Goal: Task Accomplishment & Management: Use online tool/utility

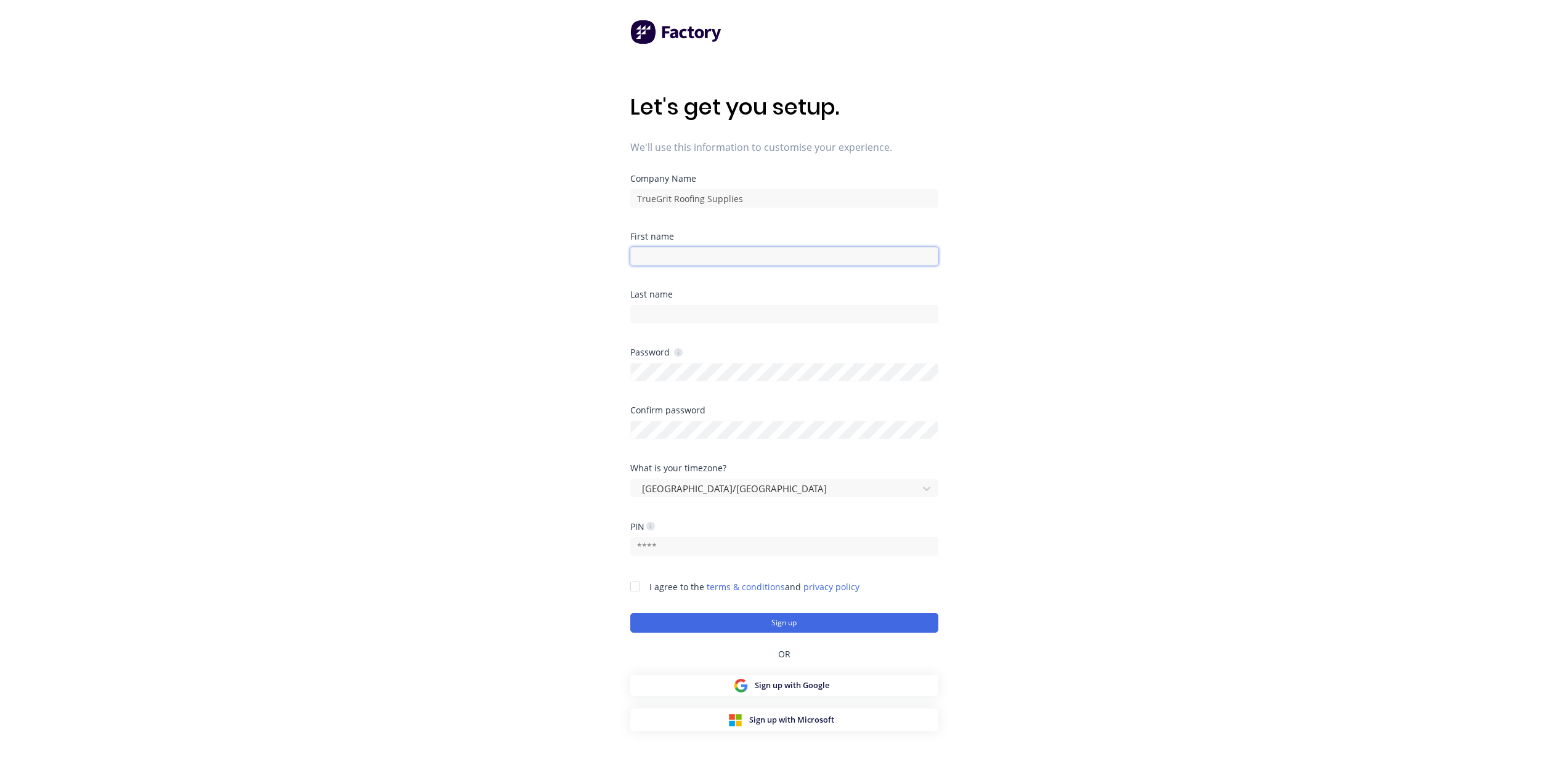
click at [723, 251] on input at bounding box center [784, 256] width 308 height 18
type input "[PERSON_NAME]"
click at [636, 586] on div at bounding box center [635, 587] width 25 height 25
click at [772, 627] on button "Sign up" at bounding box center [784, 623] width 308 height 20
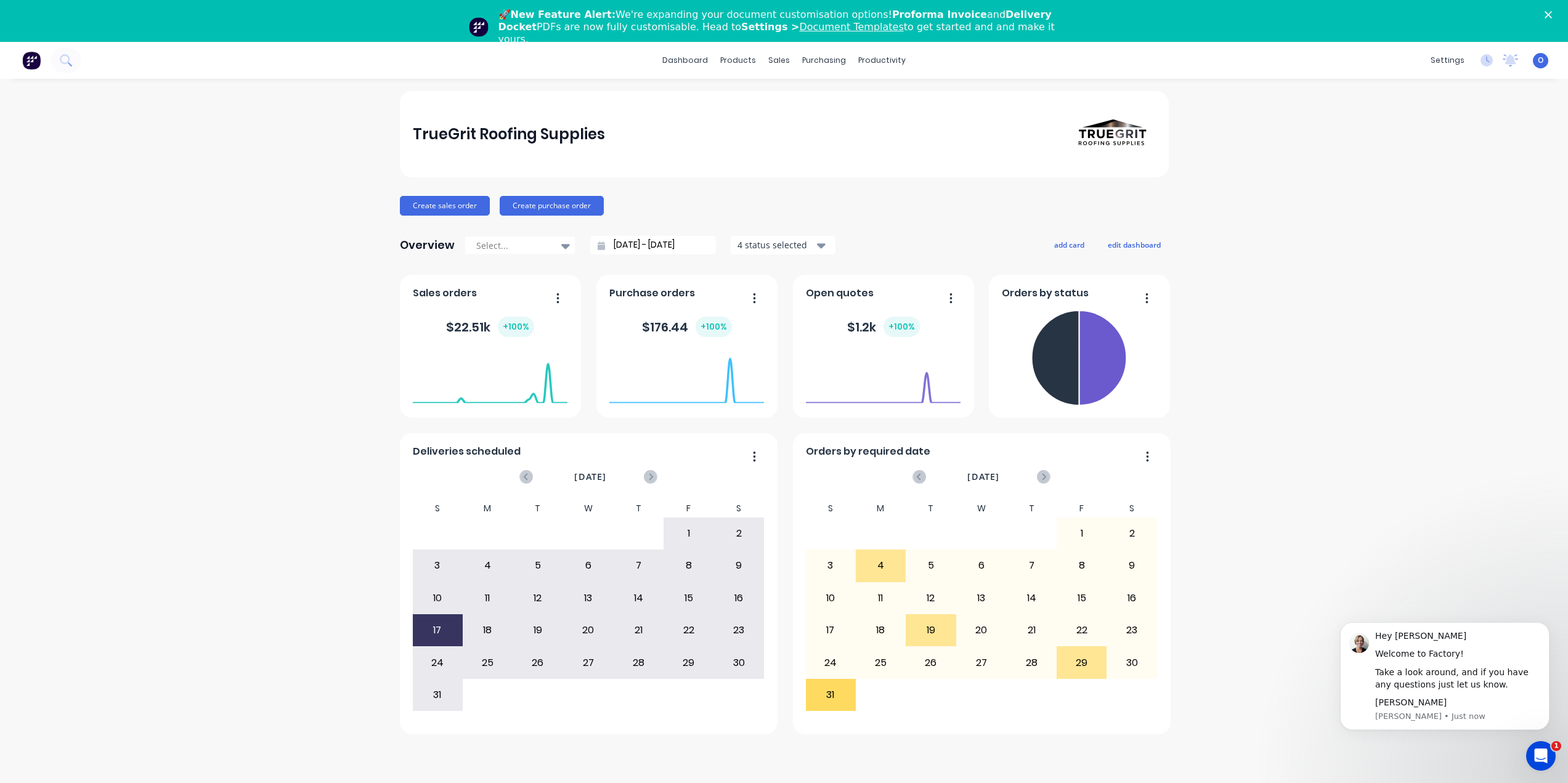
click at [1388, 329] on div "TrueGrit Roofing Supplies Create sales order Create purchase order Overview Sel…" at bounding box center [784, 452] width 1568 height 722
click at [1403, 427] on div "TrueGrit Roofing Supplies Create sales order Create purchase order Overview Sel…" at bounding box center [784, 452] width 1568 height 722
click at [812, 96] on div "Sales Orders" at bounding box center [825, 101] width 50 height 11
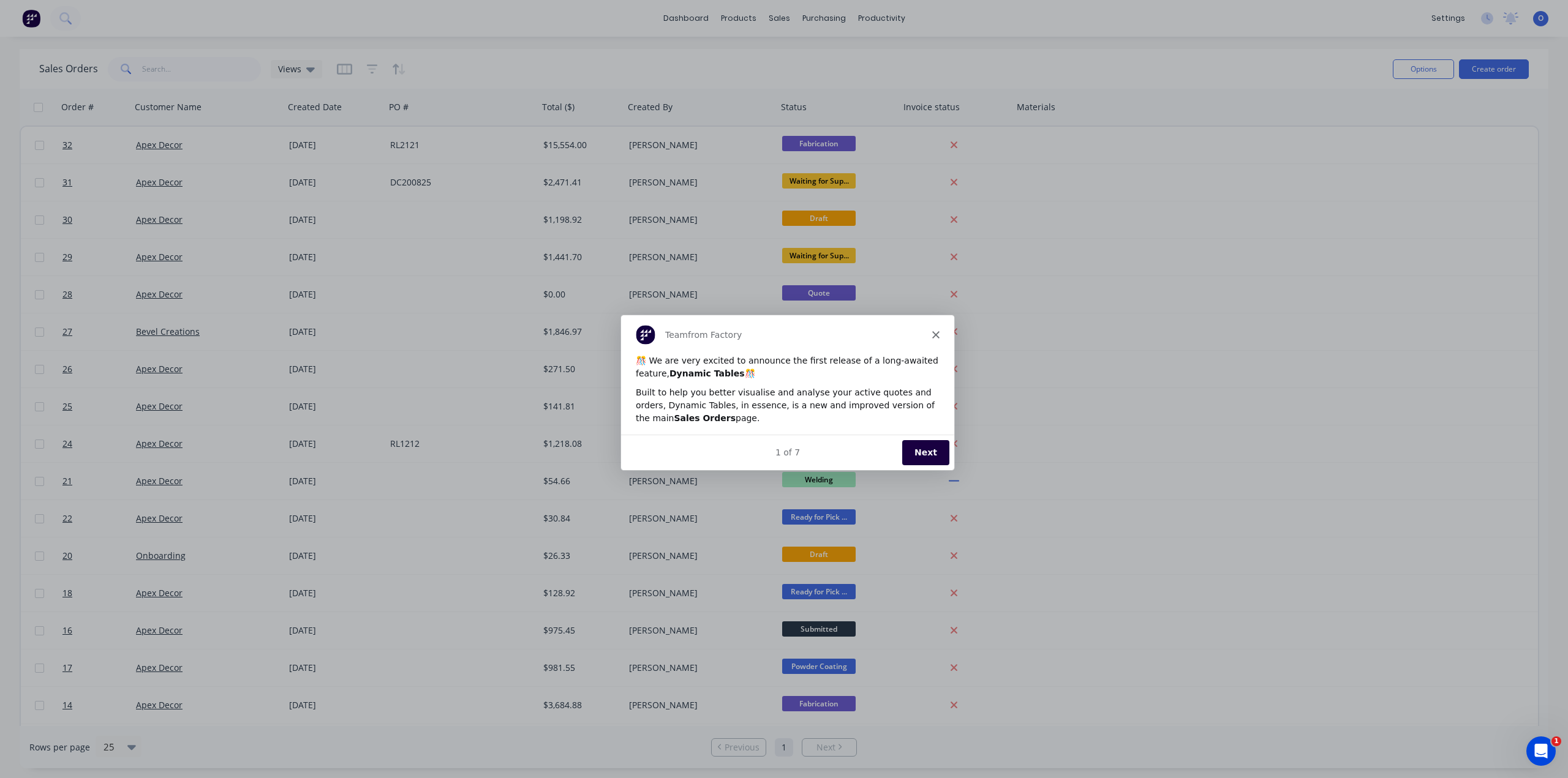
click at [918, 450] on button "Next" at bounding box center [926, 452] width 48 height 25
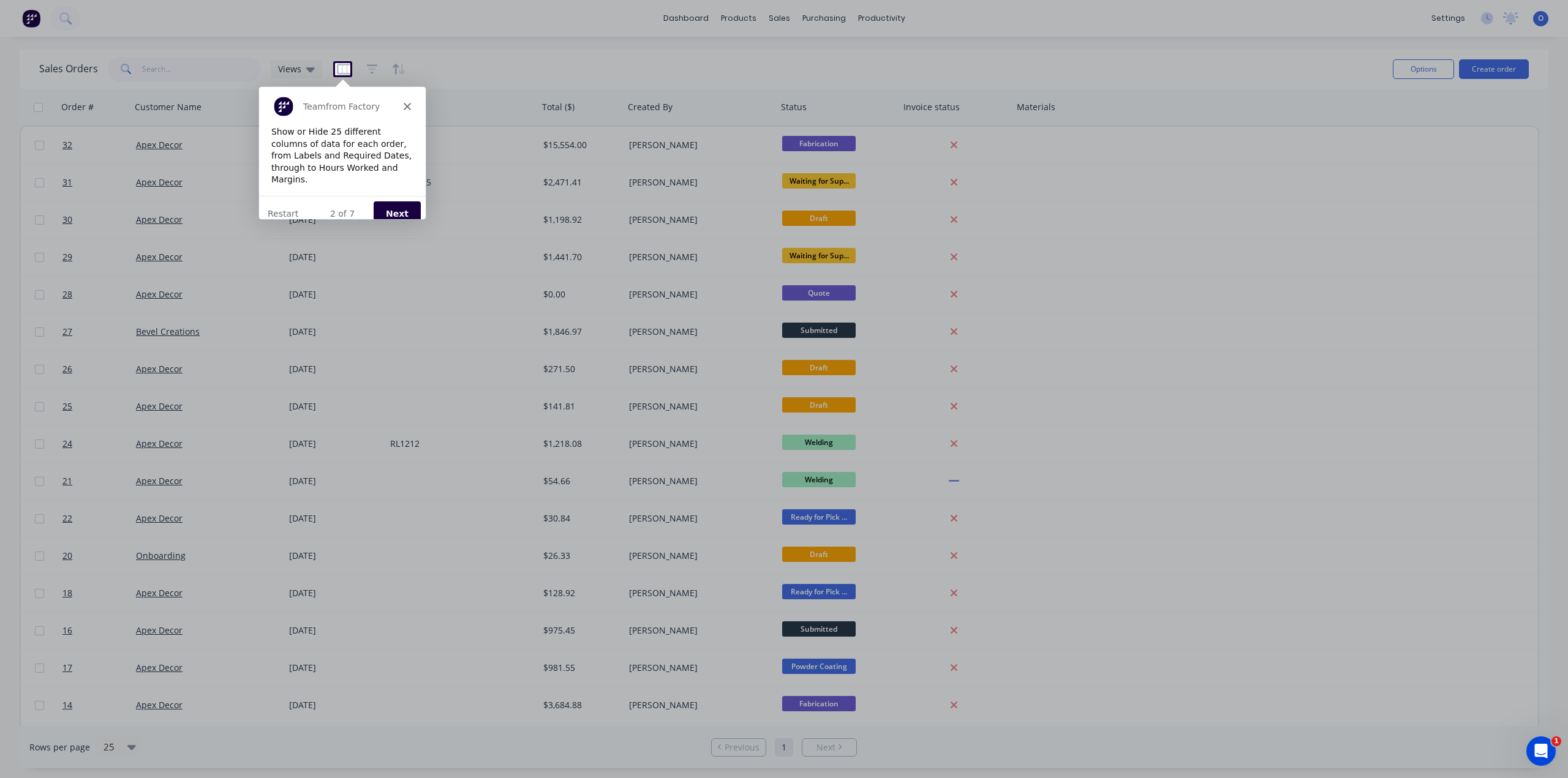
click at [406, 201] on button "Next" at bounding box center [397, 213] width 48 height 25
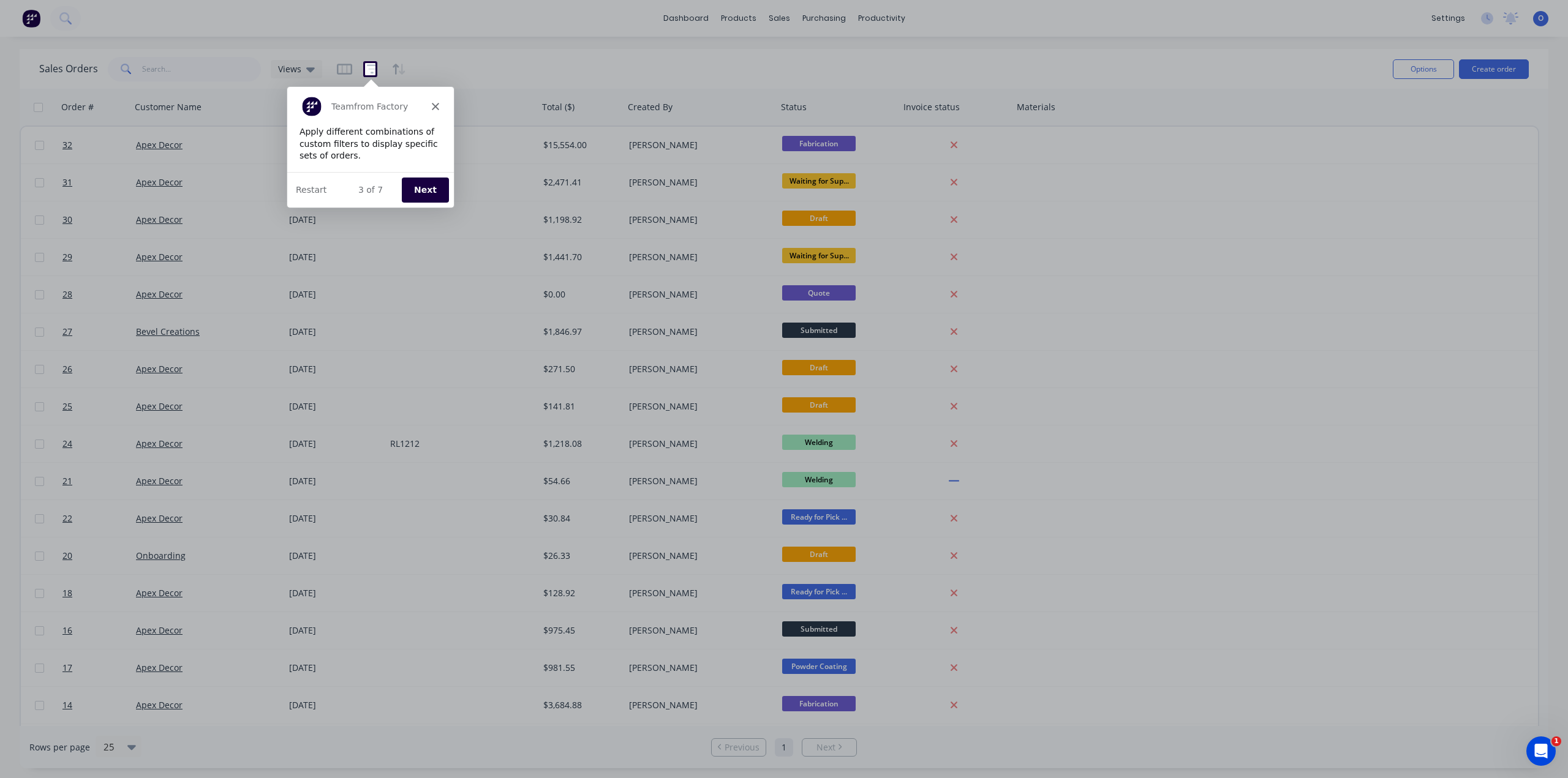
click at [425, 191] on button "Next" at bounding box center [424, 188] width 48 height 25
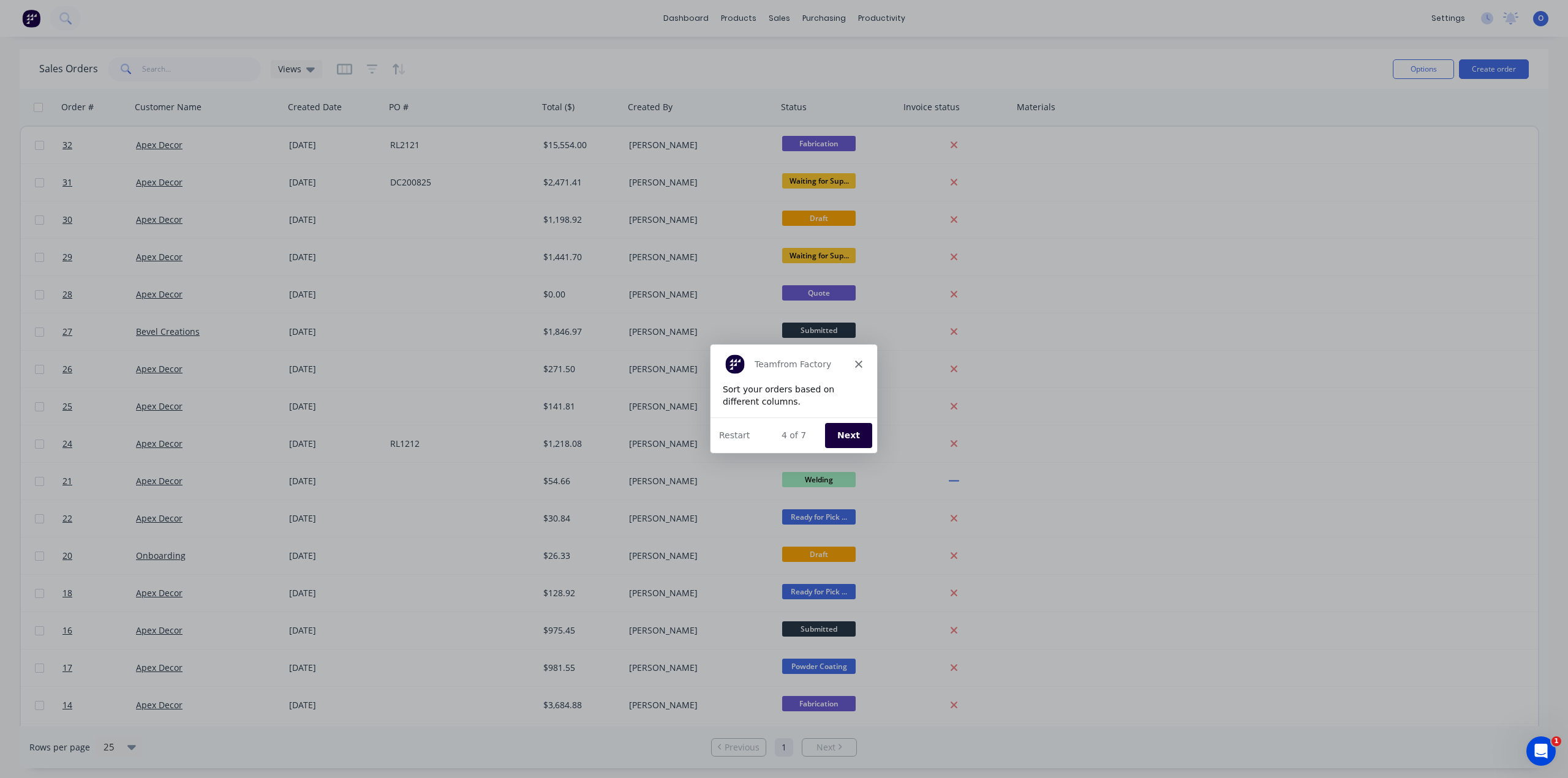
click at [850, 425] on button "Next" at bounding box center [849, 434] width 48 height 25
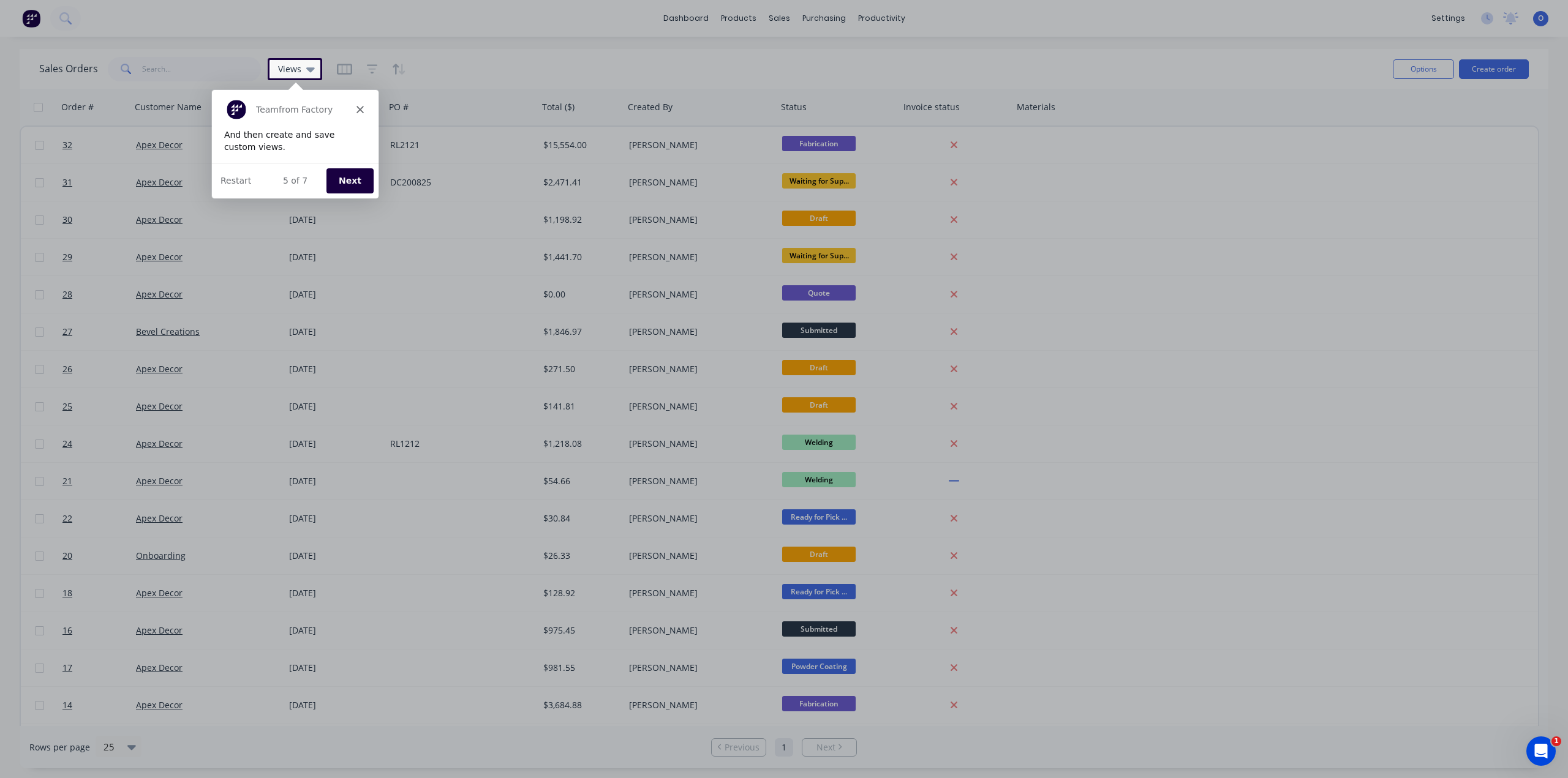
click at [353, 179] on button "Next" at bounding box center [349, 179] width 48 height 25
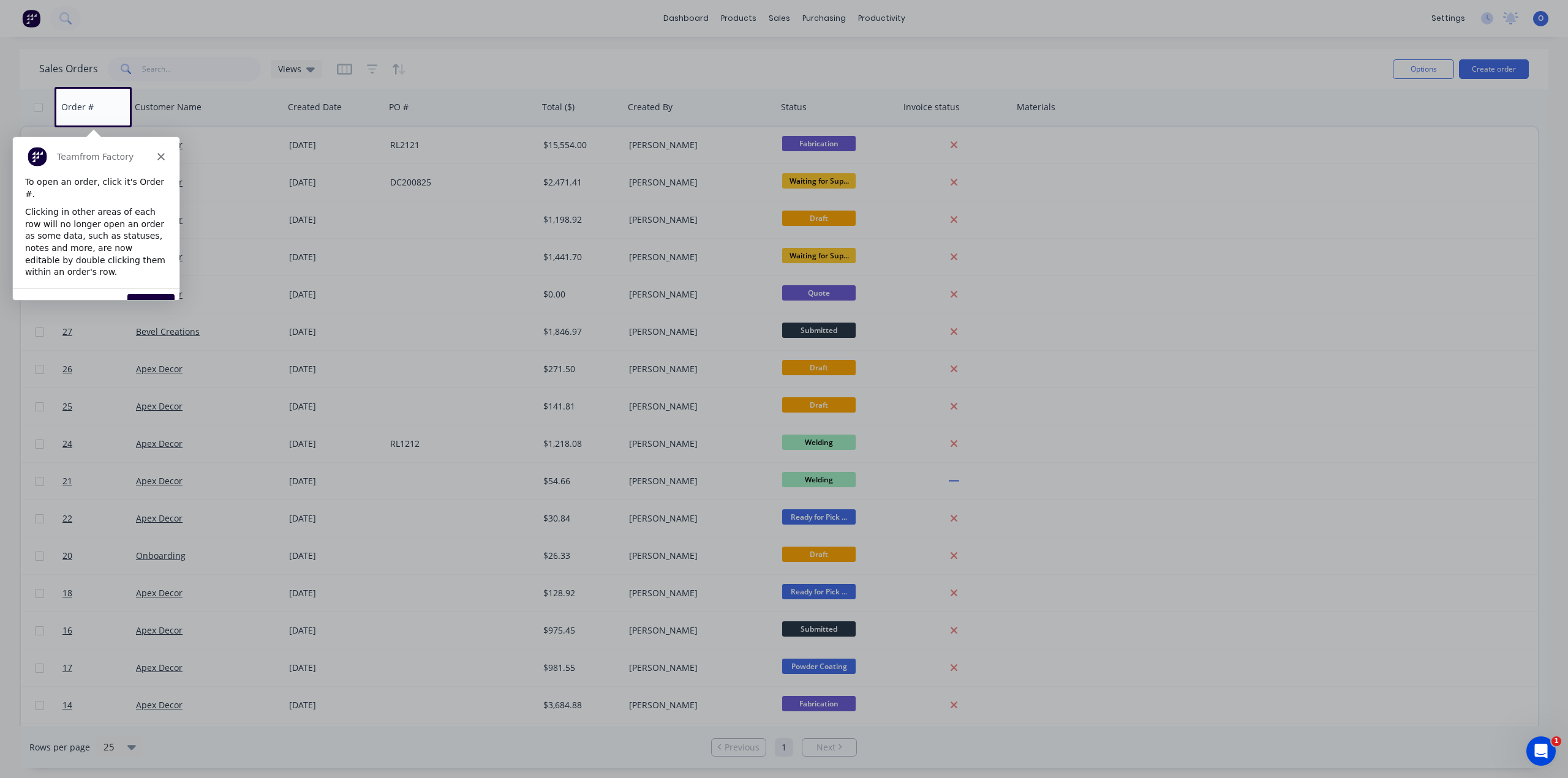
click at [136, 287] on div "6 of 7 Next Restart" at bounding box center [95, 305] width 166 height 35
click at [138, 287] on div "6 of 7 Next Restart" at bounding box center [95, 305] width 166 height 35
click at [144, 293] on button "Next" at bounding box center [151, 305] width 48 height 25
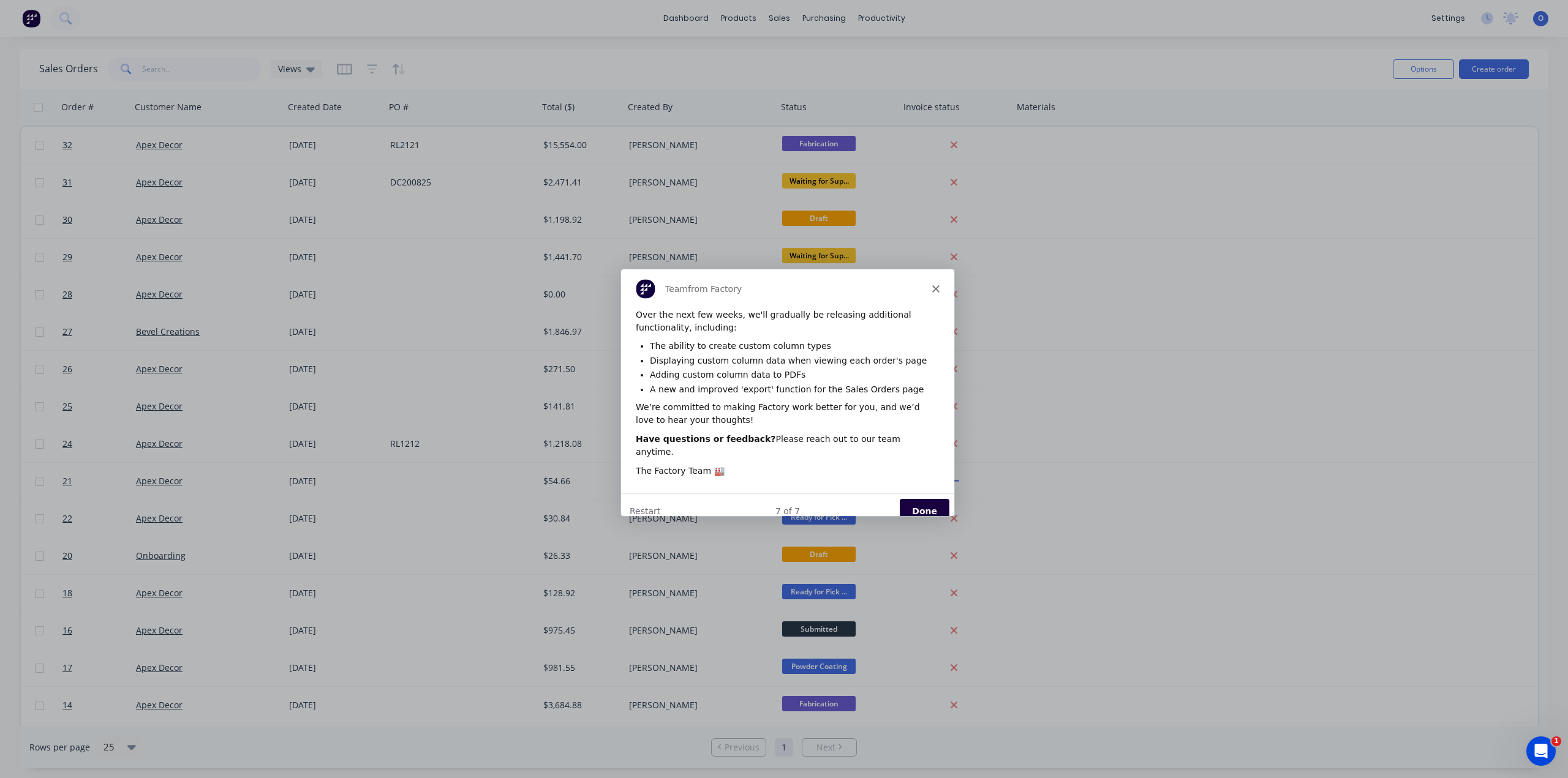
click at [924, 498] on button "Done" at bounding box center [924, 510] width 50 height 25
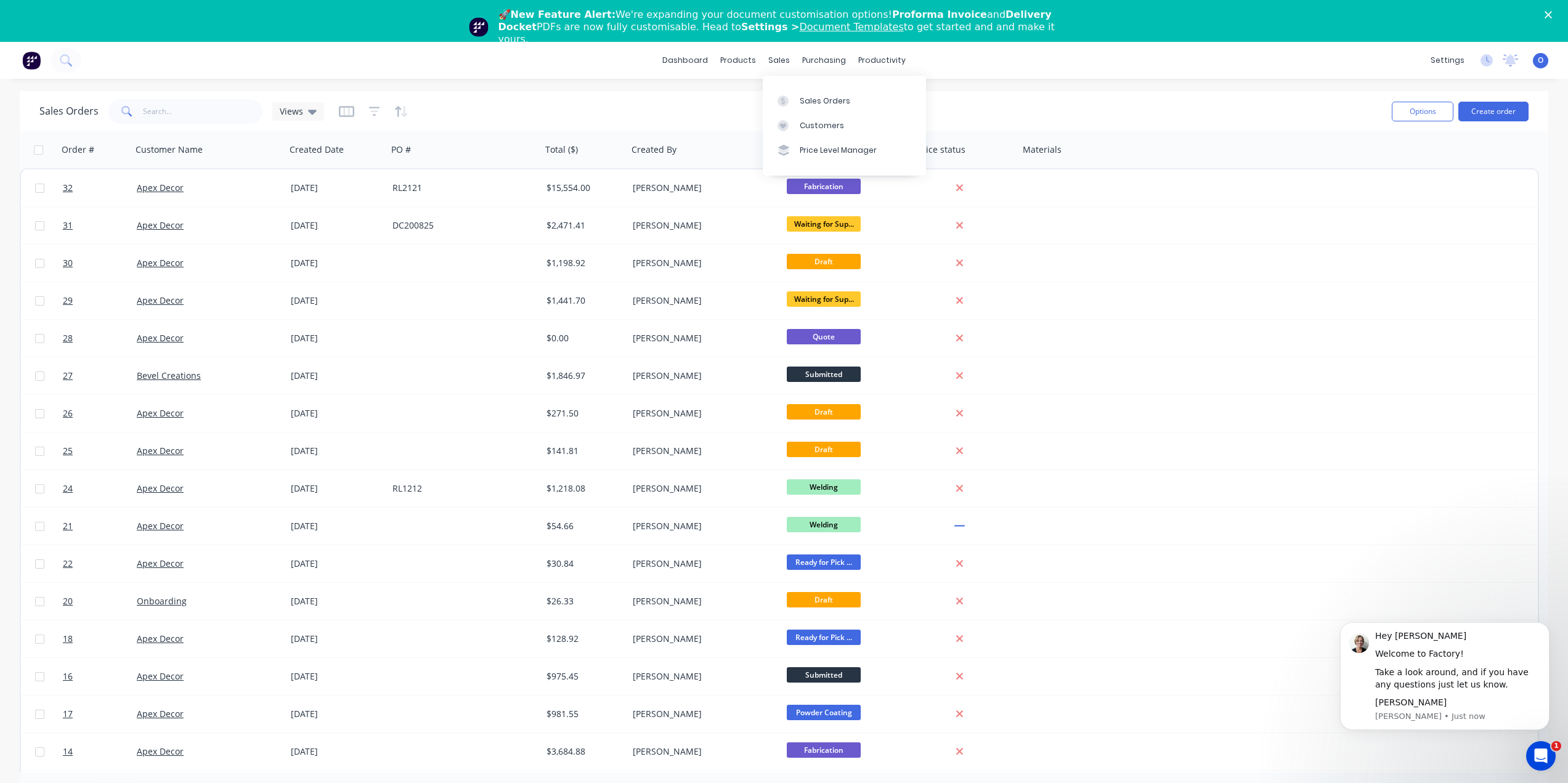
click at [1081, 91] on div "Sales Orders Views Options Create order" at bounding box center [784, 111] width 1528 height 40
click at [687, 60] on link "dashboard" at bounding box center [685, 60] width 58 height 18
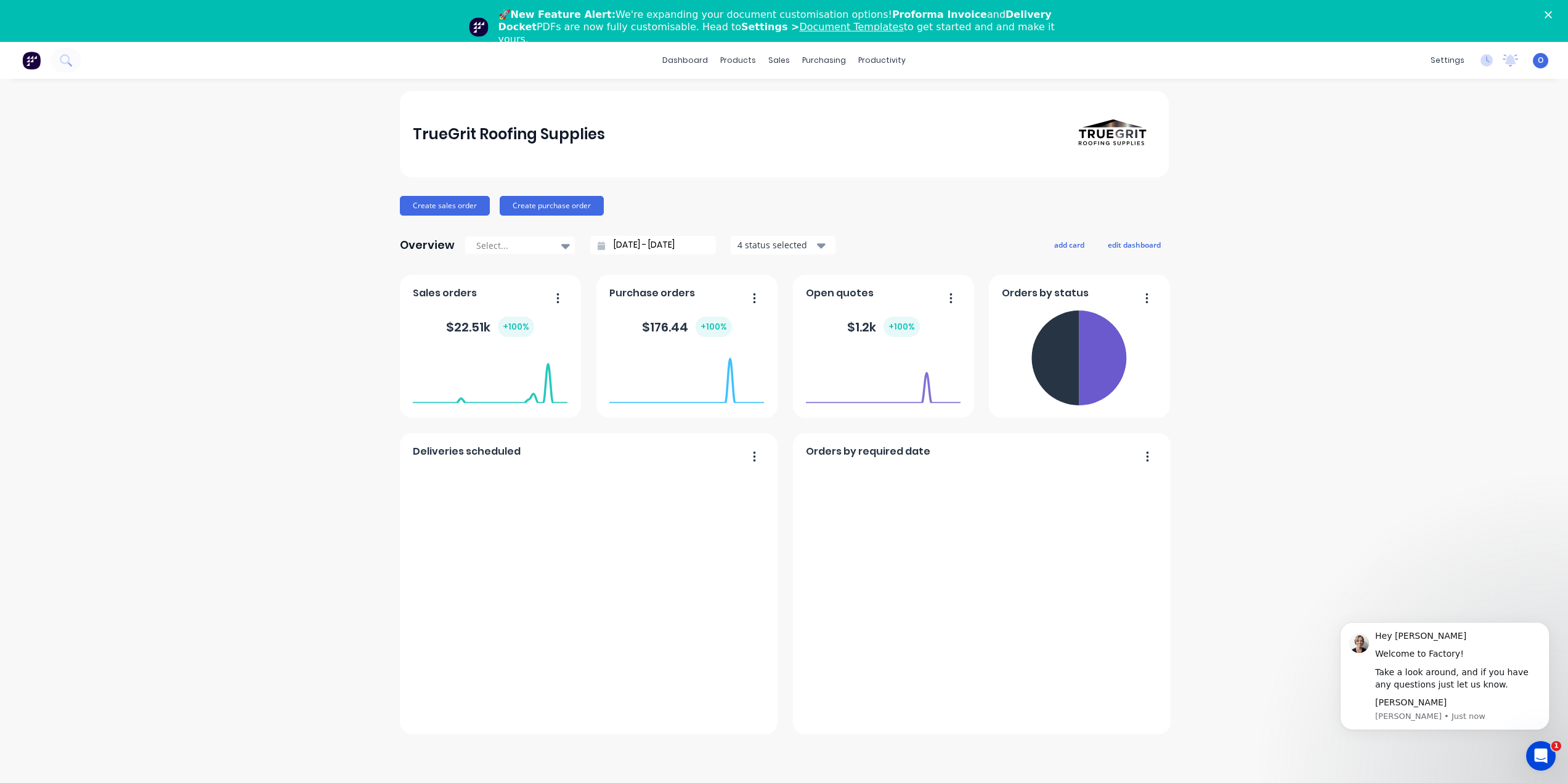
click at [717, 188] on div "TrueGrit Roofing Supplies Create sales order Create purchase order Overview Sel…" at bounding box center [784, 413] width 769 height 644
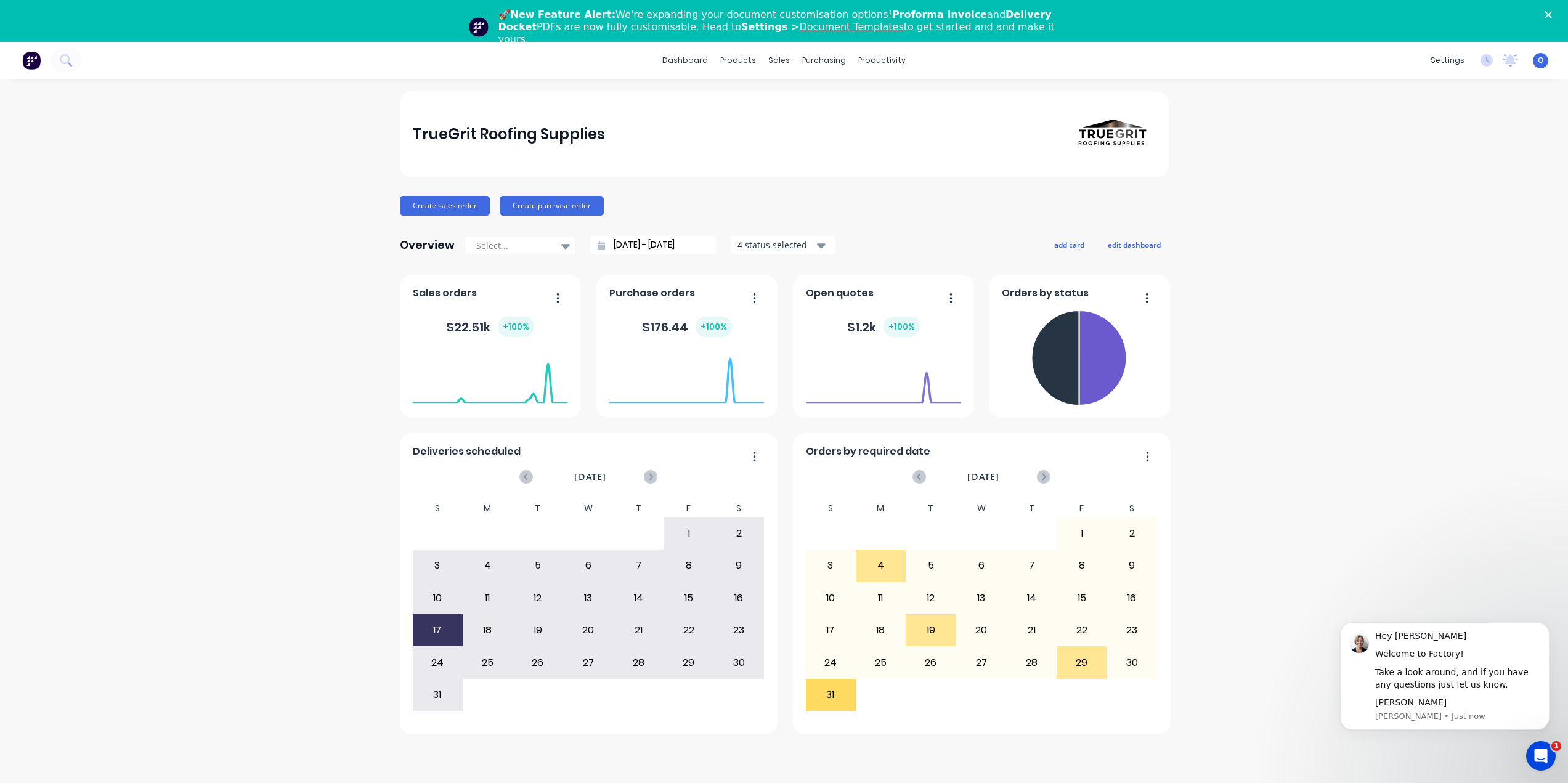
click at [1379, 231] on div "TrueGrit Roofing Supplies Create sales order Create purchase order Overview Sel…" at bounding box center [784, 452] width 1568 height 722
click at [1552, 12] on polygon "Close" at bounding box center [1548, 14] width 7 height 7
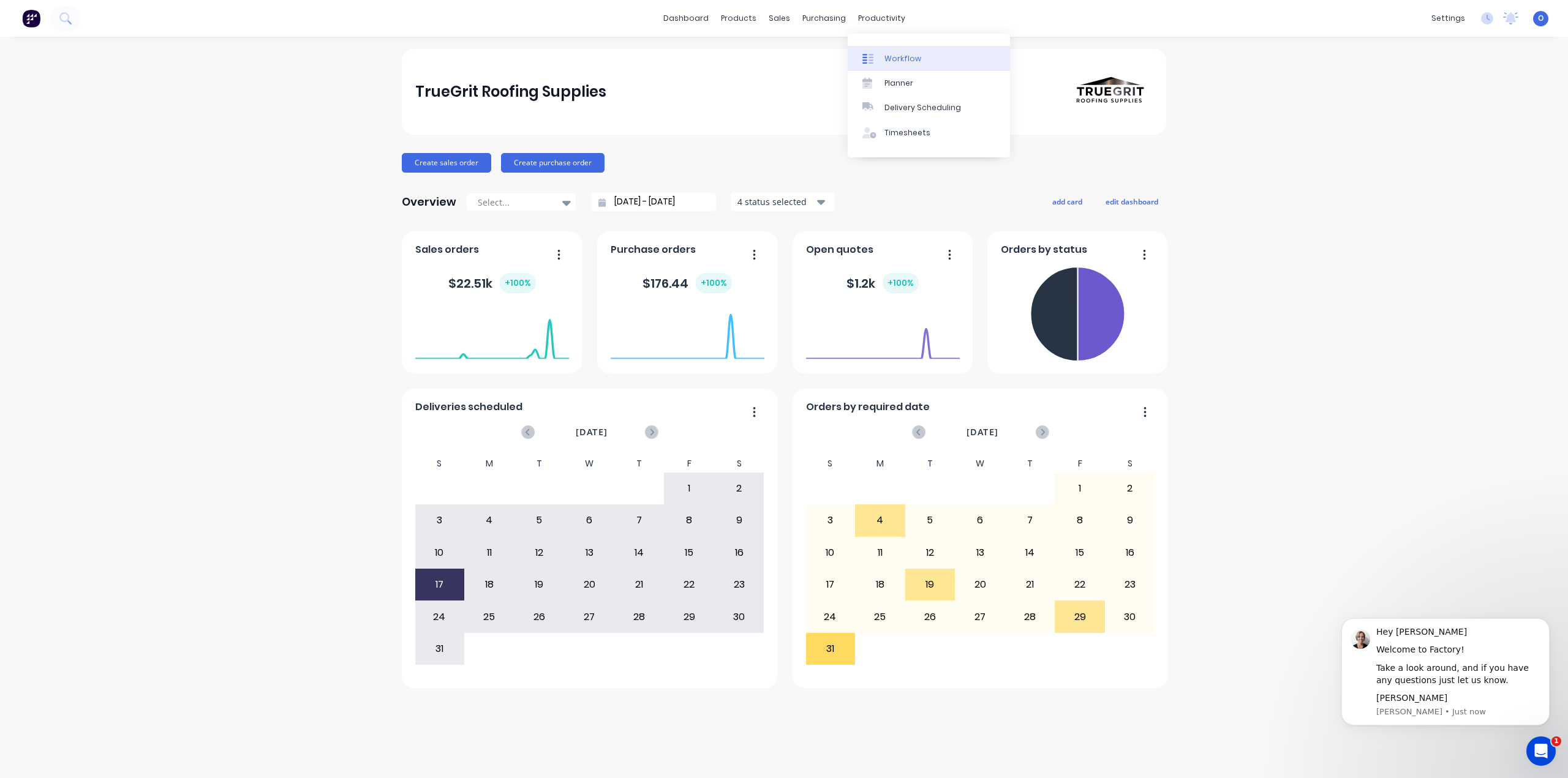
click at [903, 51] on link "Workflow" at bounding box center [929, 58] width 162 height 25
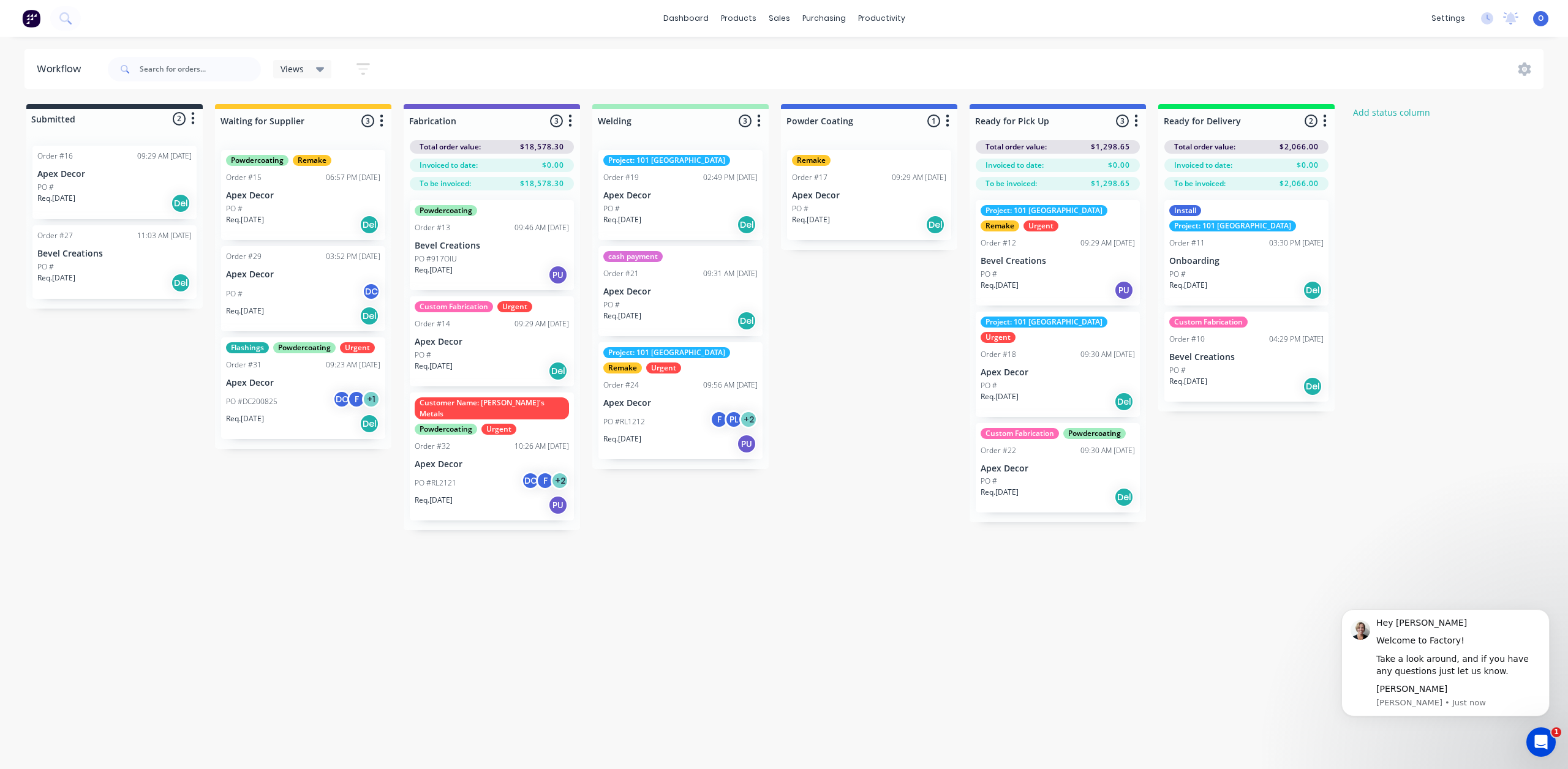
click at [846, 360] on div "Submitted 2 Status colour #273444 hex #273444 Save Cancel Summaries Total order…" at bounding box center [835, 317] width 1688 height 426
click at [780, 65] on link "Product Catalogue" at bounding box center [799, 58] width 162 height 25
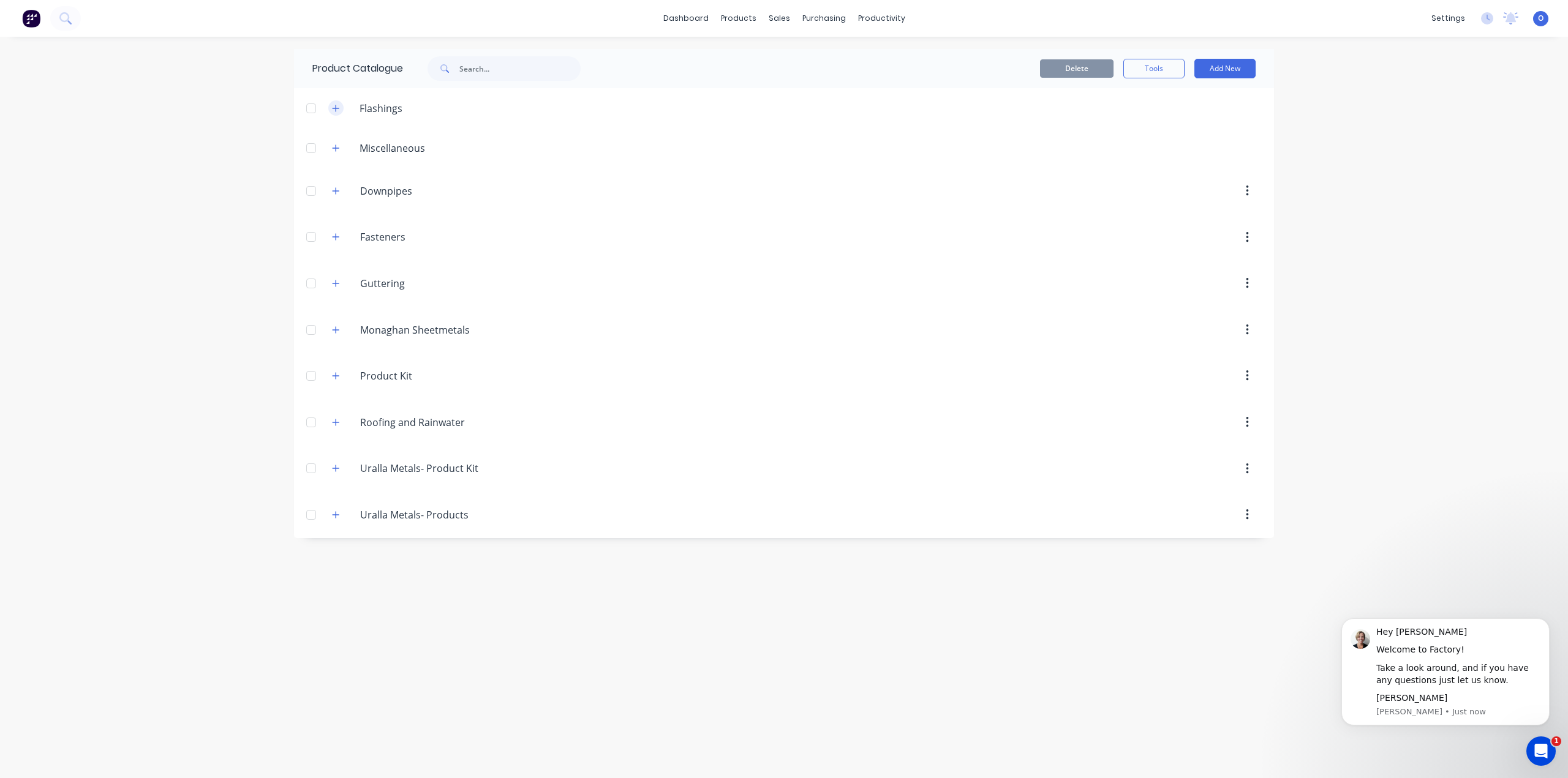
click at [338, 112] on icon "button" at bounding box center [335, 108] width 7 height 8
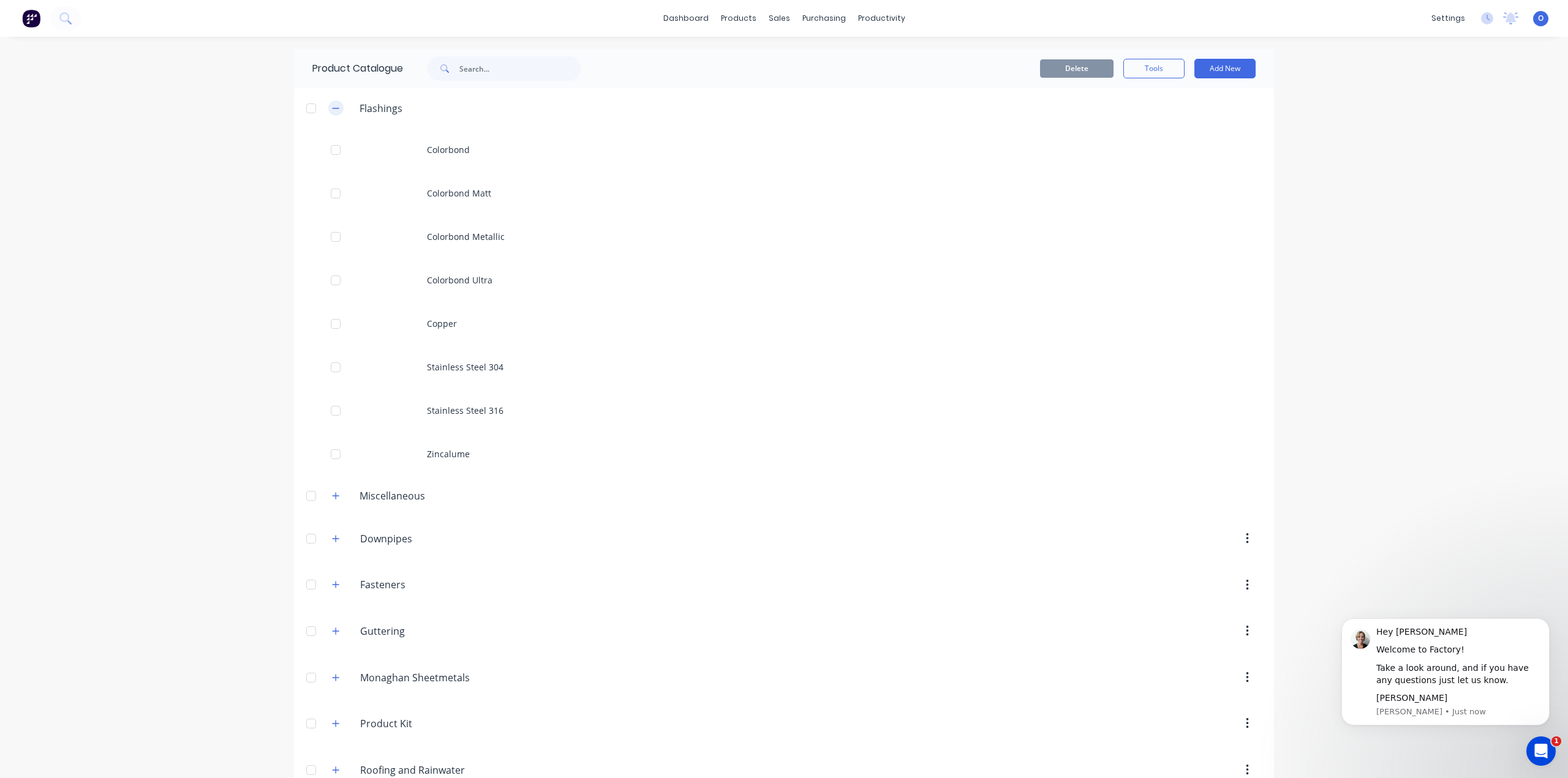
click at [338, 112] on button "button" at bounding box center [336, 108] width 16 height 16
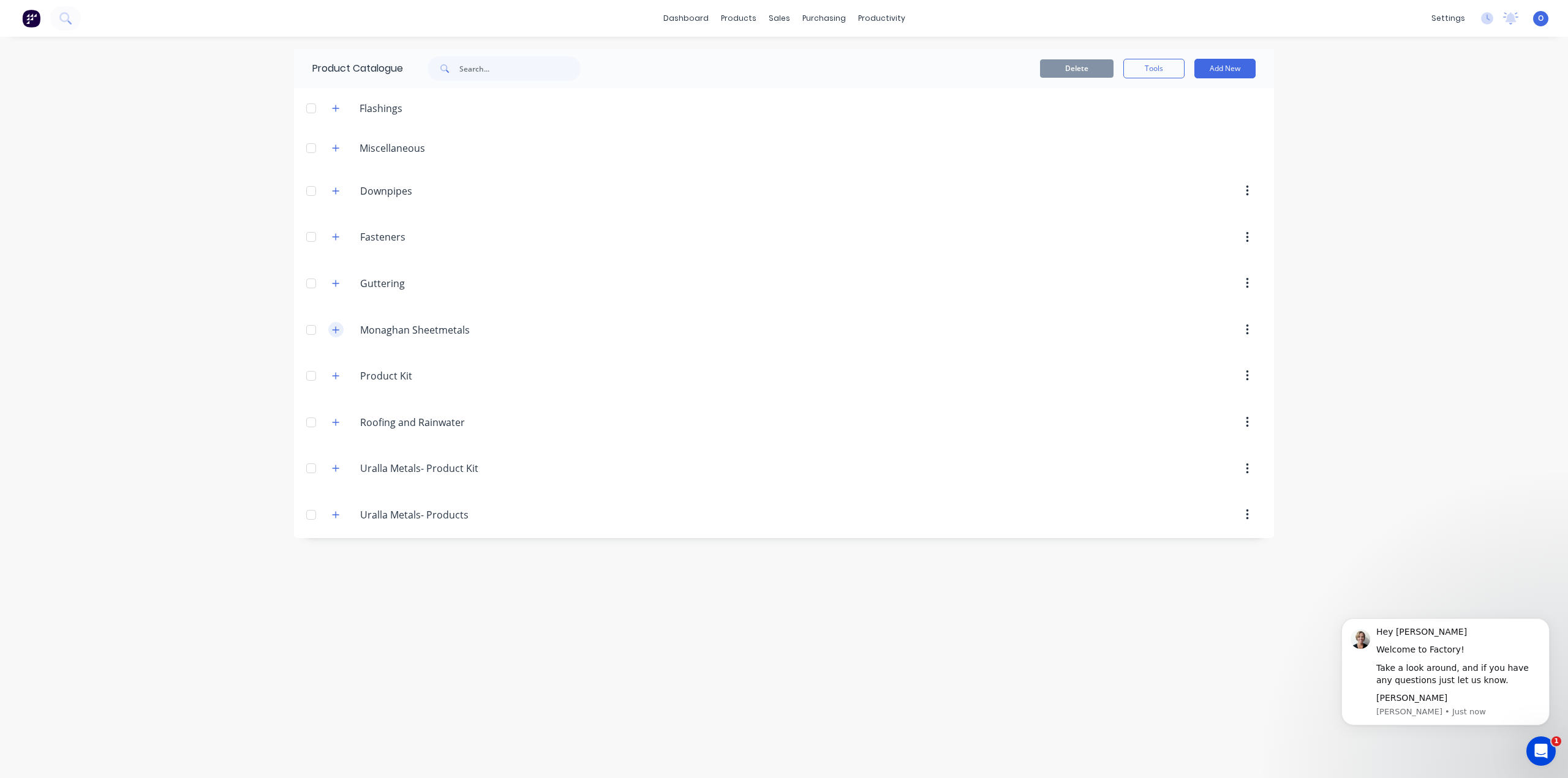
click at [335, 330] on icon "button" at bounding box center [336, 330] width 7 height 7
click at [335, 330] on icon "button" at bounding box center [336, 329] width 7 height 1
click at [333, 334] on button "button" at bounding box center [336, 329] width 16 height 16
click at [333, 333] on icon "button" at bounding box center [335, 330] width 7 height 8
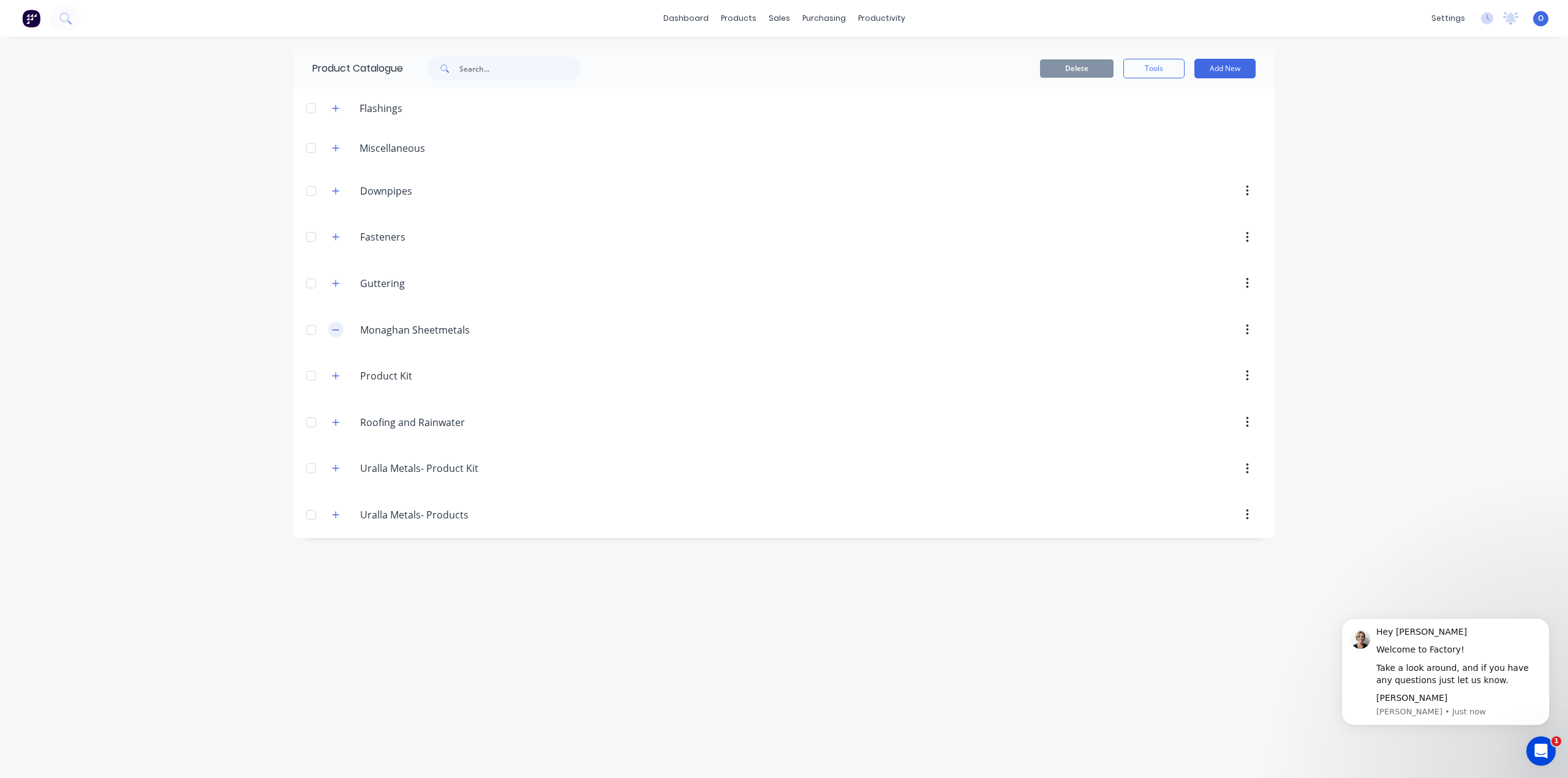
click at [333, 333] on icon "button" at bounding box center [335, 330] width 7 height 8
click at [184, 345] on div "dashboard products sales purchasing productivity dashboard products Product Cat…" at bounding box center [784, 389] width 1568 height 778
click at [800, 61] on div "Sales Orders" at bounding box center [824, 58] width 50 height 11
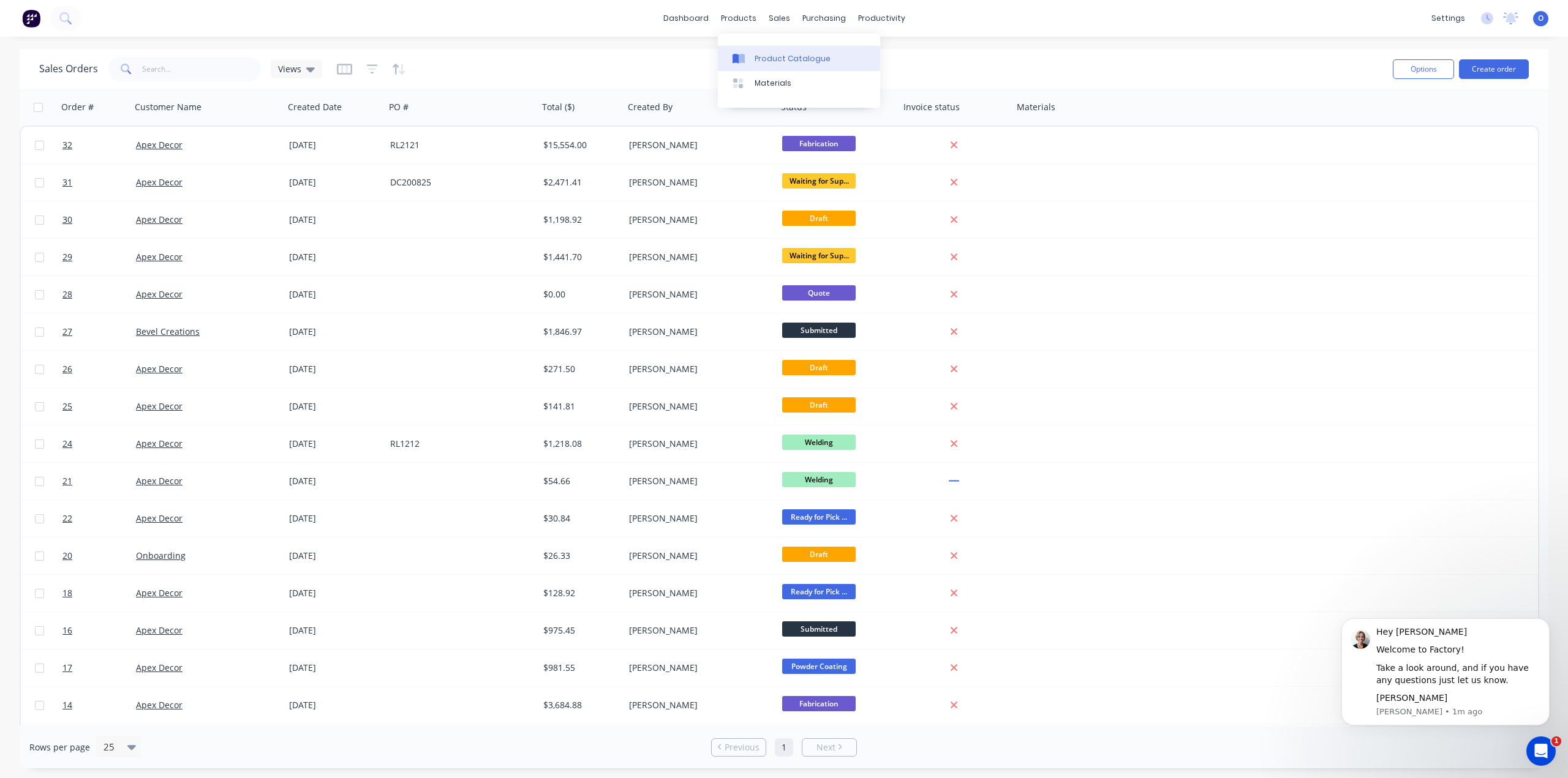
click at [781, 52] on link "Product Catalogue" at bounding box center [799, 58] width 162 height 25
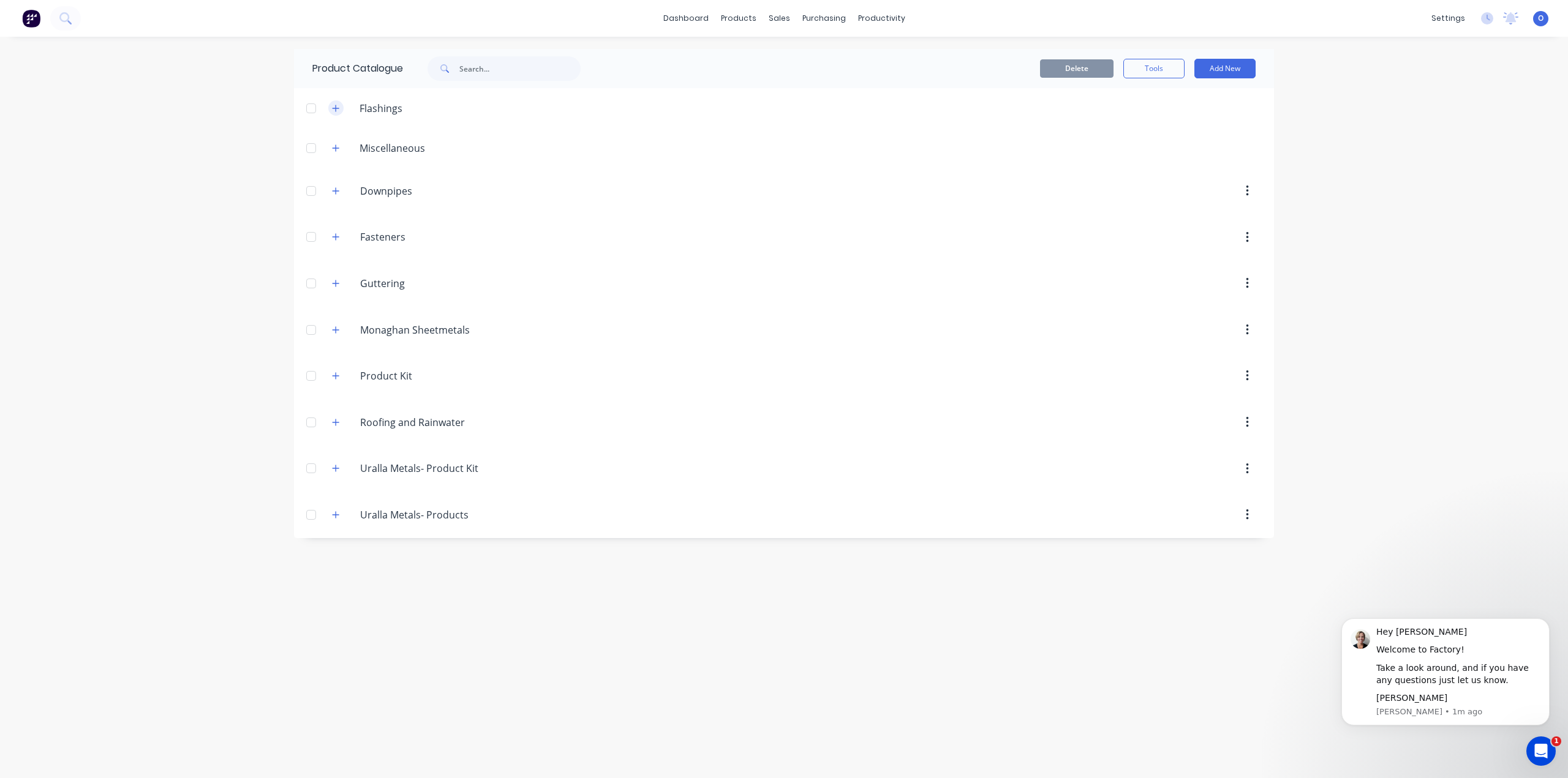
click at [329, 111] on button "button" at bounding box center [336, 108] width 16 height 16
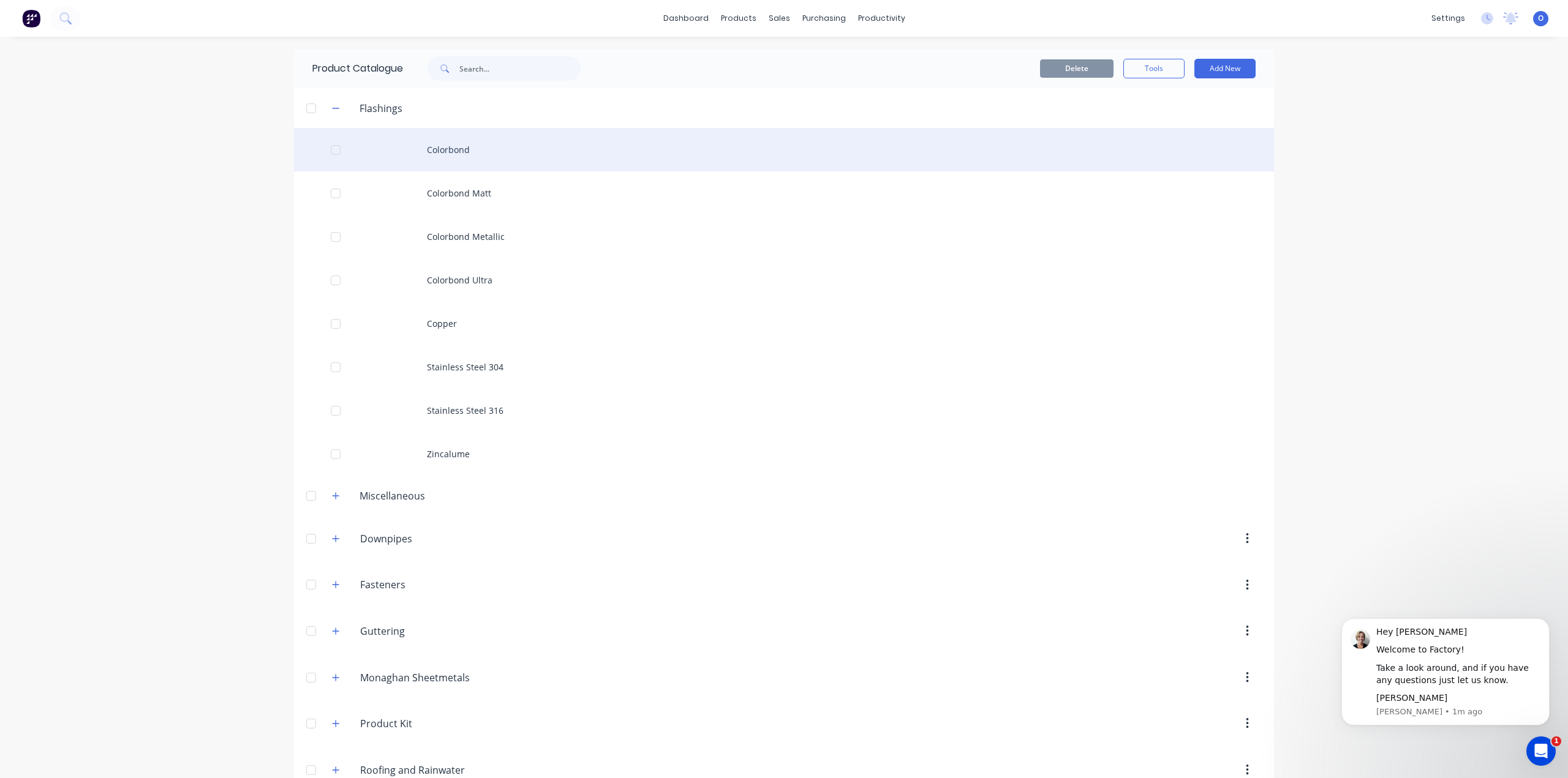
click at [451, 160] on div "Colorbond" at bounding box center [784, 149] width 980 height 43
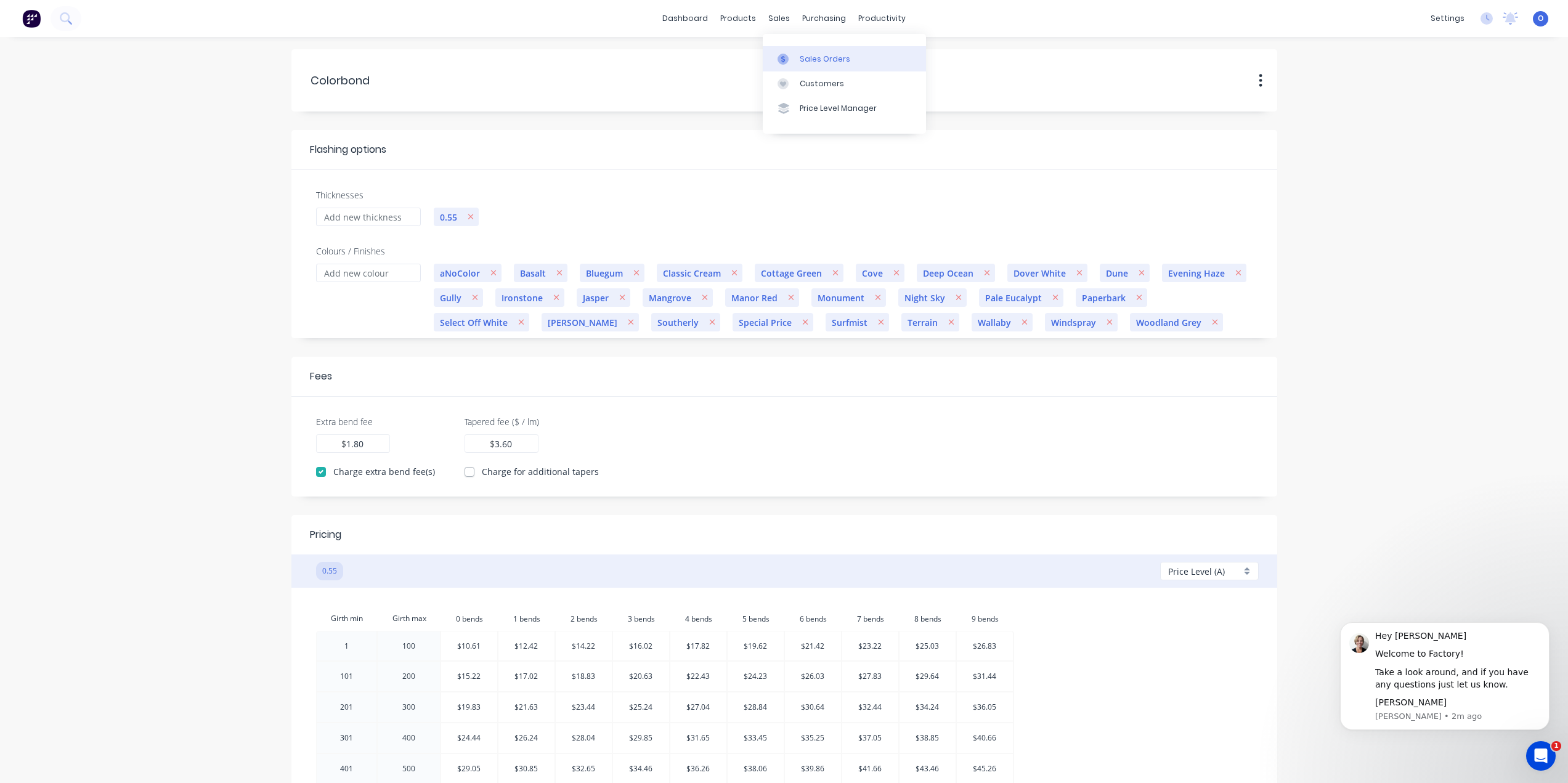
click at [798, 55] on link "Sales Orders" at bounding box center [845, 59] width 163 height 25
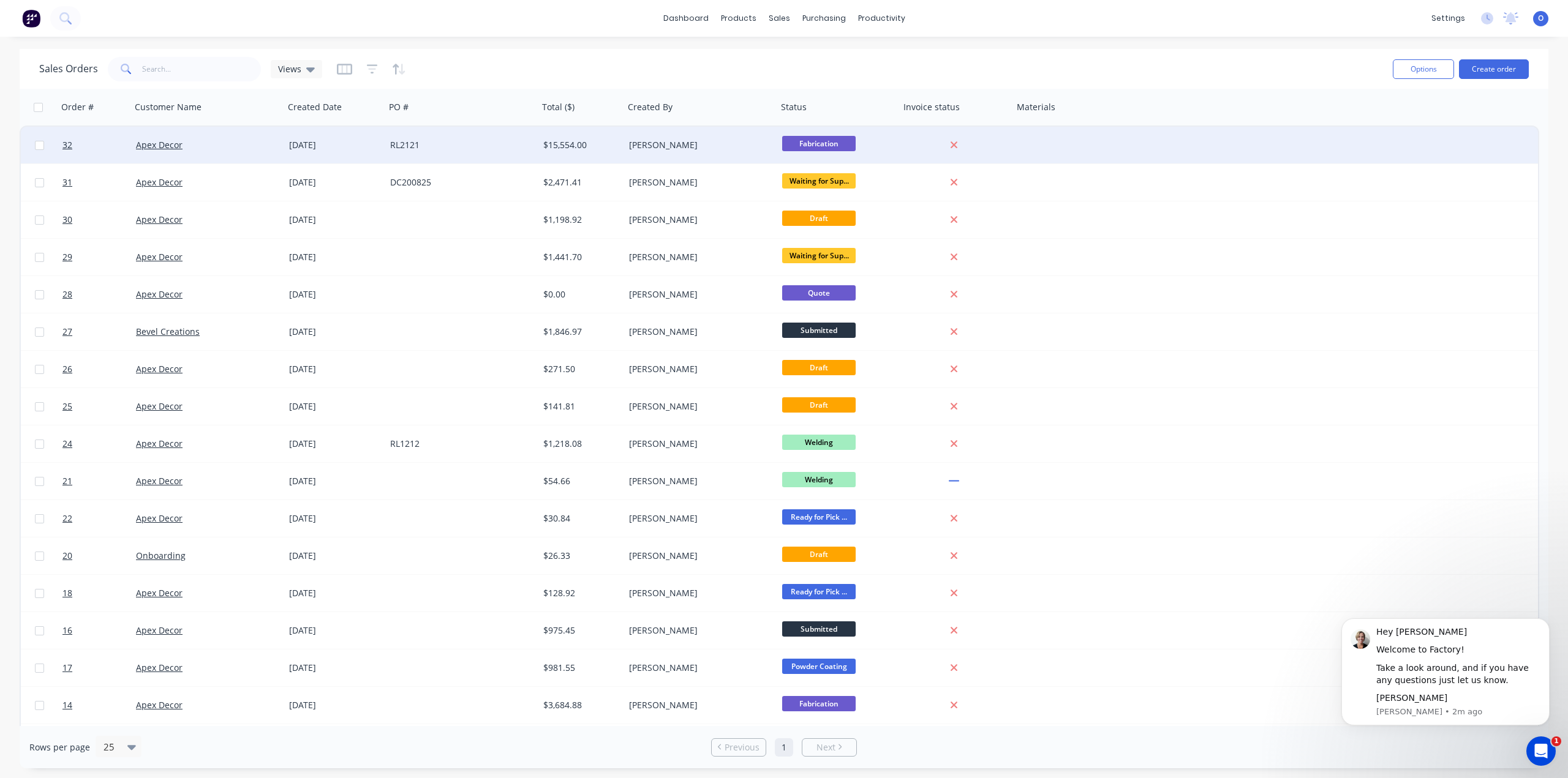
click at [191, 150] on div "Apex Decor" at bounding box center [204, 145] width 136 height 12
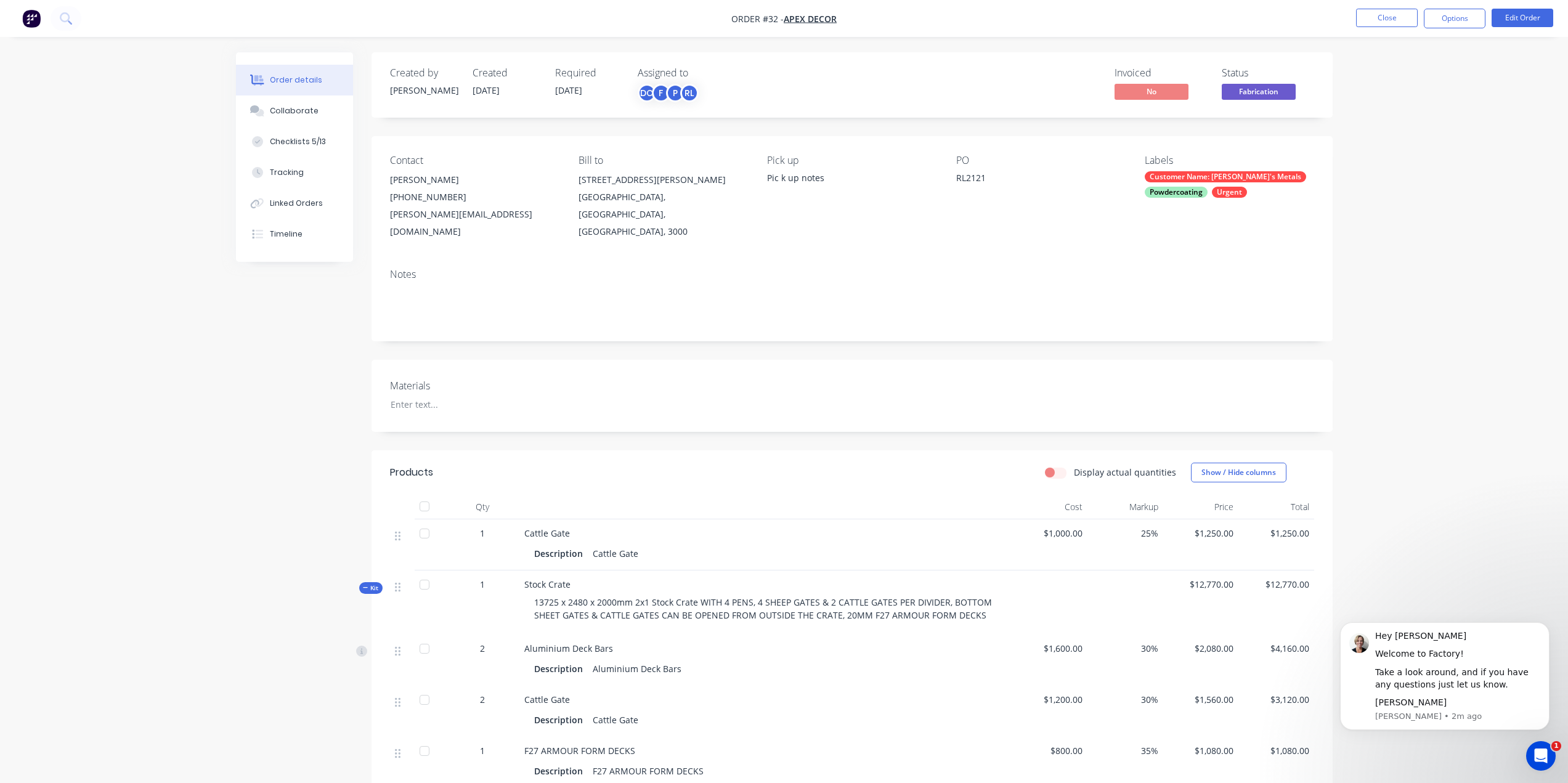
click at [28, 13] on img "button" at bounding box center [31, 18] width 18 height 18
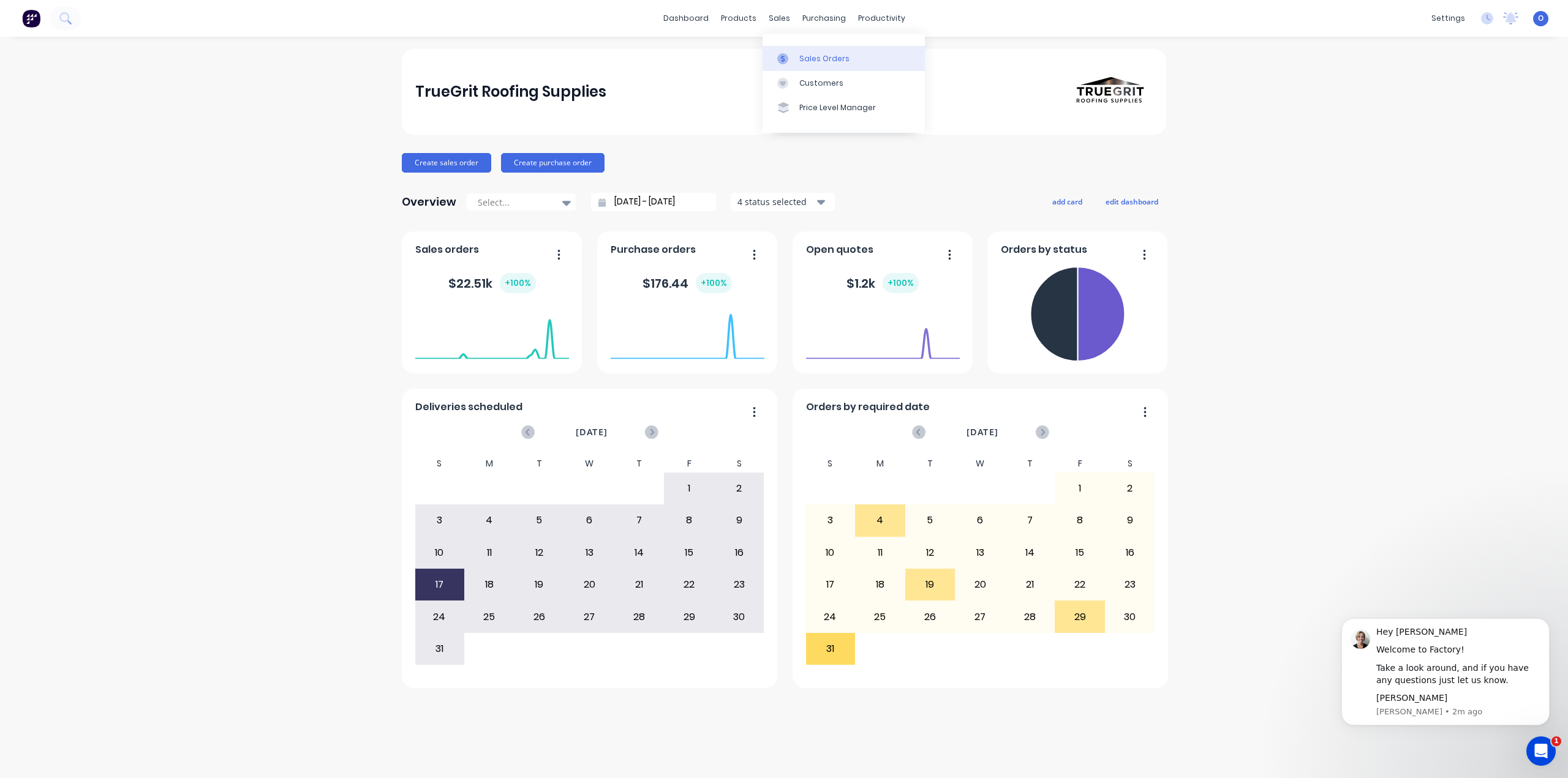
click at [798, 53] on link "Sales Orders" at bounding box center [844, 58] width 162 height 25
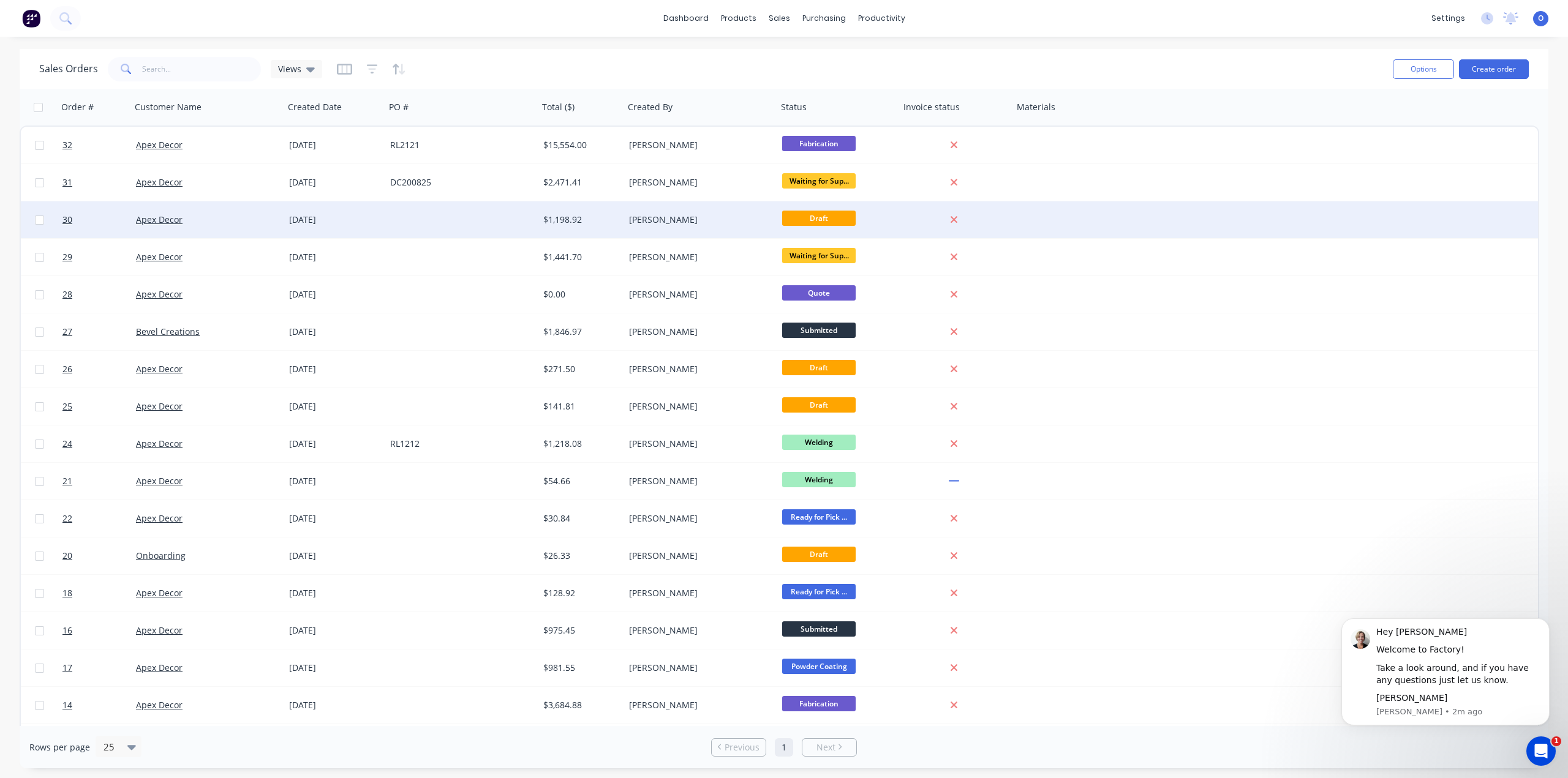
click at [236, 219] on div "Apex Decor" at bounding box center [204, 219] width 136 height 12
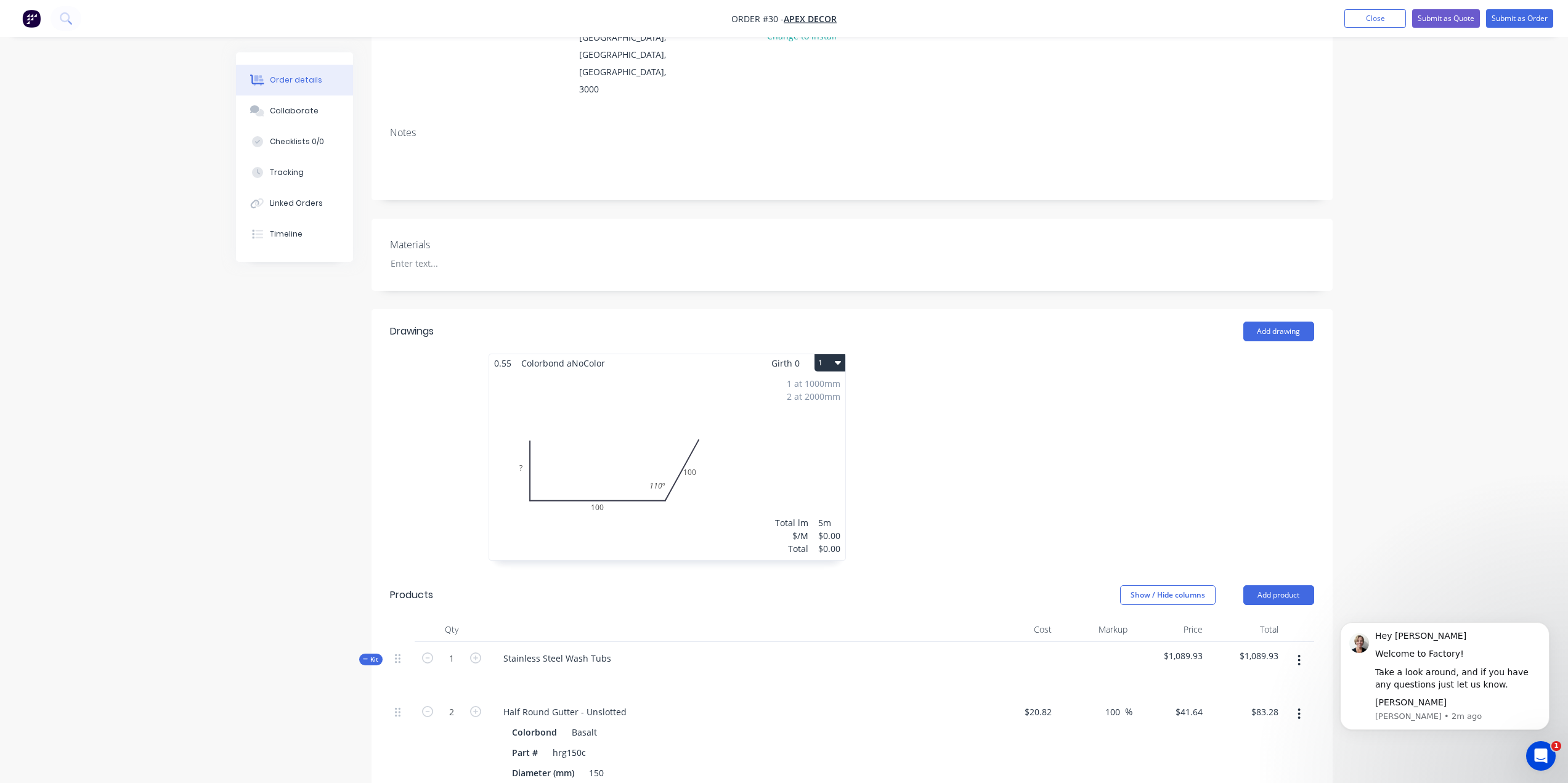
scroll to position [185, 0]
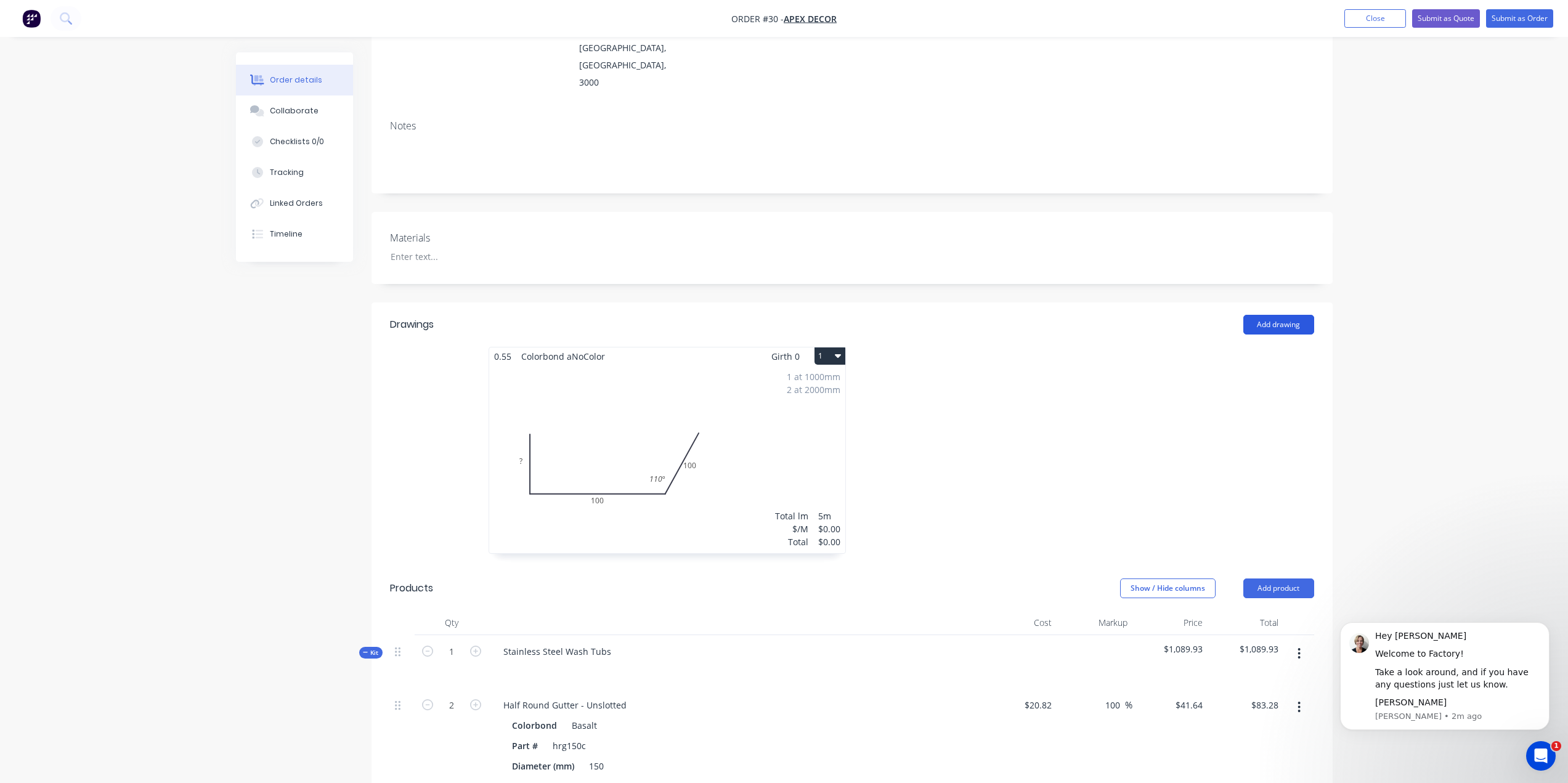
click at [1286, 315] on button "Add drawing" at bounding box center [1279, 325] width 71 height 20
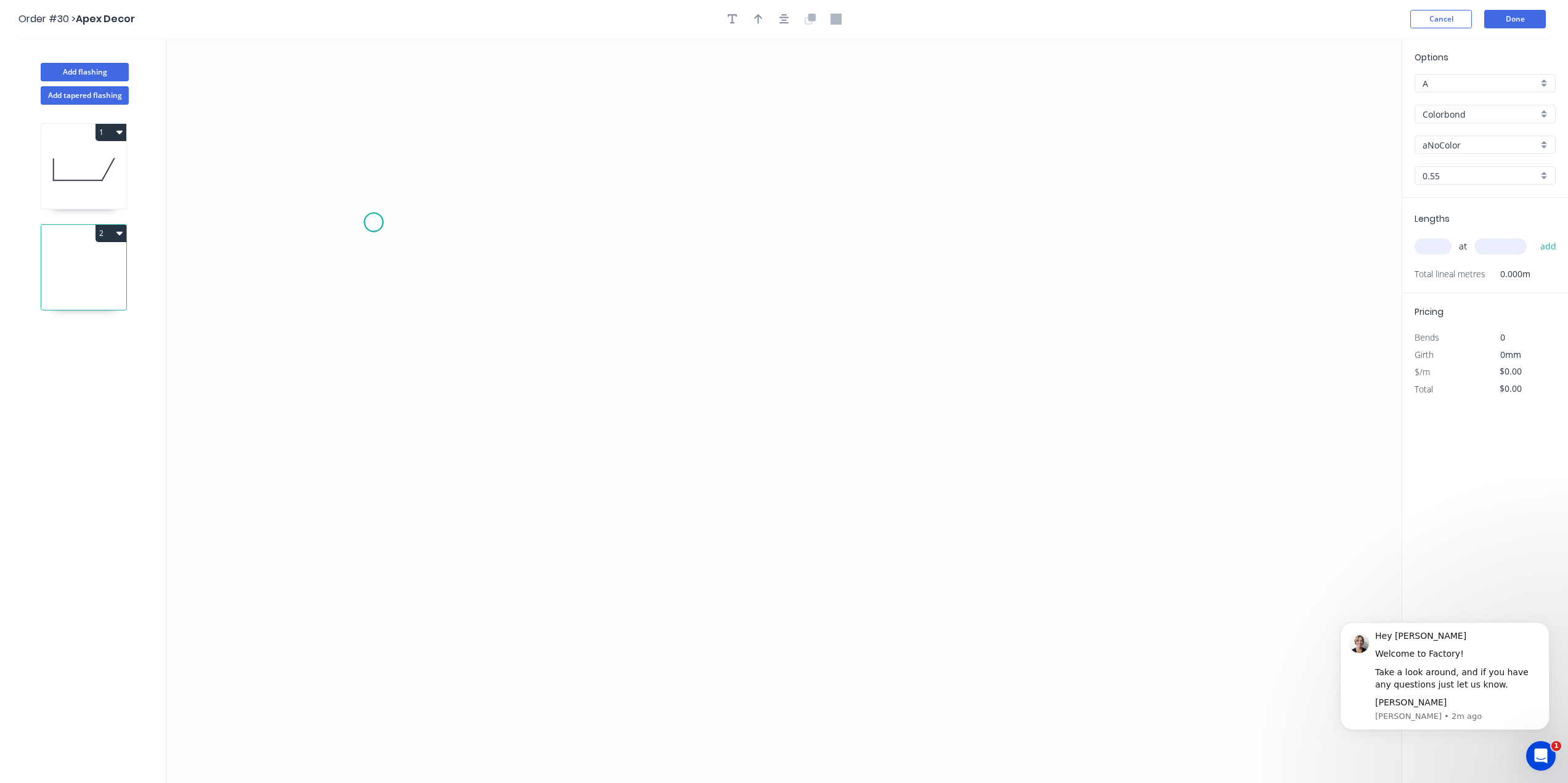
click at [373, 223] on icon "0" at bounding box center [784, 410] width 1235 height 745
click at [601, 551] on icon "0" at bounding box center [784, 410] width 1235 height 745
click at [997, 461] on icon "0 ?" at bounding box center [784, 410] width 1235 height 745
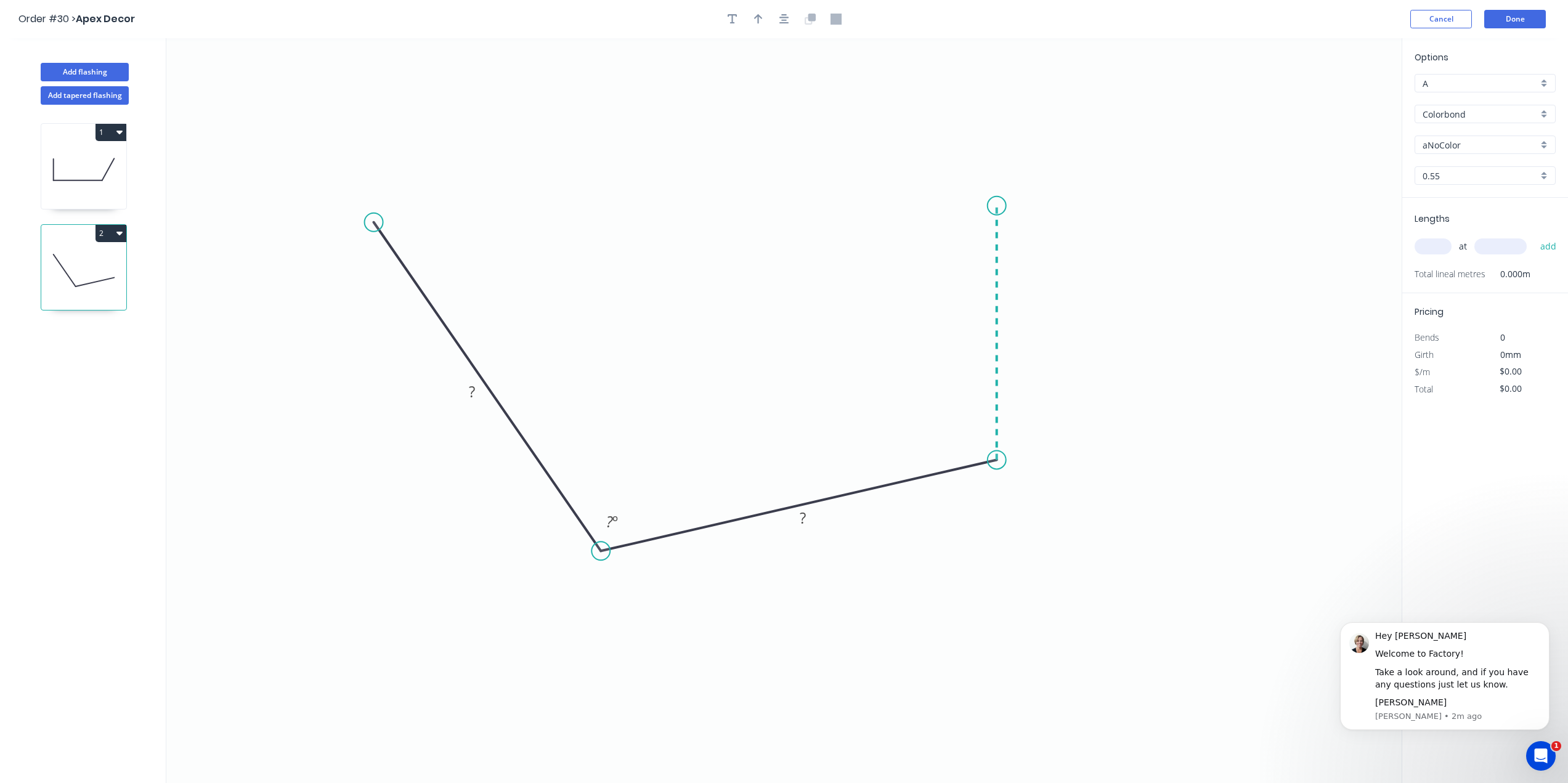
click at [1003, 206] on icon "0 ? ? ? º" at bounding box center [784, 410] width 1235 height 745
click at [998, 209] on circle at bounding box center [997, 206] width 18 height 18
click at [998, 207] on circle at bounding box center [997, 206] width 18 height 18
click at [475, 396] on tspan "?" at bounding box center [471, 392] width 6 height 21
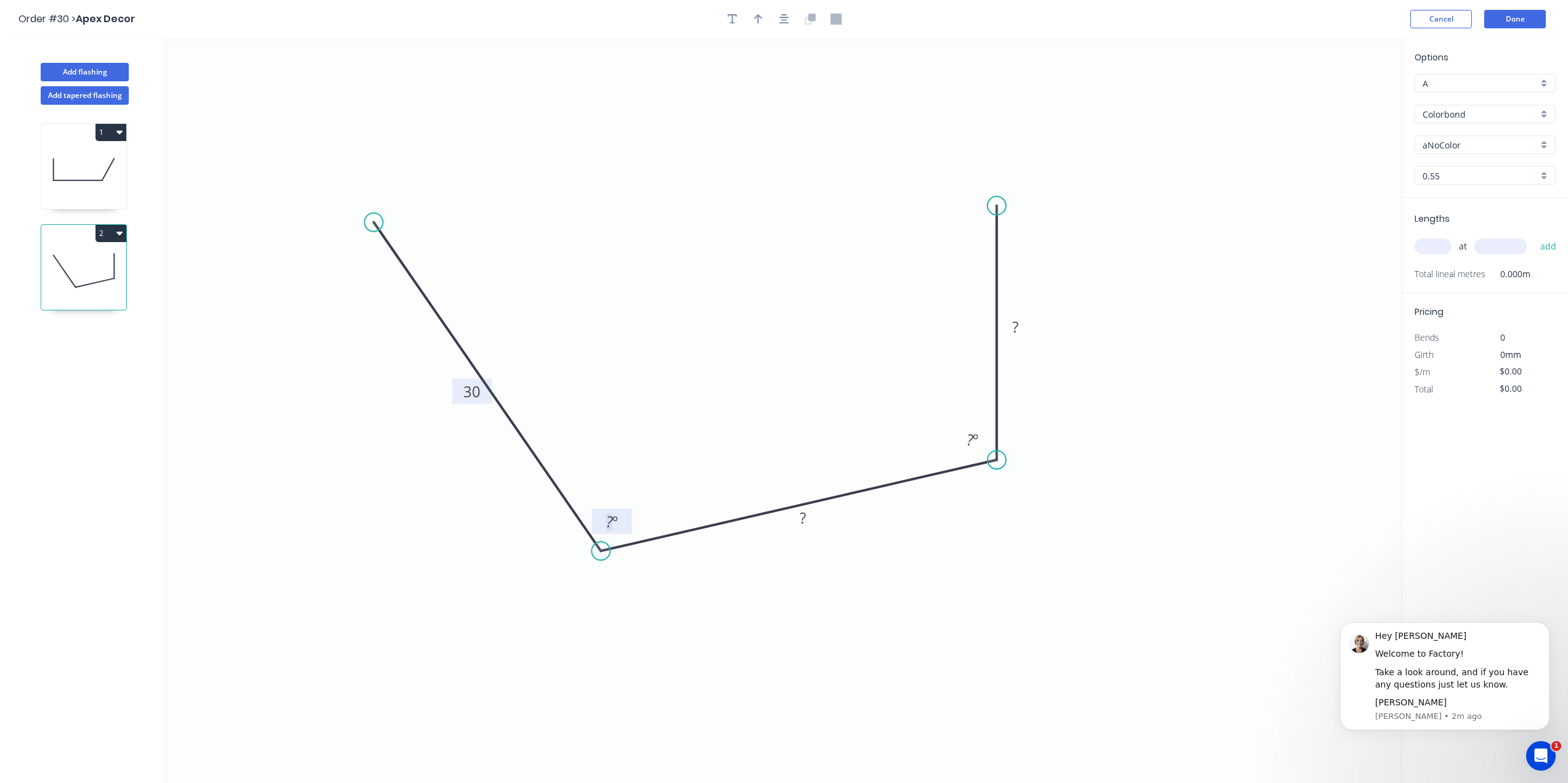
click at [475, 397] on tspan "30" at bounding box center [471, 392] width 17 height 21
click at [1425, 251] on input "text" at bounding box center [1433, 246] width 37 height 16
type input "2"
type input "3"
click at [1553, 251] on button "add" at bounding box center [1548, 246] width 29 height 21
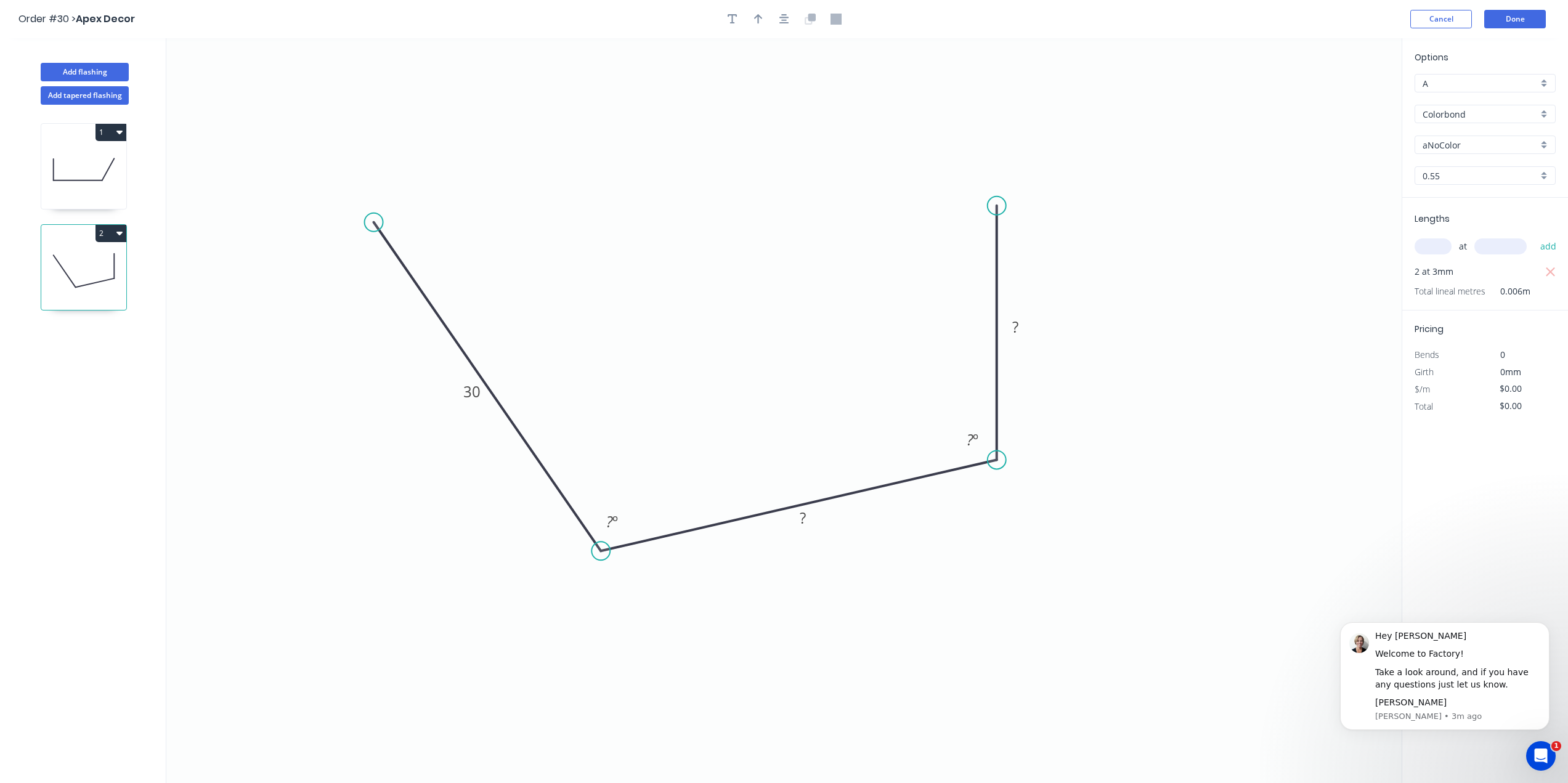
click at [1505, 248] on input "text" at bounding box center [1501, 246] width 53 height 16
click at [1439, 269] on span "2 at 3mm" at bounding box center [1434, 271] width 39 height 17
click at [1546, 271] on icon "button" at bounding box center [1551, 273] width 11 height 15
click at [1441, 251] on input "text" at bounding box center [1433, 246] width 37 height 16
click at [1493, 121] on div "Colorbond" at bounding box center [1485, 114] width 141 height 18
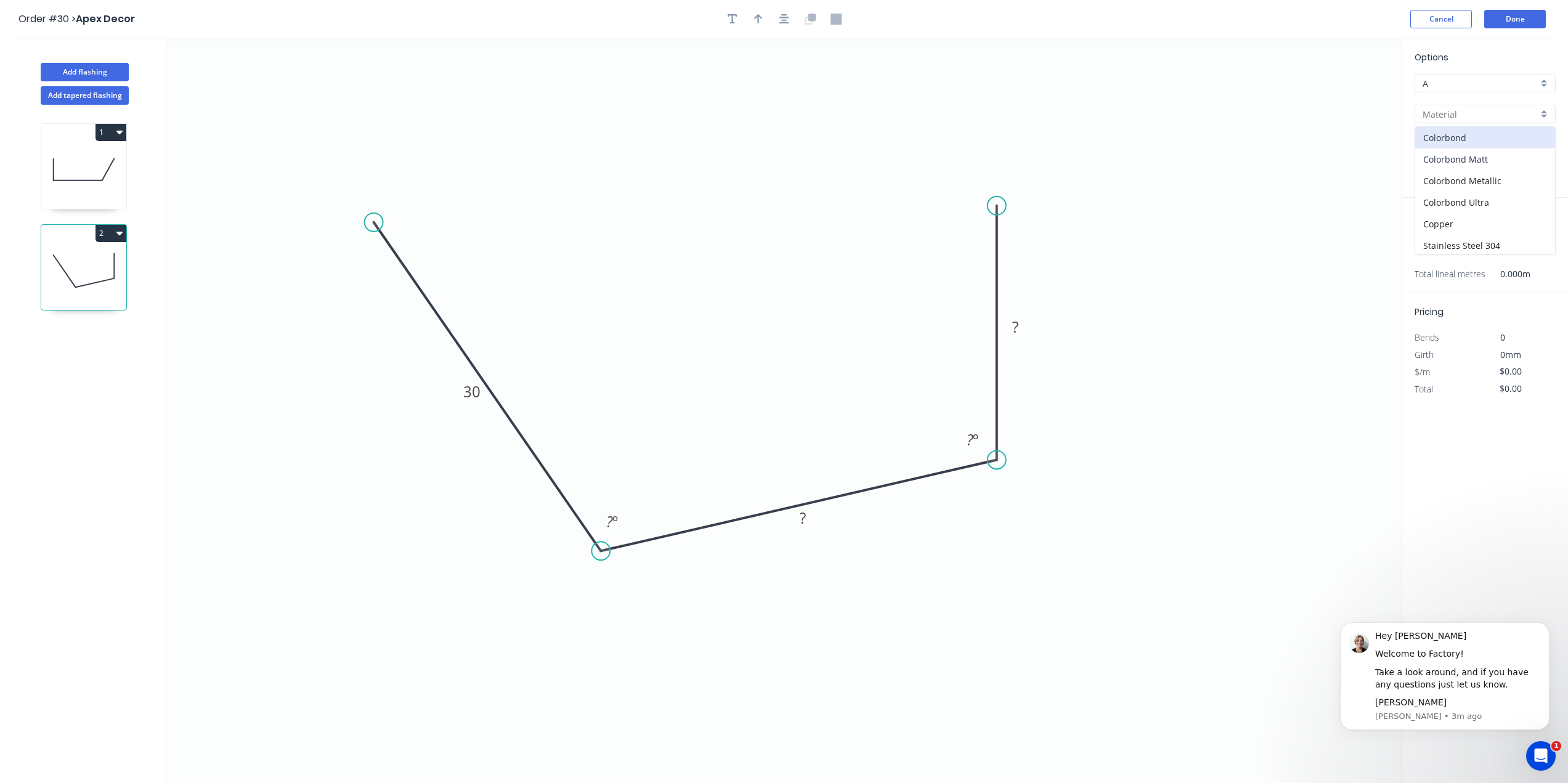
click at [1458, 161] on div "Colorbond Matt" at bounding box center [1486, 159] width 140 height 21
type input "Colorbond Matt"
type input "Basalt"
click at [1453, 146] on input "Basalt" at bounding box center [1481, 145] width 115 height 13
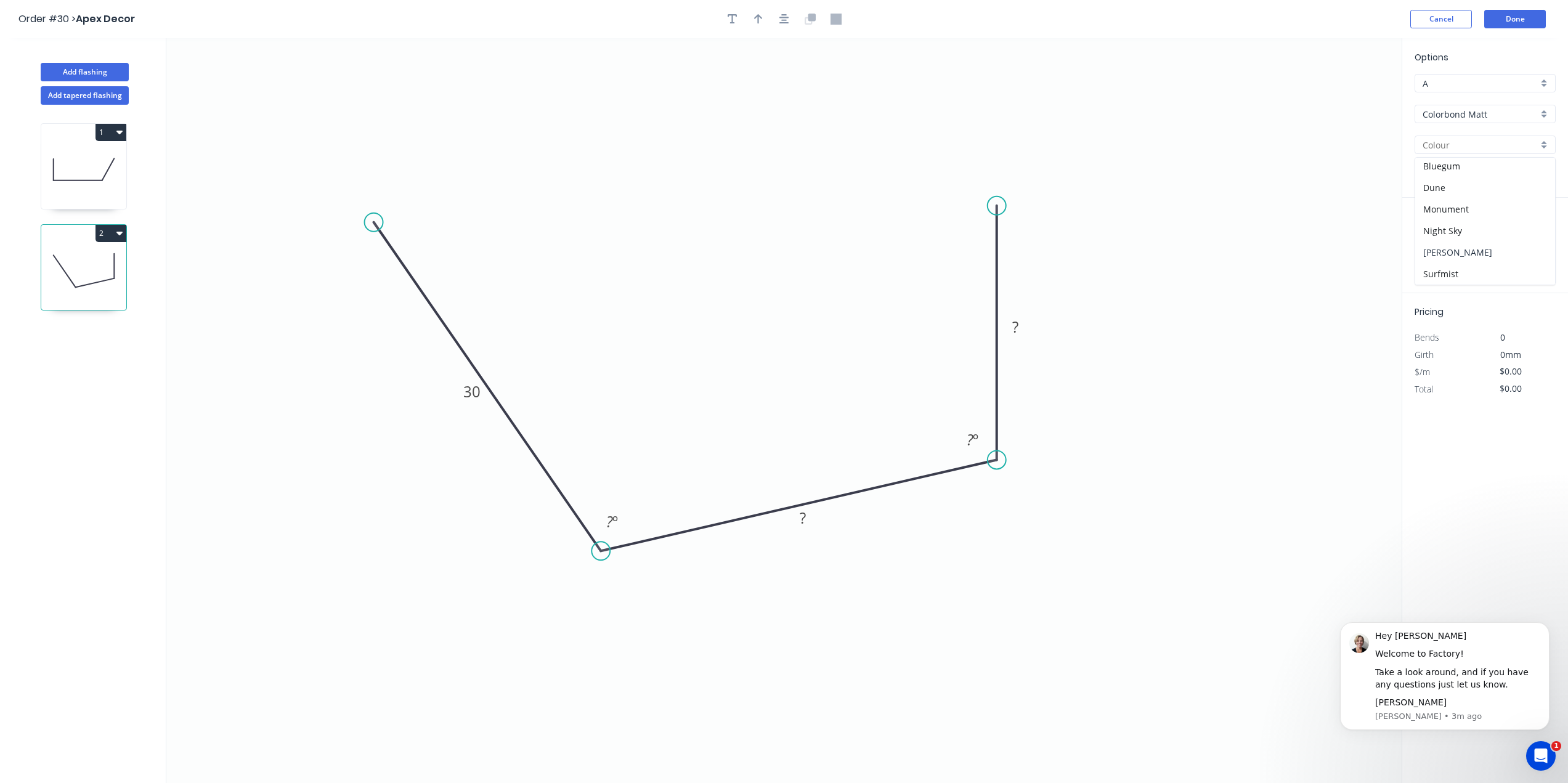
click at [1453, 253] on div "[PERSON_NAME]" at bounding box center [1486, 252] width 140 height 21
type input "[PERSON_NAME]"
click at [1467, 167] on div "0.55" at bounding box center [1485, 176] width 141 height 18
click at [1462, 194] on div "0.55" at bounding box center [1486, 199] width 140 height 21
type input "0.55"
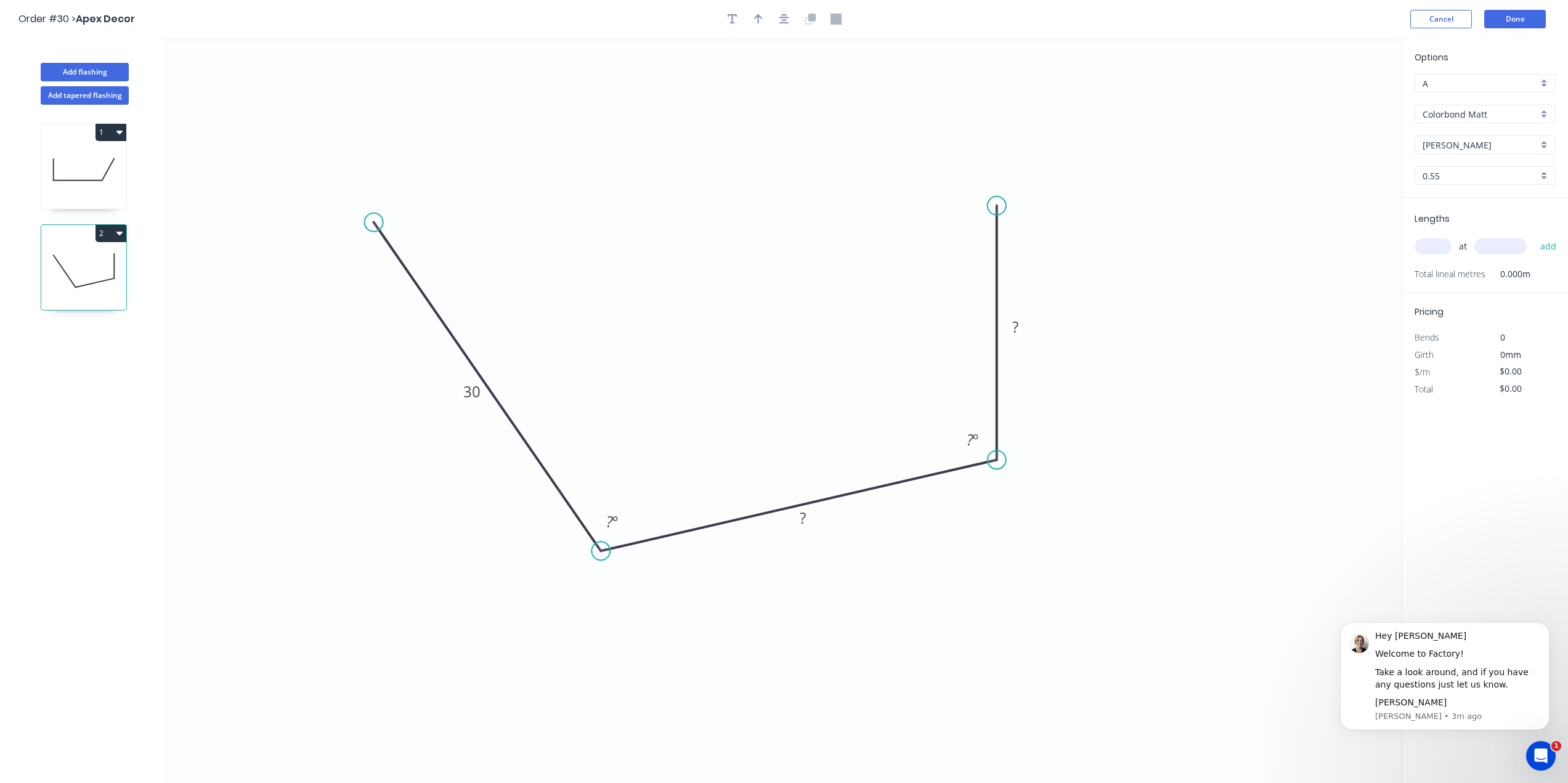
click at [1448, 85] on input "A" at bounding box center [1481, 83] width 115 height 13
click at [1470, 63] on div "Options A B Colorbond Matt Colorbond [PERSON_NAME] Grey Shale Grey 0.55 0.55" at bounding box center [1485, 124] width 166 height 148
click at [1429, 241] on input "text" at bounding box center [1433, 246] width 37 height 16
type input "2"
type input "2000"
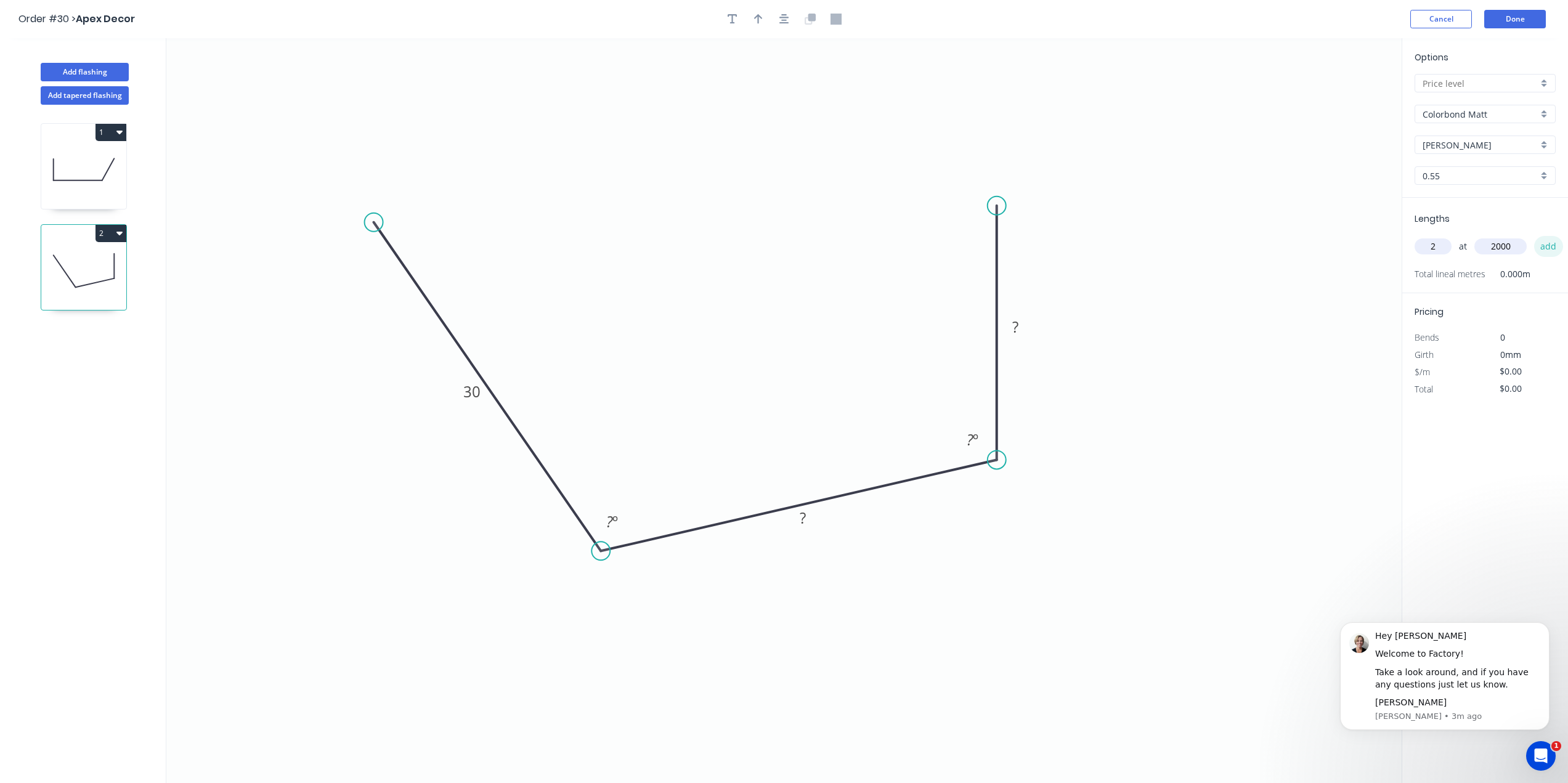
click at [1552, 248] on button "add" at bounding box center [1548, 246] width 29 height 21
click at [463, 390] on rect at bounding box center [472, 392] width 25 height 17
drag, startPoint x: 480, startPoint y: 395, endPoint x: 474, endPoint y: 392, distance: 6.7
click at [477, 393] on g "30" at bounding box center [472, 392] width 25 height 21
click at [482, 396] on tspan "300" at bounding box center [471, 392] width 26 height 21
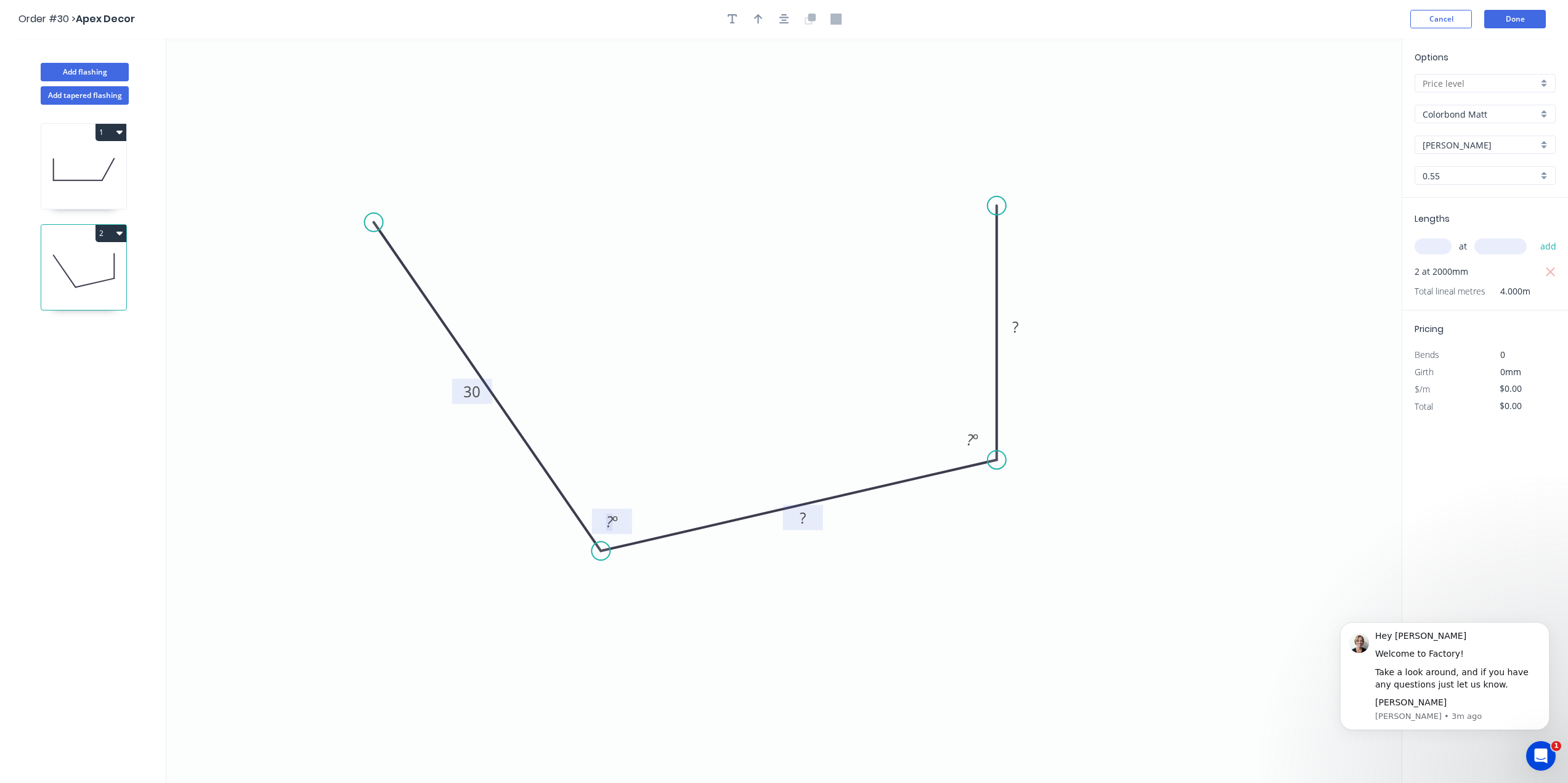
click at [807, 524] on rect at bounding box center [803, 518] width 25 height 17
click at [1029, 339] on rect at bounding box center [1015, 326] width 40 height 26
click at [1025, 326] on rect at bounding box center [1015, 327] width 25 height 17
type input "$16.30"
type input "$65.20"
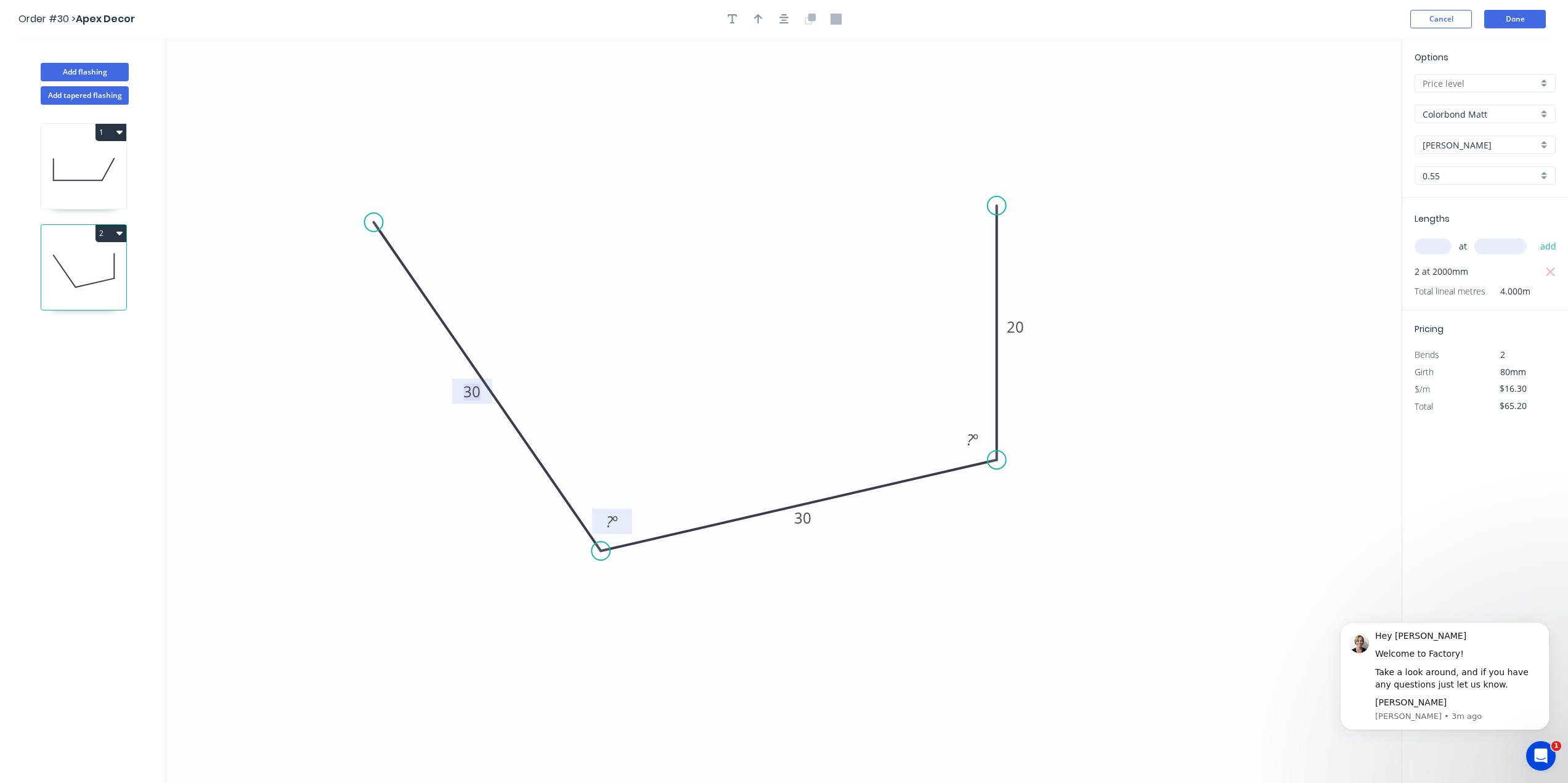
click at [606, 523] on tspan "?" at bounding box center [610, 522] width 7 height 21
click at [967, 443] on tspan "?" at bounding box center [970, 439] width 7 height 21
click at [1132, 453] on icon "0 30 30 20 45 º 50 º" at bounding box center [784, 410] width 1235 height 745
click at [1284, 290] on icon "0 30 30 20 45 º 50 º" at bounding box center [784, 410] width 1235 height 745
click at [1524, 14] on button "Done" at bounding box center [1514, 19] width 62 height 18
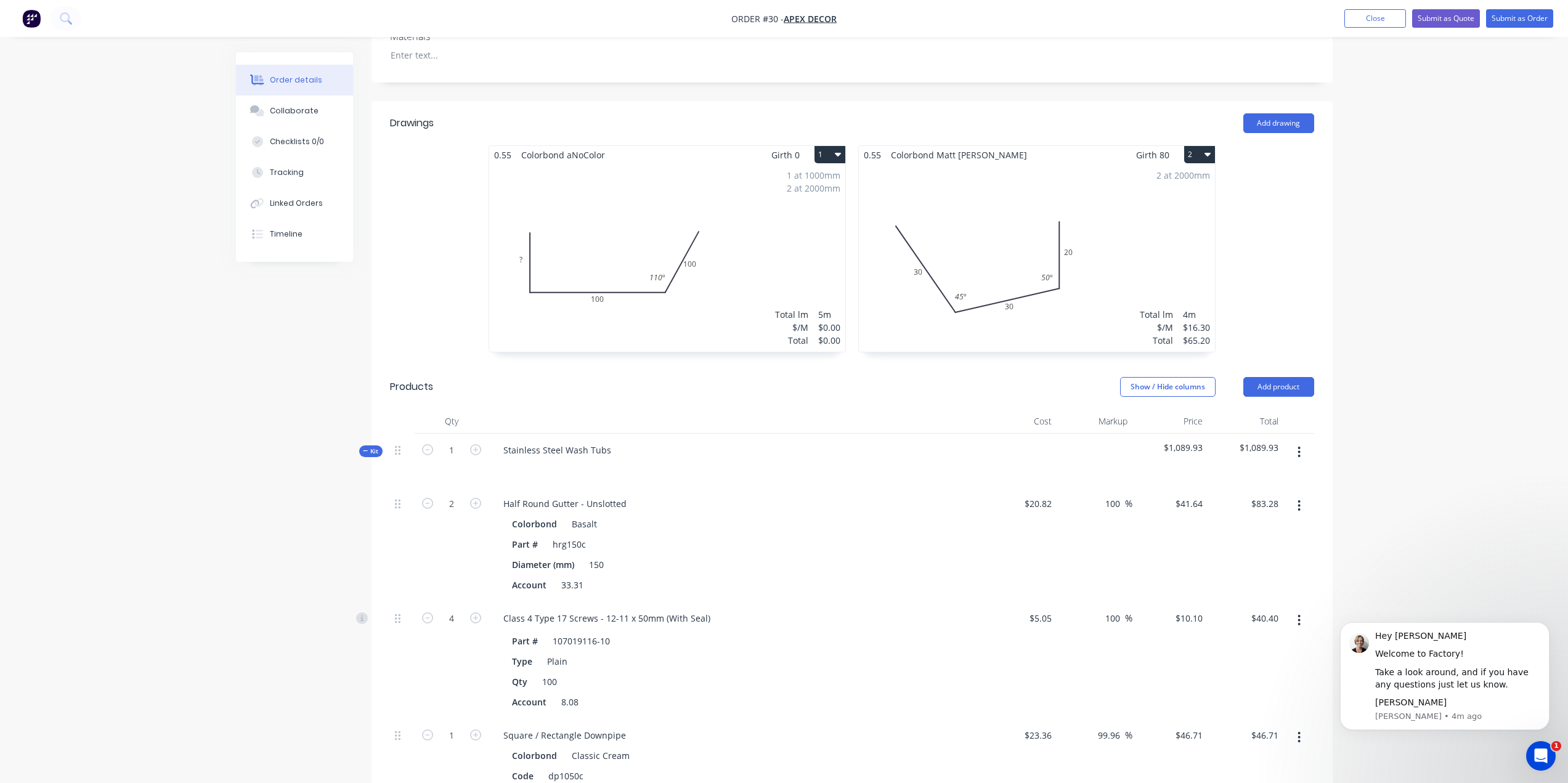
scroll to position [325, 0]
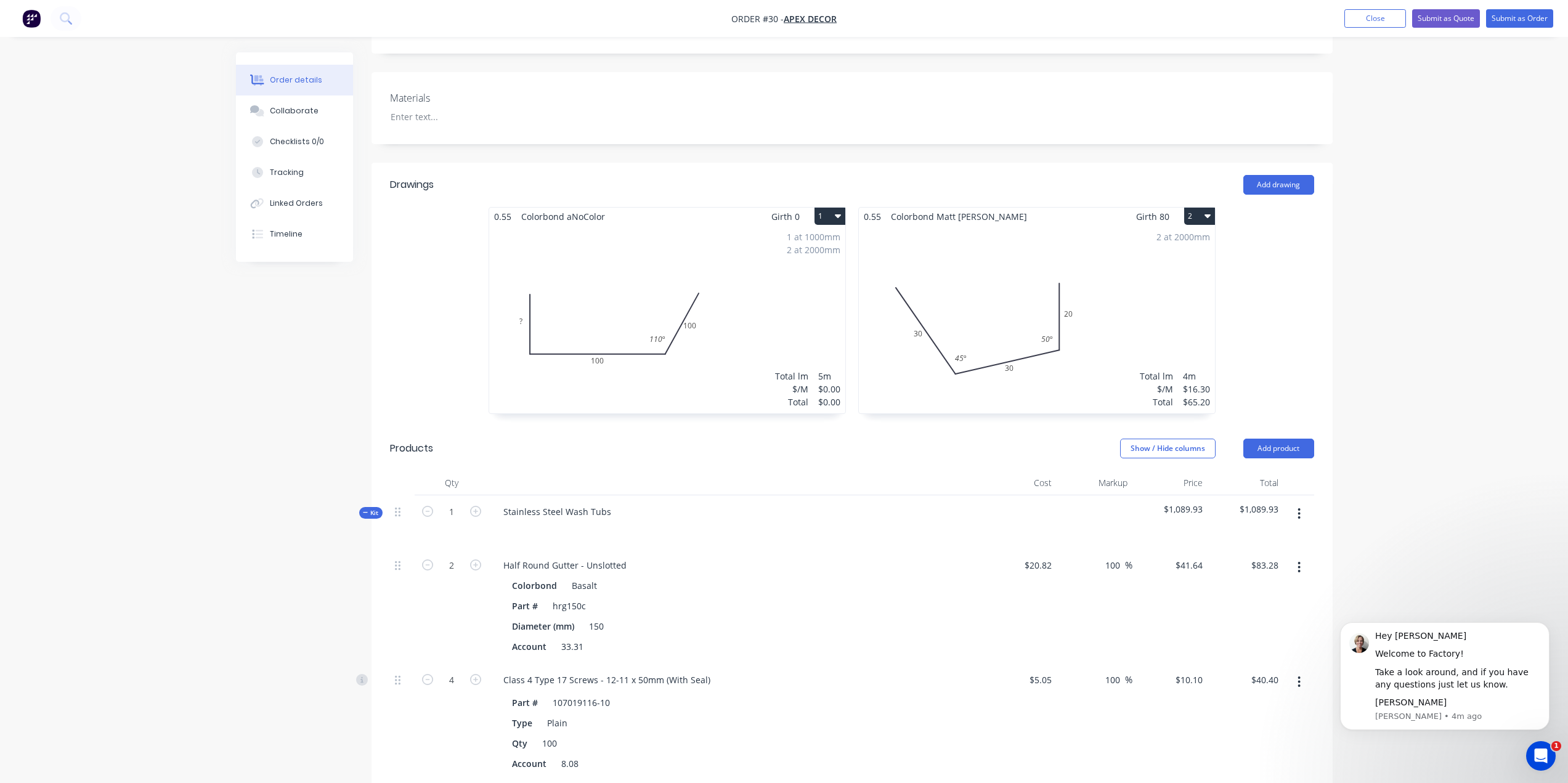
click at [1198, 208] on button "2" at bounding box center [1199, 216] width 30 height 17
click at [1274, 211] on div "0.55 Colorbond aNoColor Girth 0 1 0 ? 100 100 110 º 0 ? 100 100 110 º 1 at 1000…" at bounding box center [852, 316] width 962 height 219
drag, startPoint x: 1037, startPoint y: 275, endPoint x: 992, endPoint y: 271, distance: 45.2
click at [992, 271] on div "2 at 2000mm Total lm $/M Total 4m $16.30 $65.20" at bounding box center [1037, 320] width 356 height 188
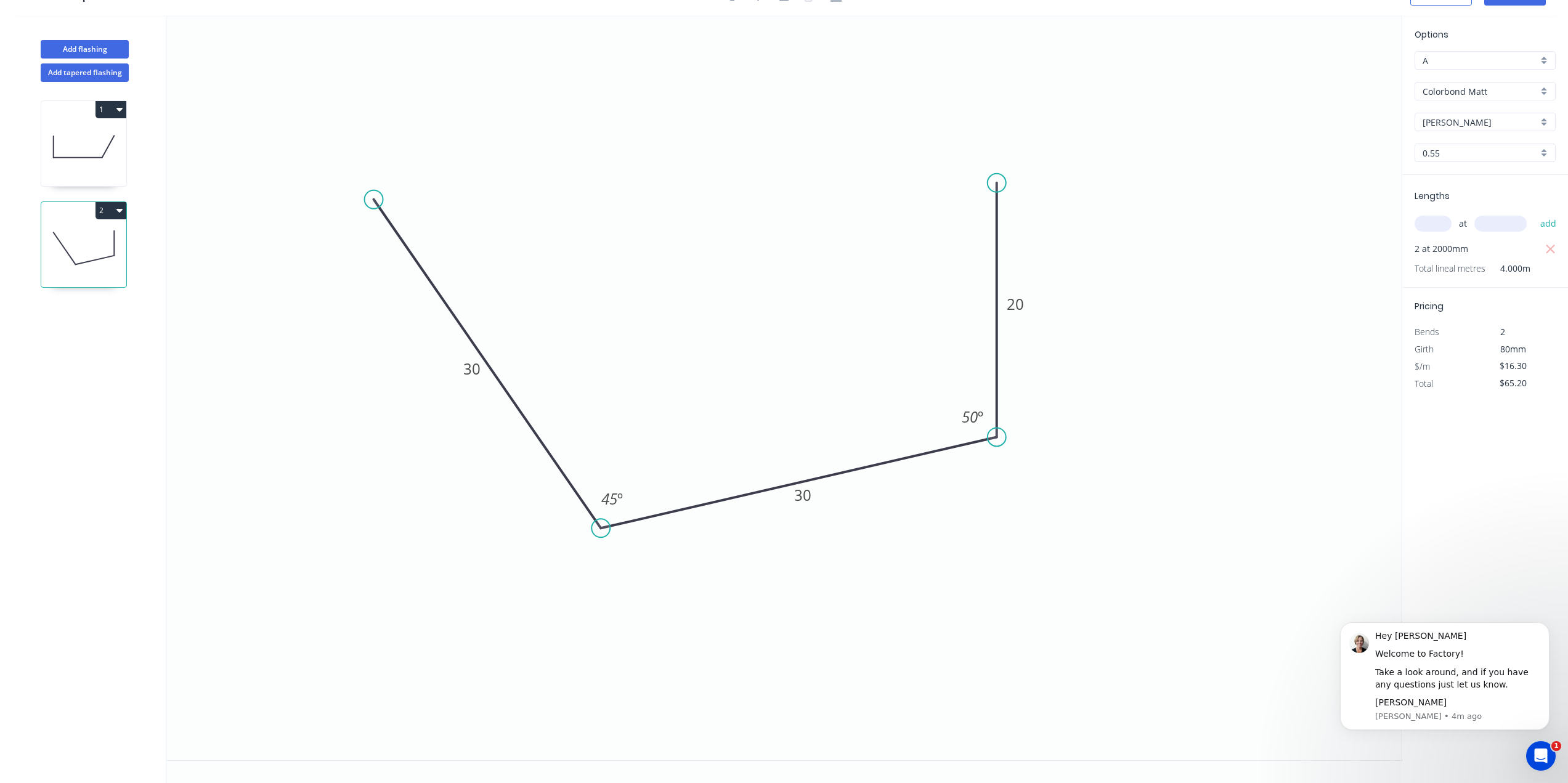
scroll to position [23, 0]
click at [431, 294] on div "Feather" at bounding box center [439, 293] width 124 height 26
type input "$18.19"
type input "$72.76"
drag, startPoint x: 382, startPoint y: 184, endPoint x: 428, endPoint y: 157, distance: 53.3
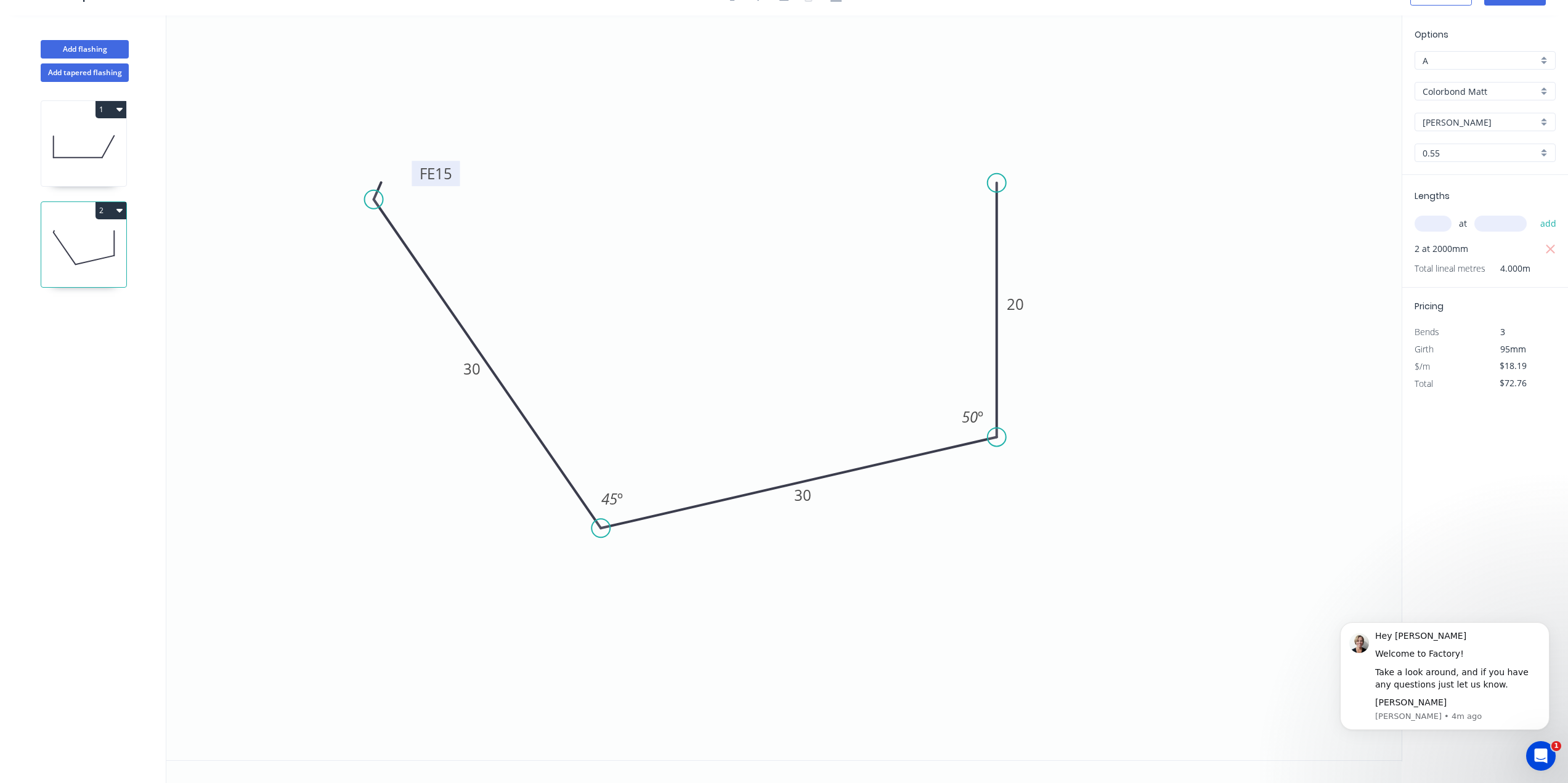
click at [428, 161] on rect at bounding box center [436, 173] width 48 height 26
drag, startPoint x: 463, startPoint y: 162, endPoint x: 401, endPoint y: 190, distance: 68.0
click at [418, 187] on icon "0 FE 15 30 30 20 45 º 50 º" at bounding box center [784, 388] width 1235 height 745
click at [390, 226] on icon "0 FE 15 30 30 20 45 º 50 º" at bounding box center [784, 388] width 1235 height 745
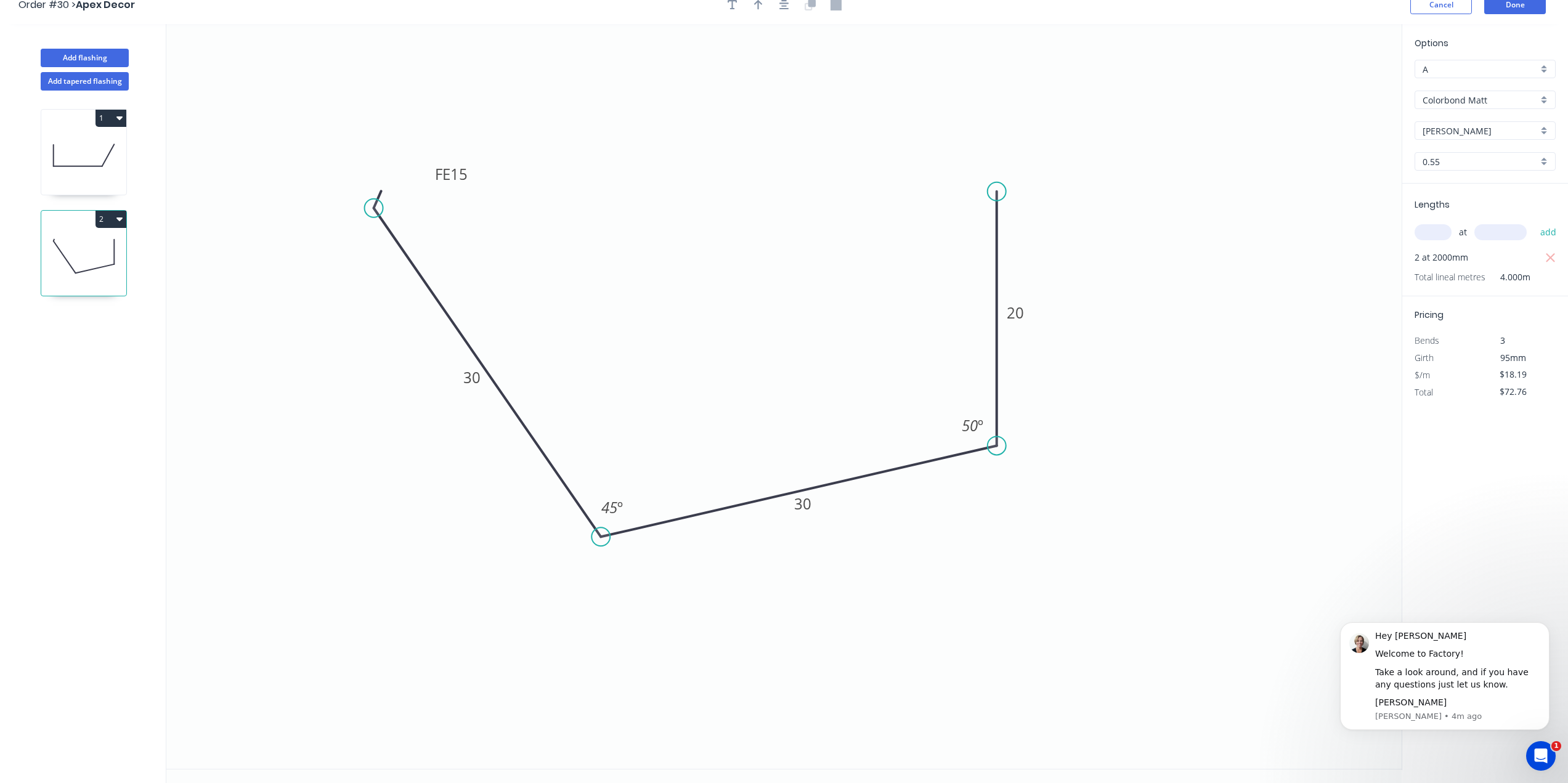
scroll to position [0, 0]
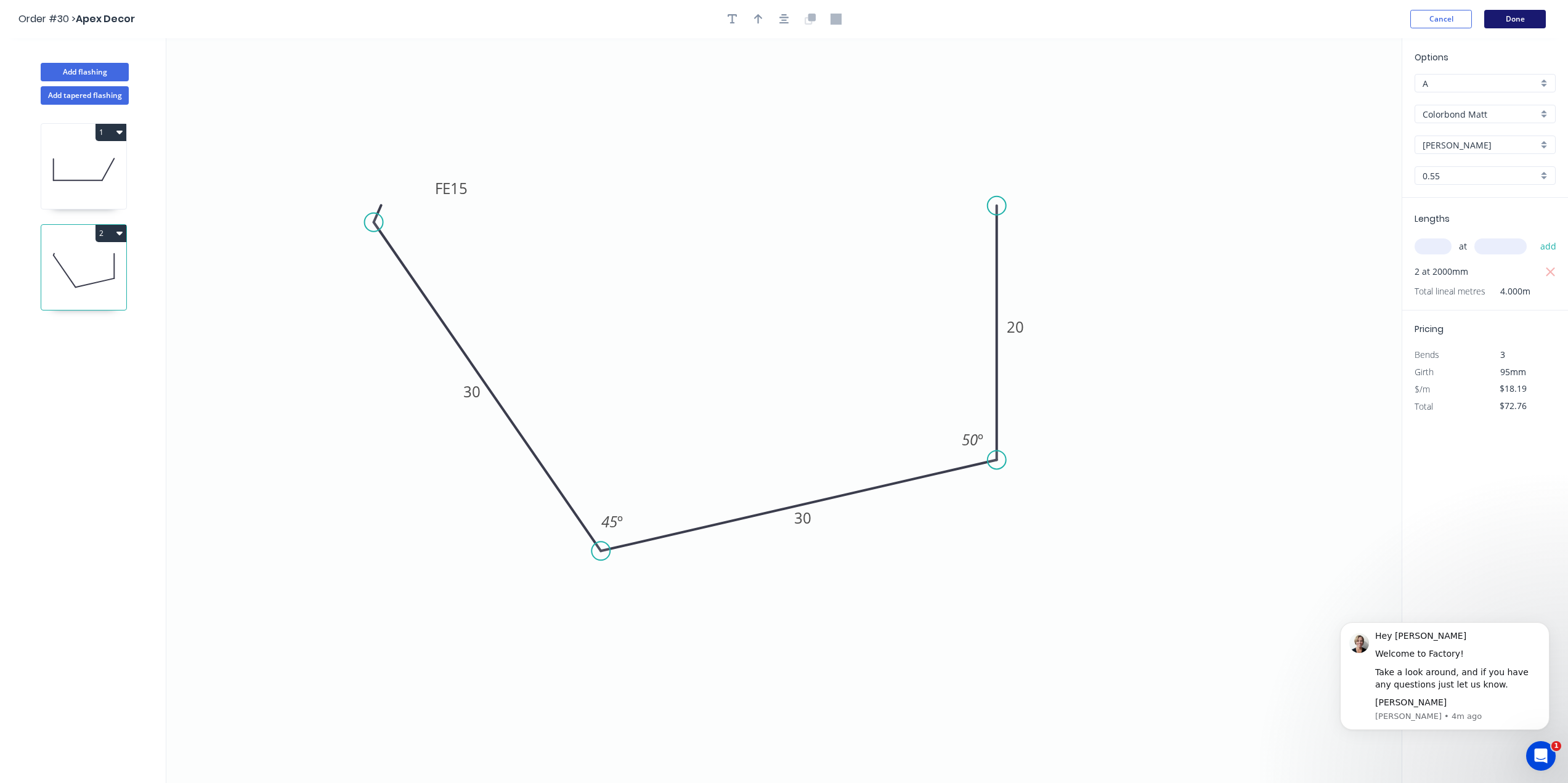
click at [1495, 21] on button "Done" at bounding box center [1514, 19] width 62 height 18
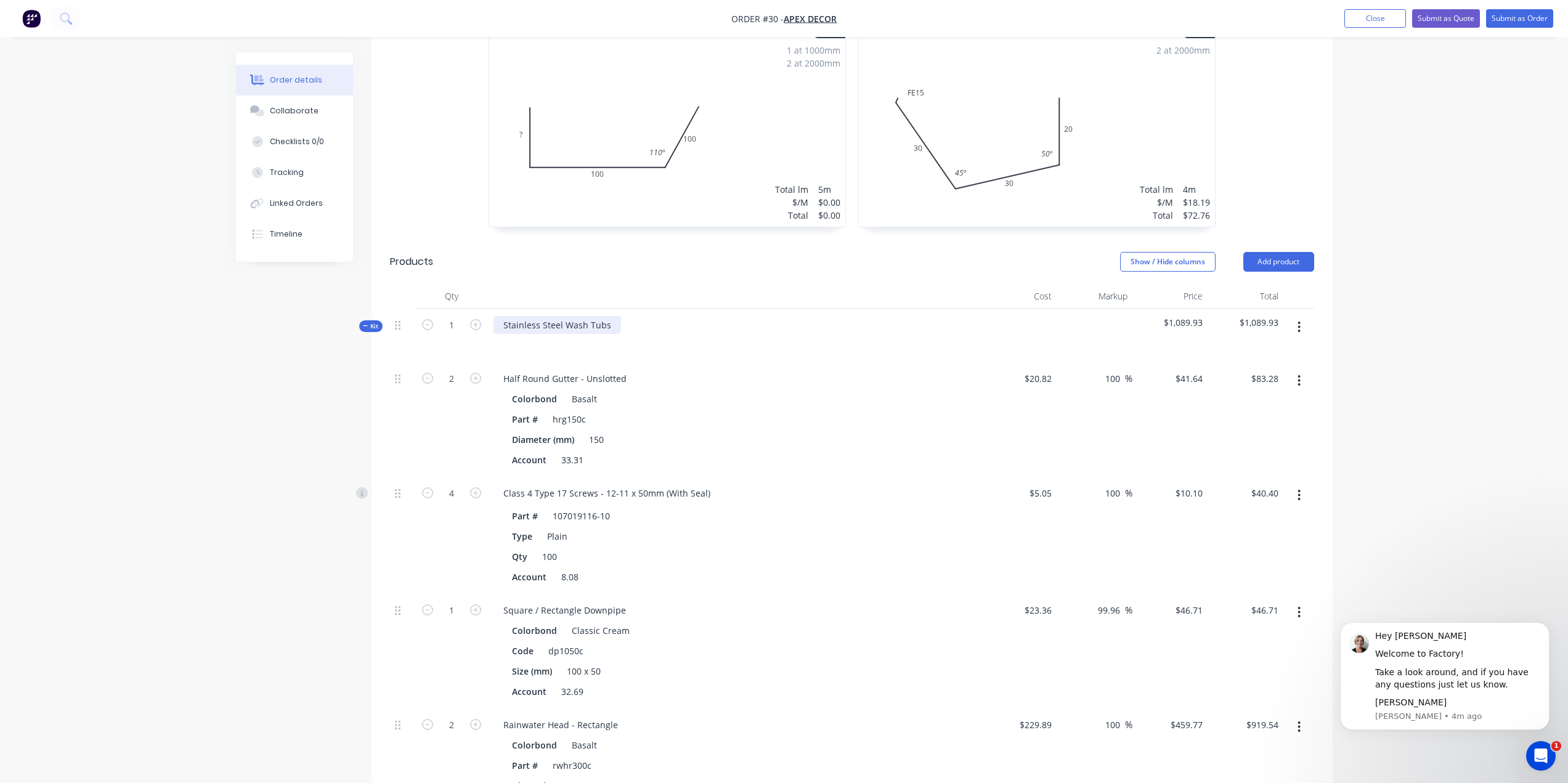
scroll to position [509, 0]
click at [377, 324] on span "Kit" at bounding box center [370, 328] width 16 height 9
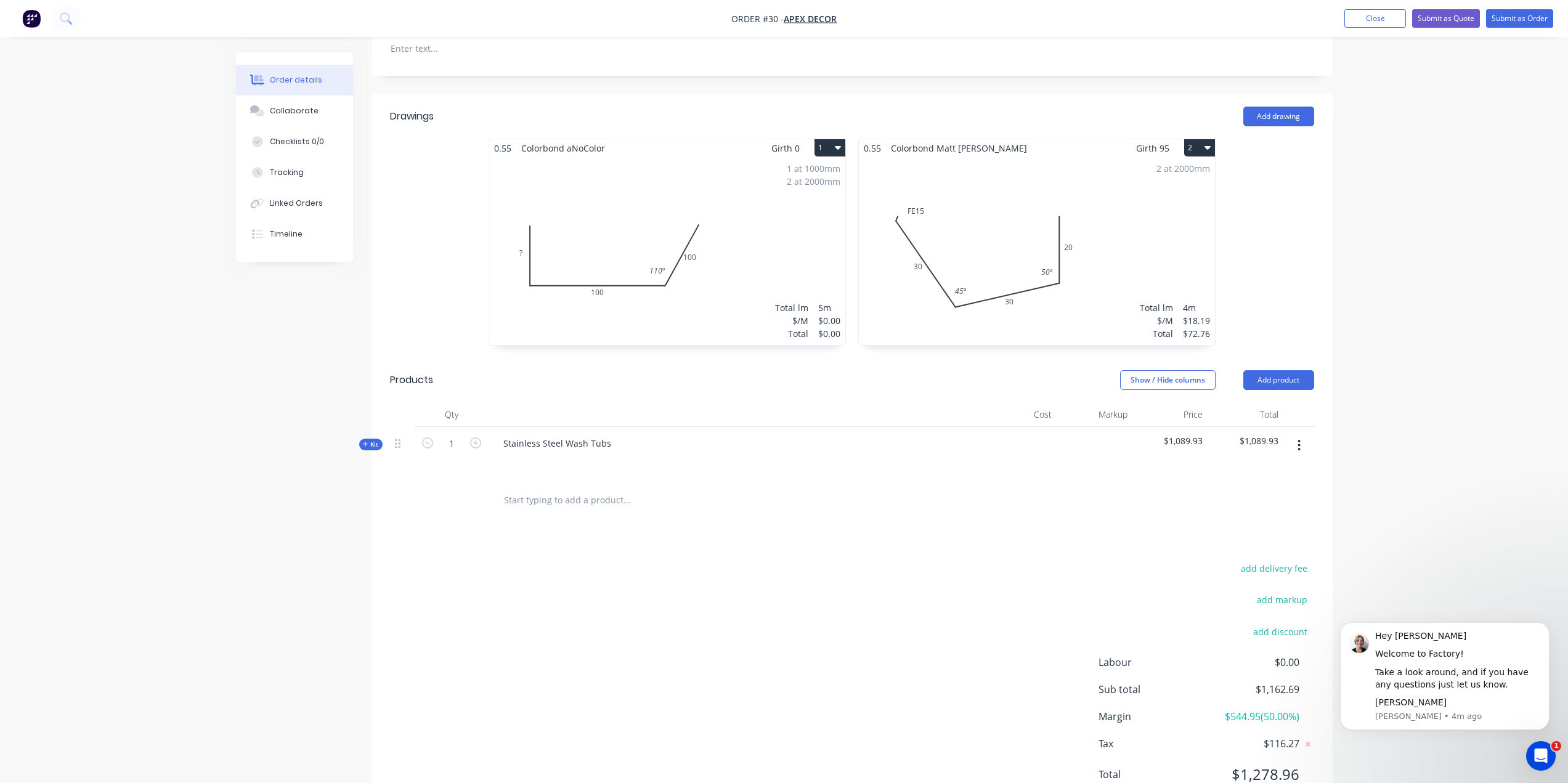
click at [365, 442] on icon at bounding box center [365, 444] width 5 height 5
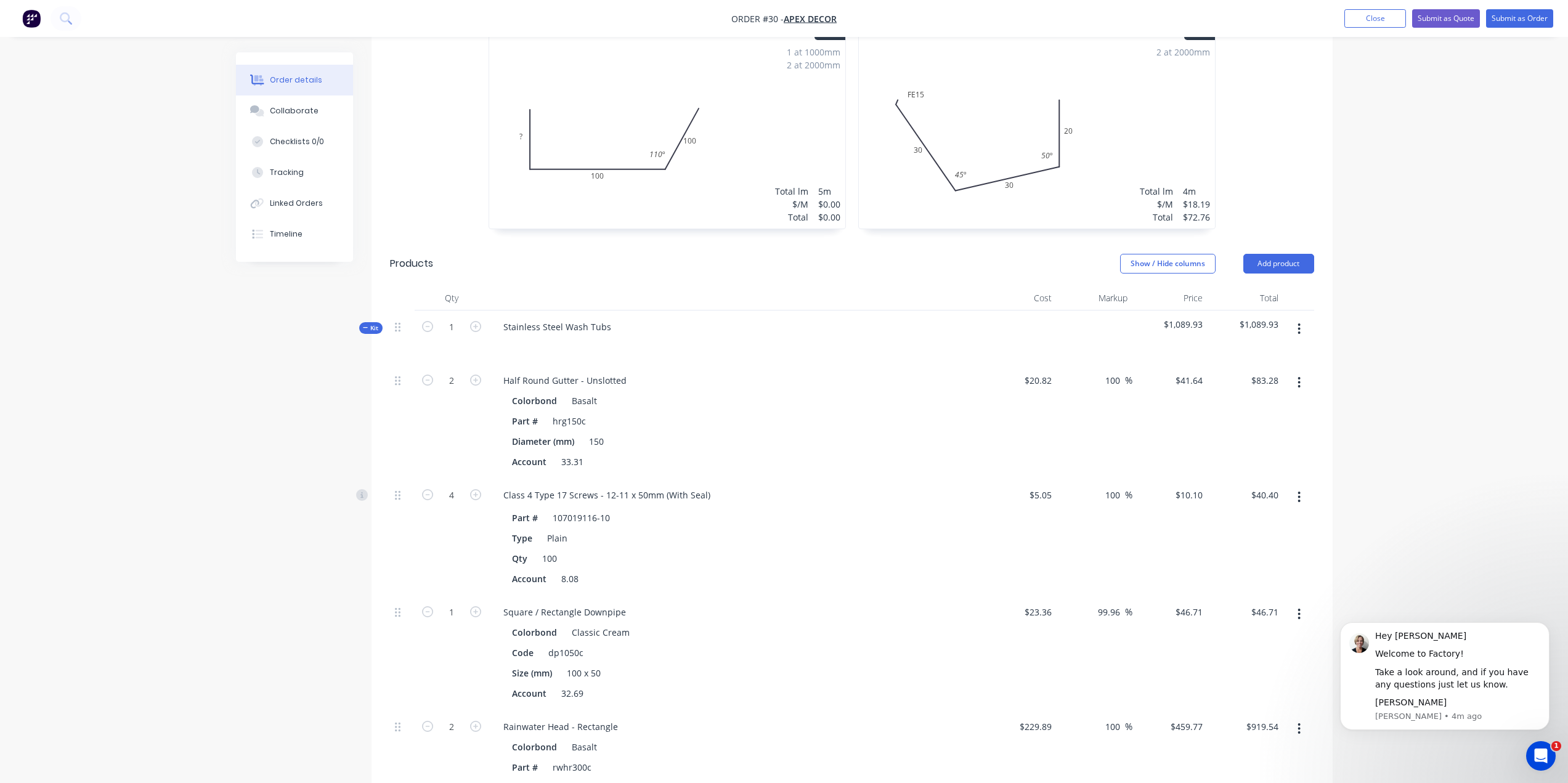
scroll to position [325, 0]
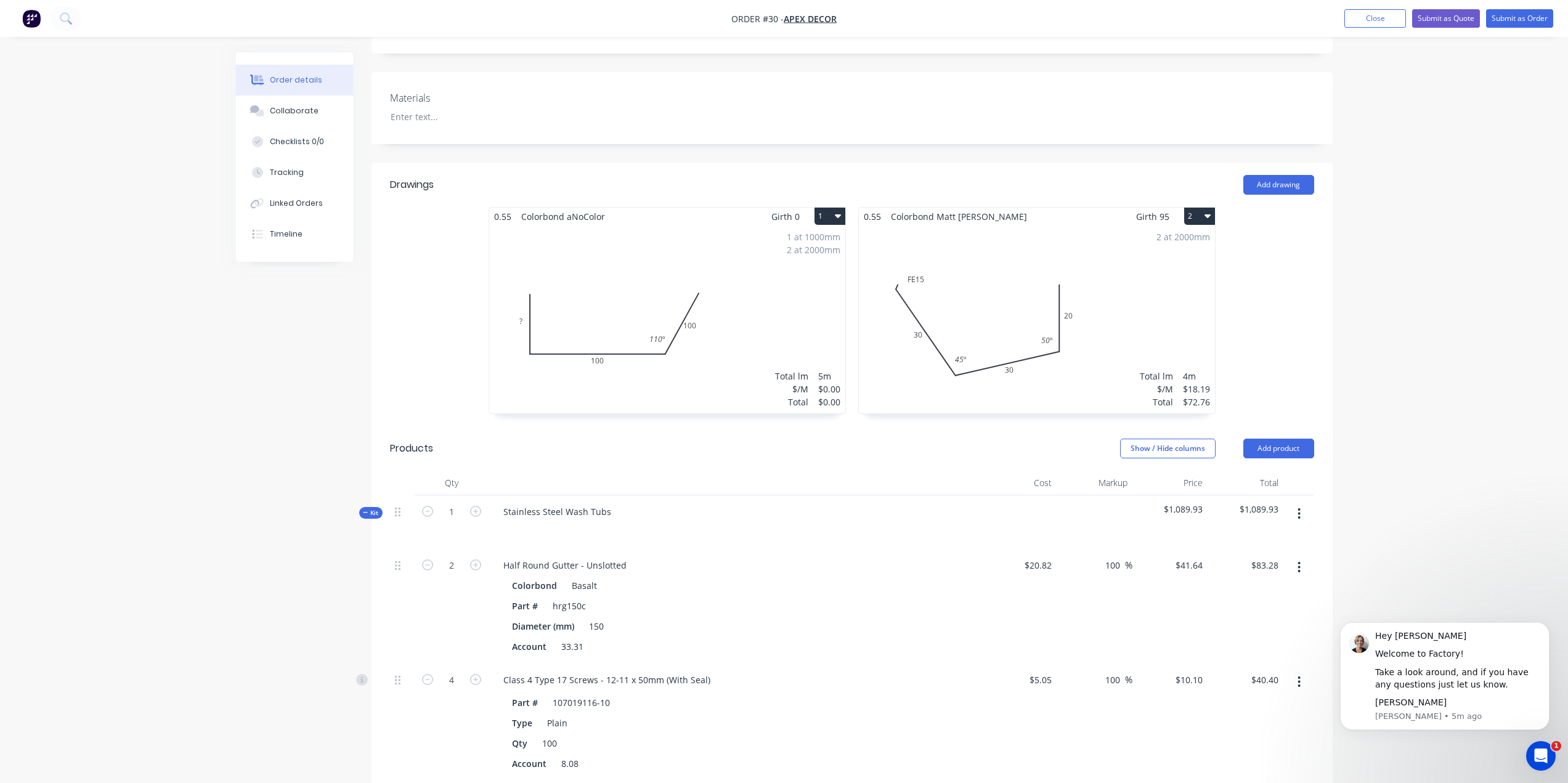
click at [919, 251] on div "2 at 2000mm Total lm $/M Total 4m $18.19 $72.76" at bounding box center [1037, 320] width 356 height 188
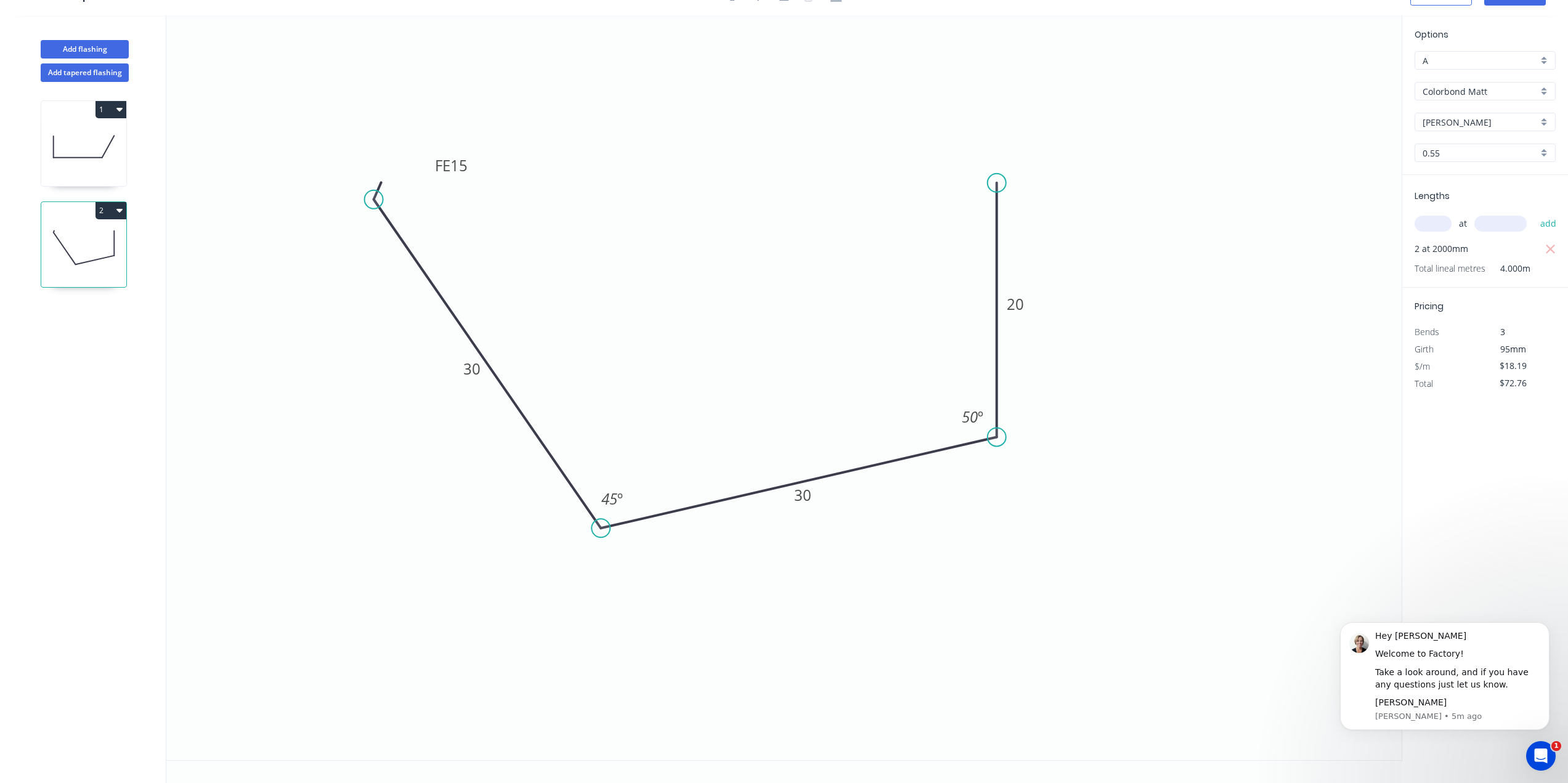
scroll to position [23, 0]
click at [1276, 283] on icon "0 FE 15 30 30 20 45 º 50 º" at bounding box center [784, 388] width 1235 height 745
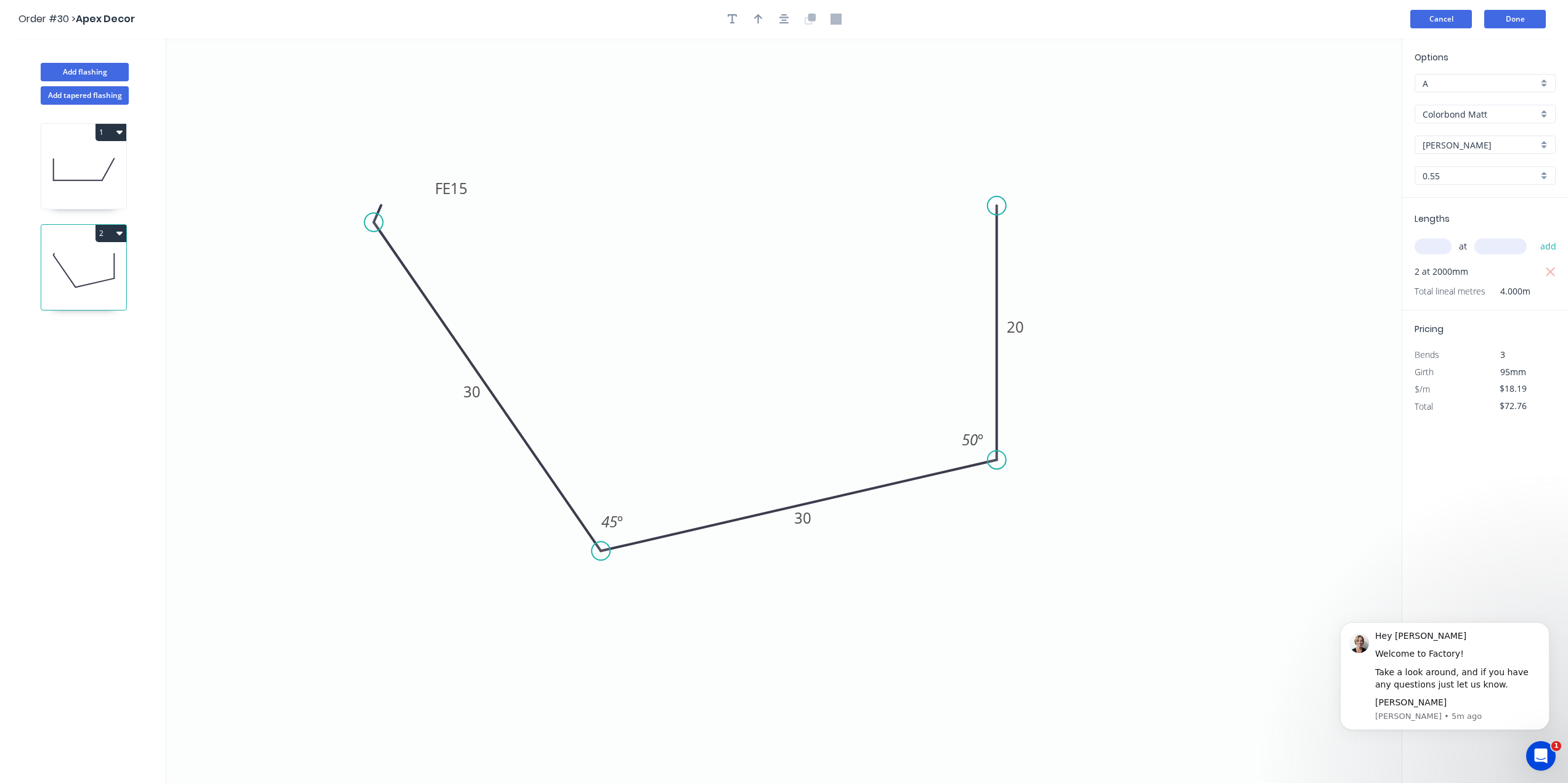
click at [1430, 26] on button "Cancel" at bounding box center [1441, 19] width 62 height 18
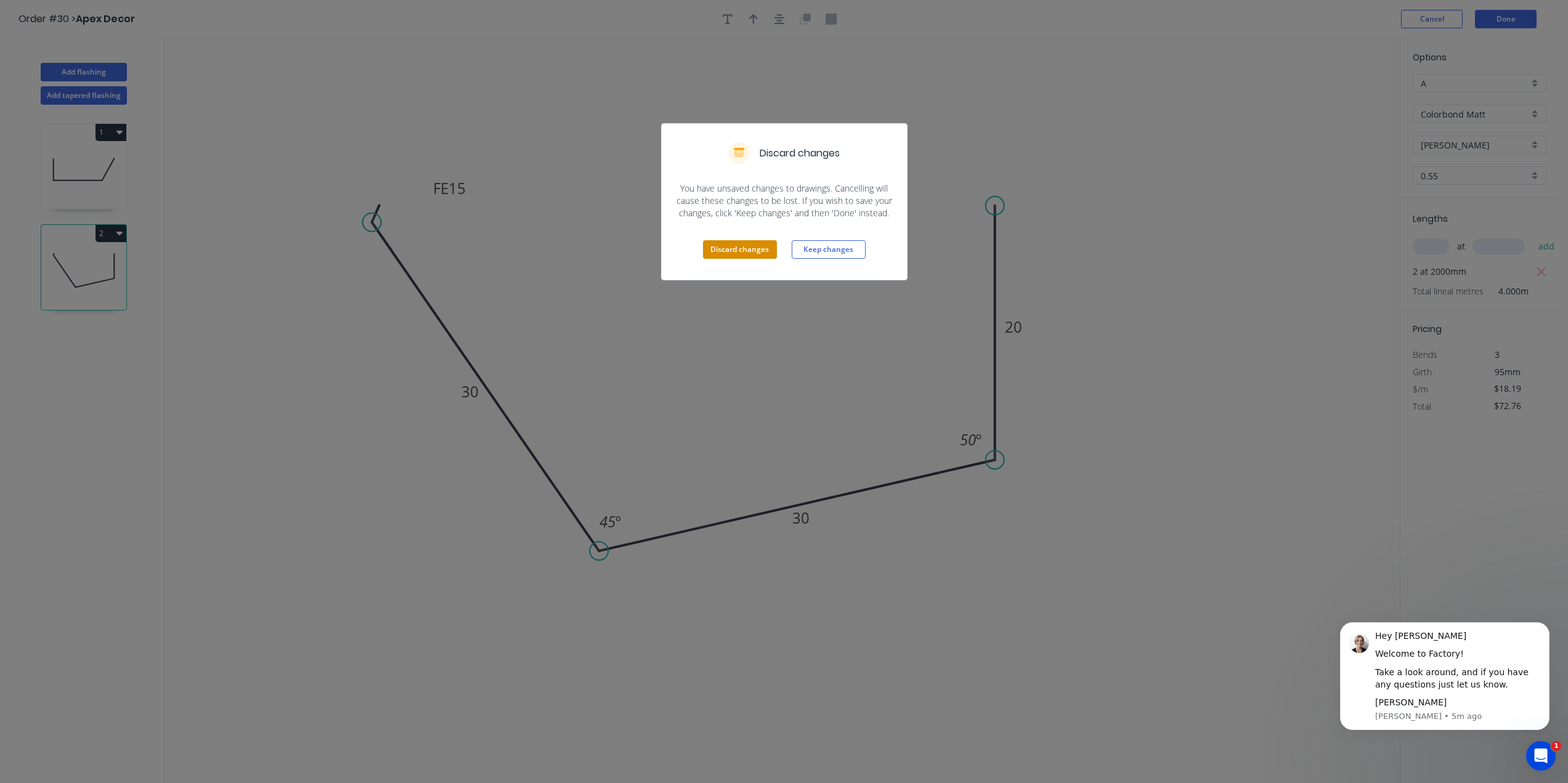
click at [756, 251] on button "Discard changes" at bounding box center [740, 250] width 74 height 18
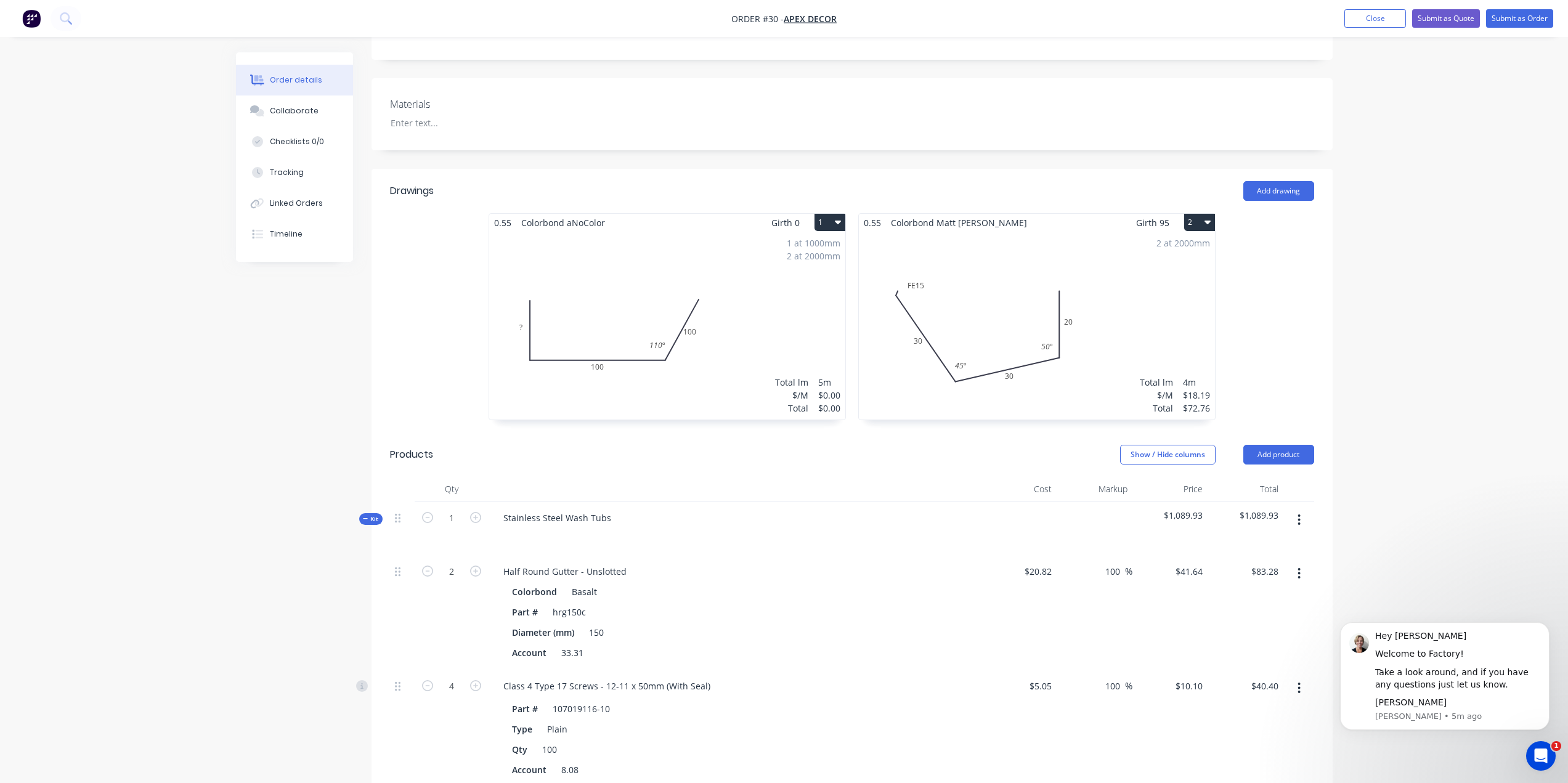
scroll to position [308, 0]
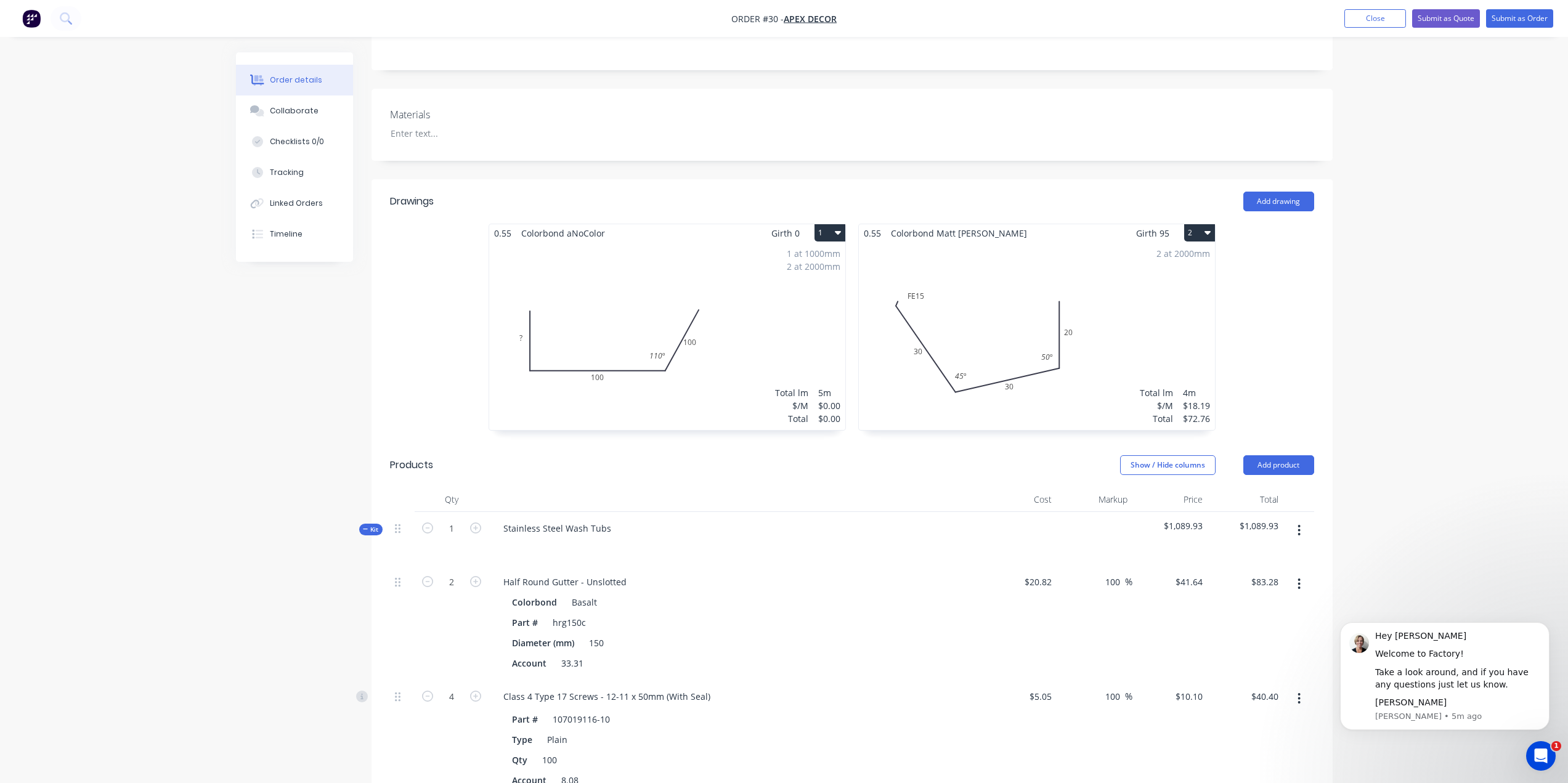
click at [1357, 269] on div "Order details Collaborate Checklists 0/0 Tracking Linked Orders Timeline Order …" at bounding box center [784, 549] width 1568 height 1714
click at [1465, 296] on div "Order details Collaborate Checklists 0/0 Tracking Linked Orders Timeline Order …" at bounding box center [784, 549] width 1568 height 1714
drag, startPoint x: 1189, startPoint y: 355, endPoint x: 1205, endPoint y: 358, distance: 16.3
click at [1205, 400] on div "$18.19" at bounding box center [1196, 406] width 27 height 13
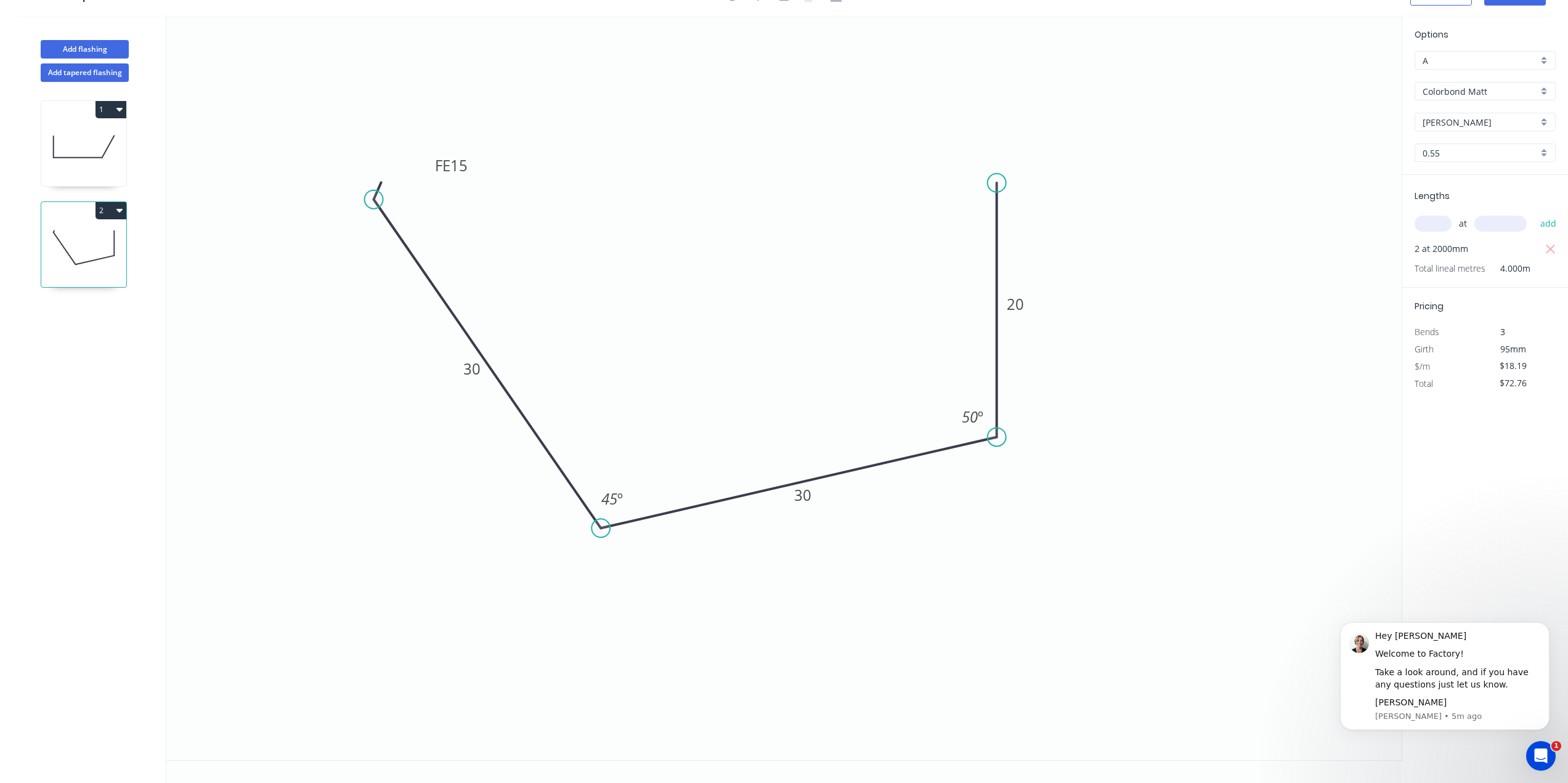
scroll to position [23, 0]
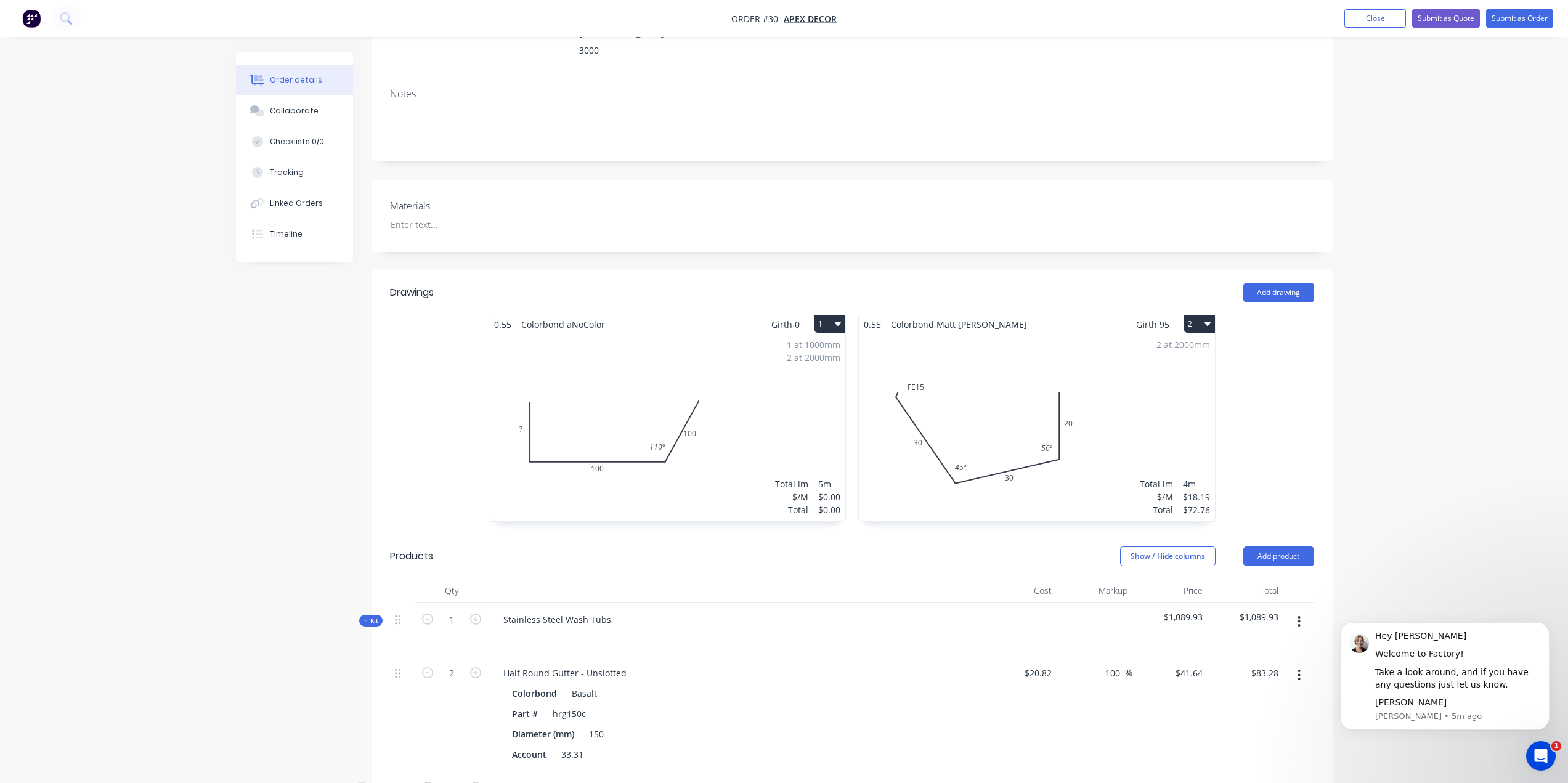
scroll to position [246, 0]
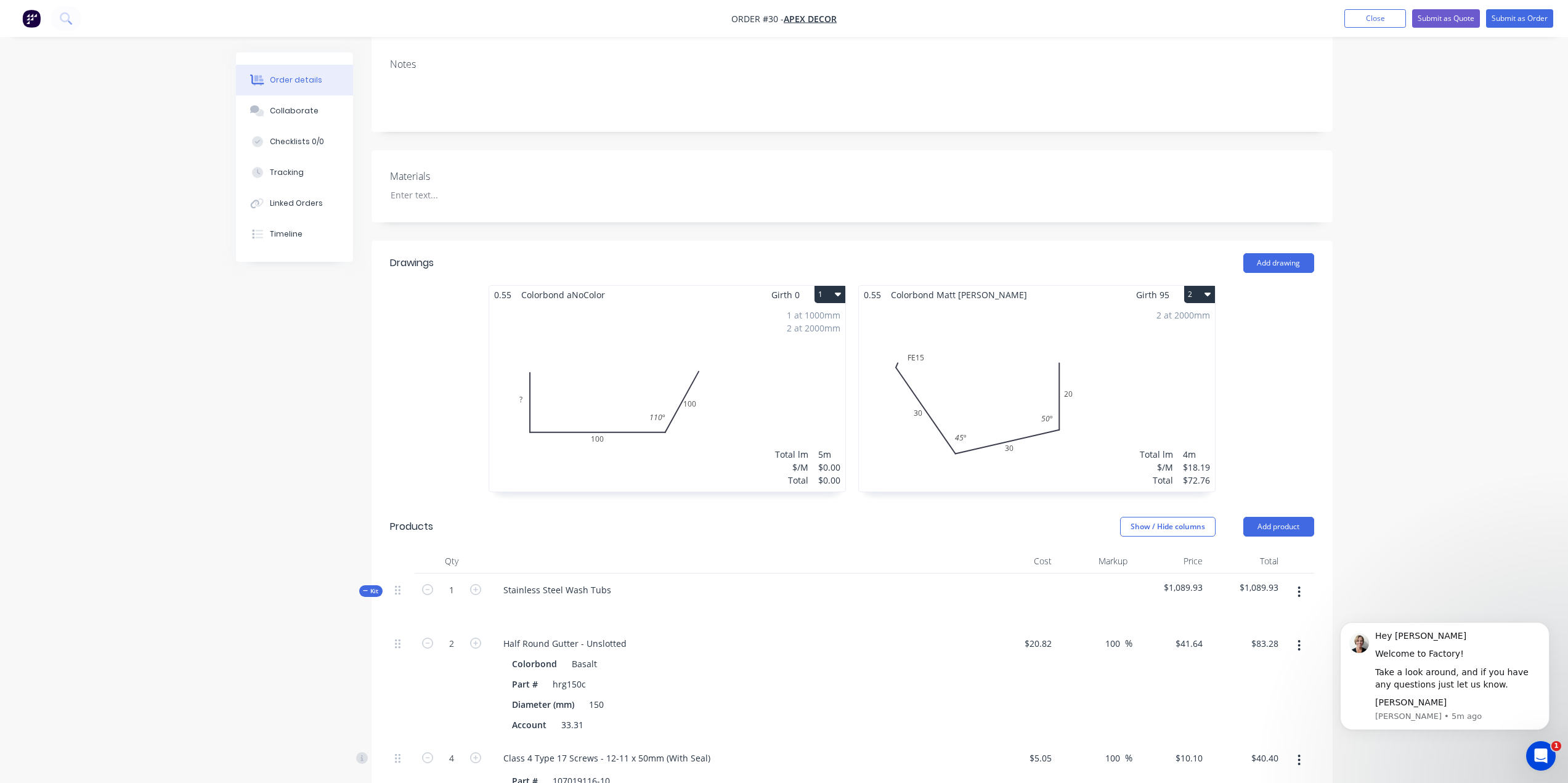
click at [1481, 215] on div "Order details Collaborate Checklists 0/0 Tracking Linked Orders Timeline Order …" at bounding box center [784, 611] width 1568 height 1714
click at [1360, 20] on button "Close" at bounding box center [1375, 18] width 62 height 18
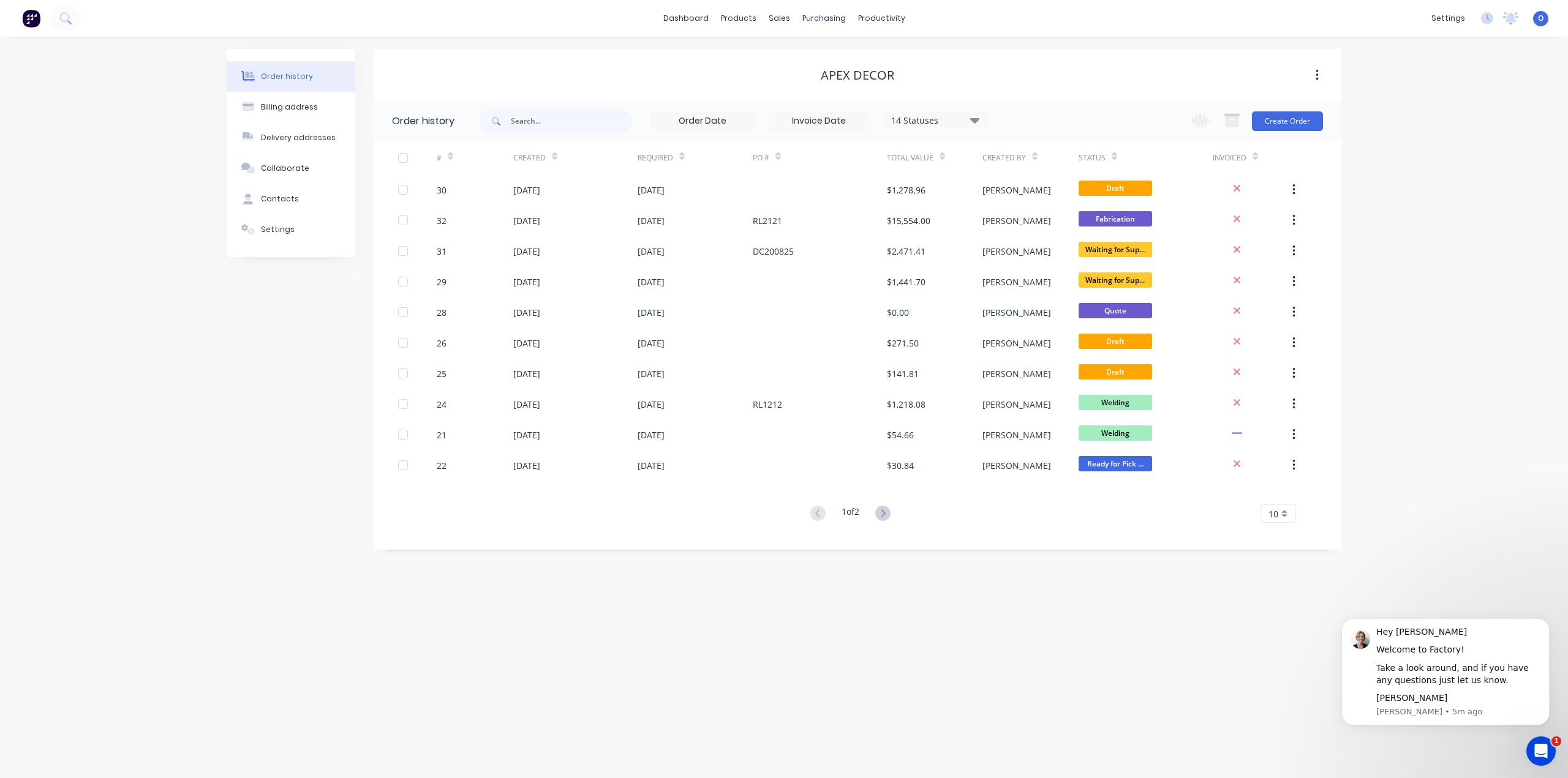
click at [212, 310] on div "Order history Billing address Delivery addresses Collaborate Contacts Settings …" at bounding box center [784, 408] width 1568 height 742
click at [838, 57] on div "Sales Orders" at bounding box center [824, 58] width 50 height 11
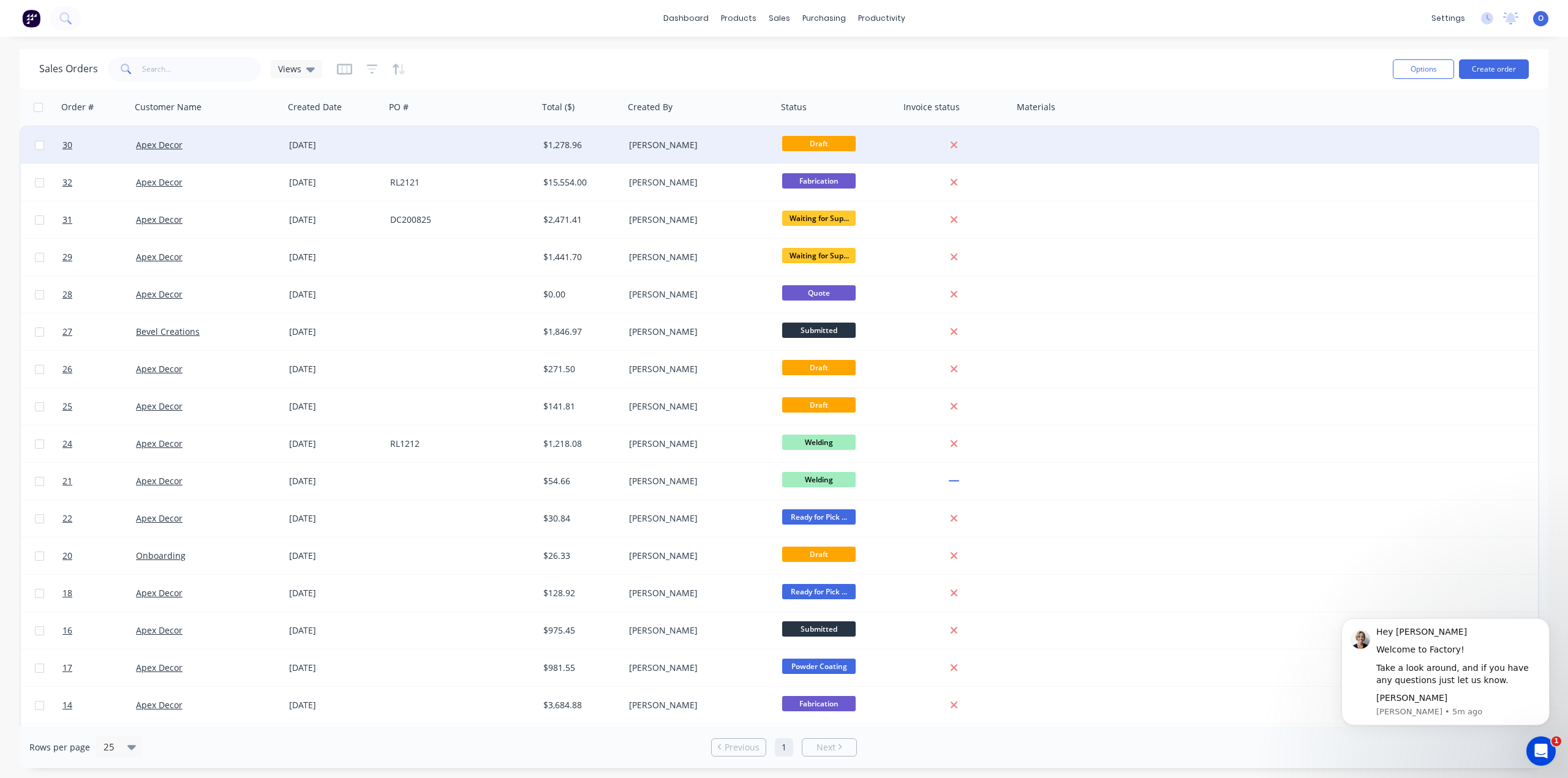
click at [233, 138] on div "Apex Decor" at bounding box center [207, 145] width 153 height 37
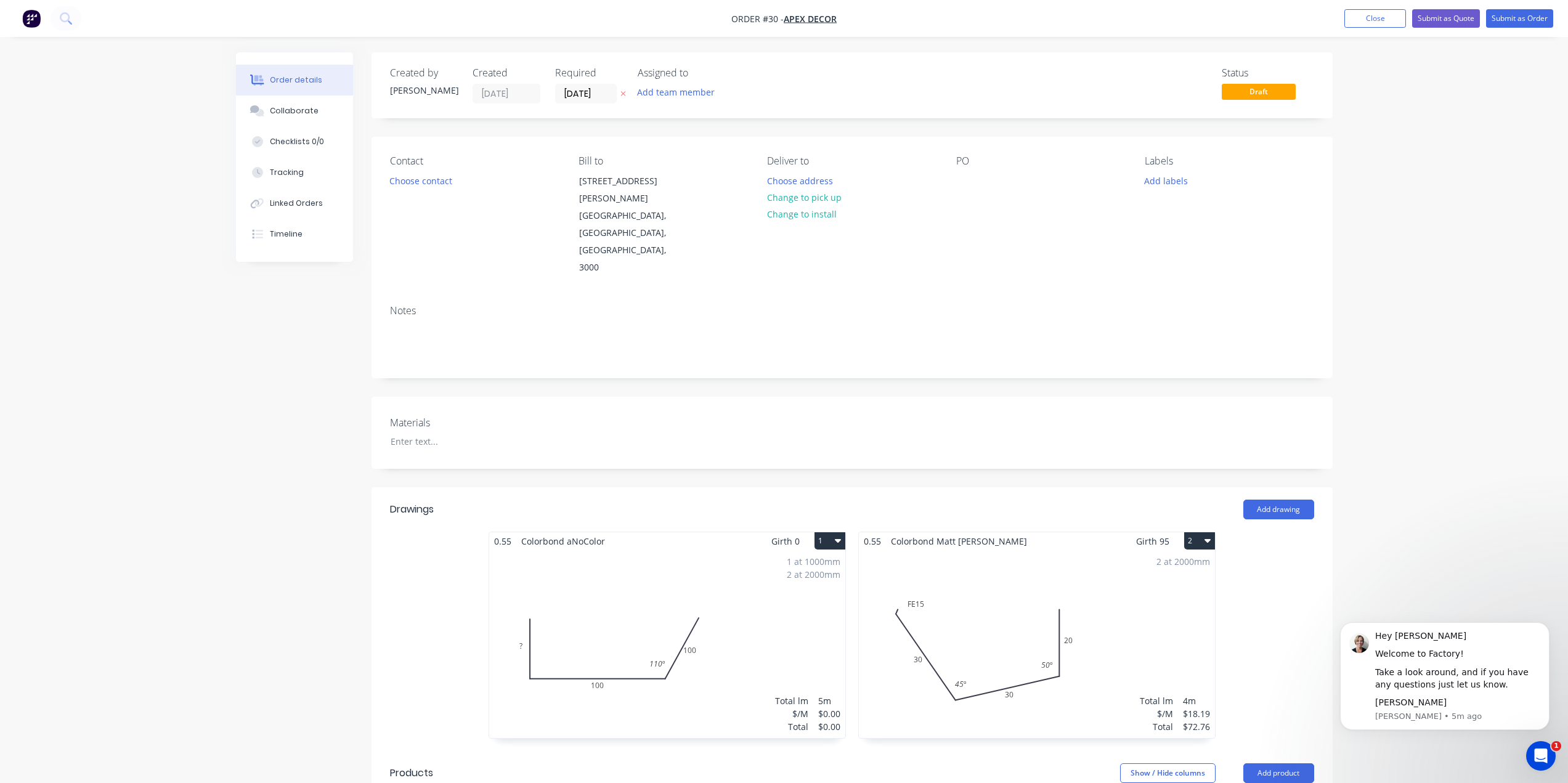
click at [1211, 532] on button "2" at bounding box center [1199, 541] width 30 height 17
click at [1184, 612] on div "Delete" at bounding box center [1156, 621] width 95 height 18
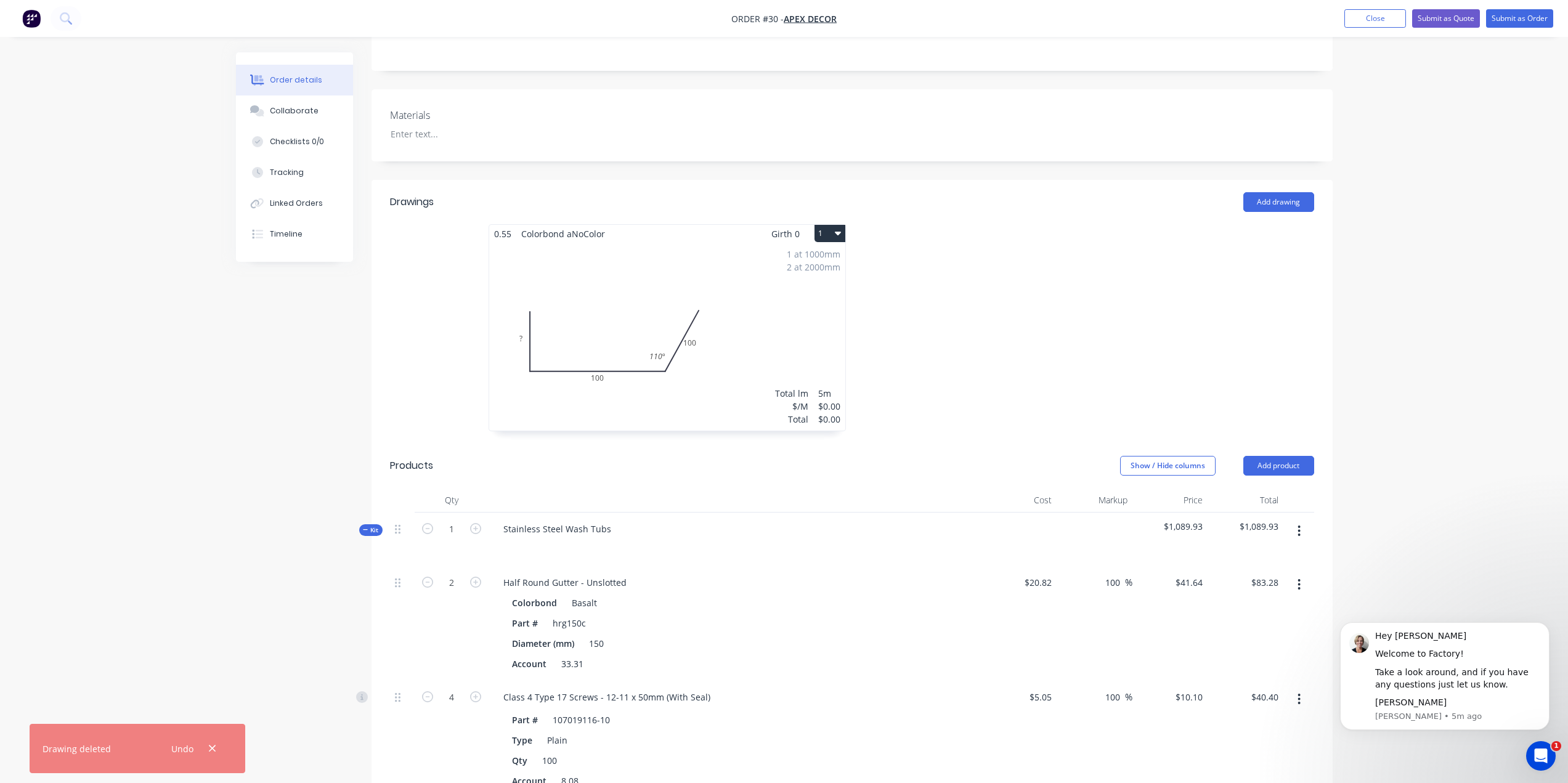
scroll to position [308, 0]
click at [218, 749] on button "button" at bounding box center [212, 749] width 16 height 16
click at [242, 377] on div "Created by [PERSON_NAME] Created [DATE] Required [DATE] Assigned to Add team me…" at bounding box center [784, 575] width 1097 height 1662
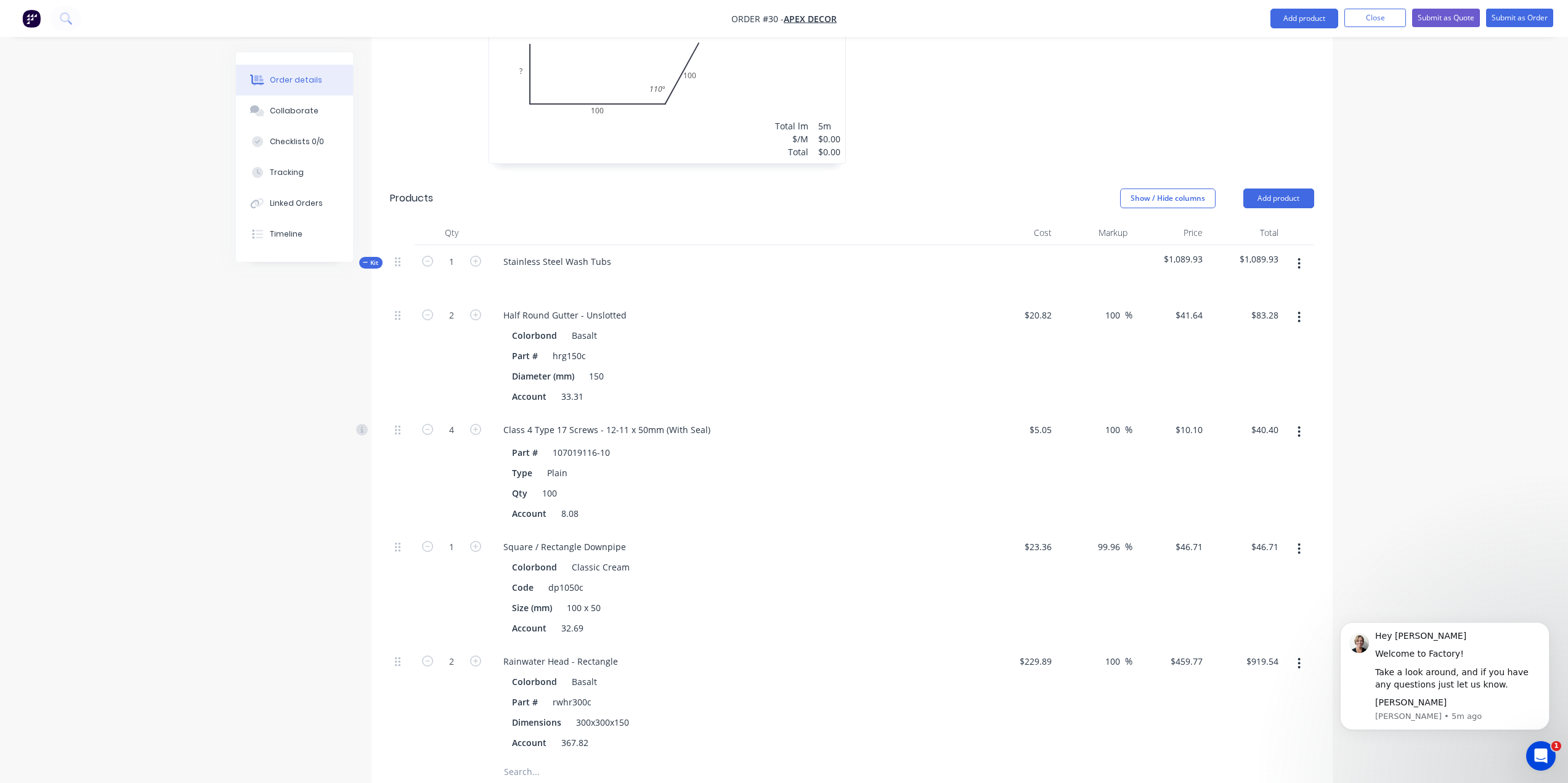
scroll to position [571, 0]
